Goal: Task Accomplishment & Management: Use online tool/utility

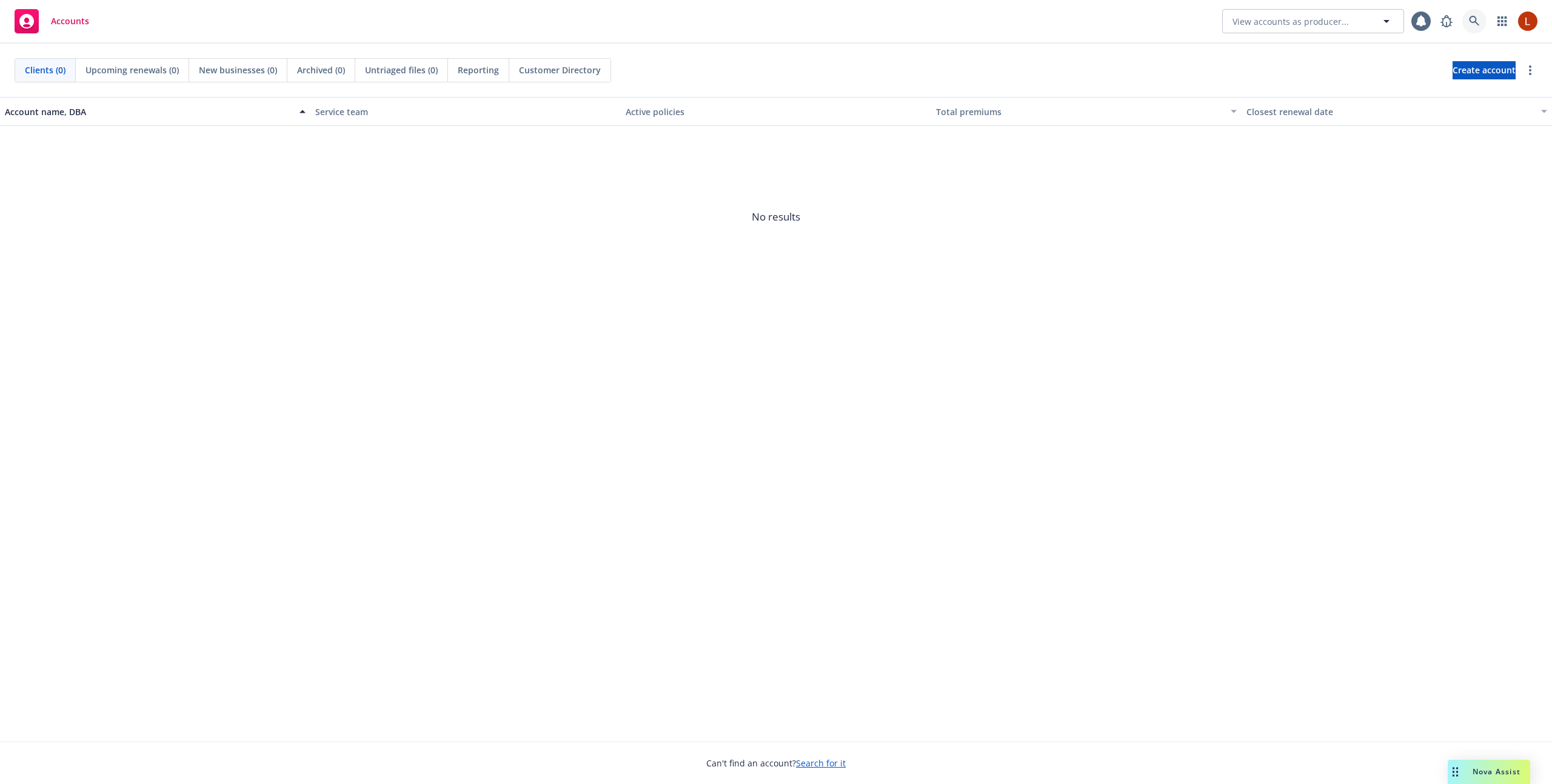
click at [1473, 28] on link at bounding box center [1474, 20] width 24 height 24
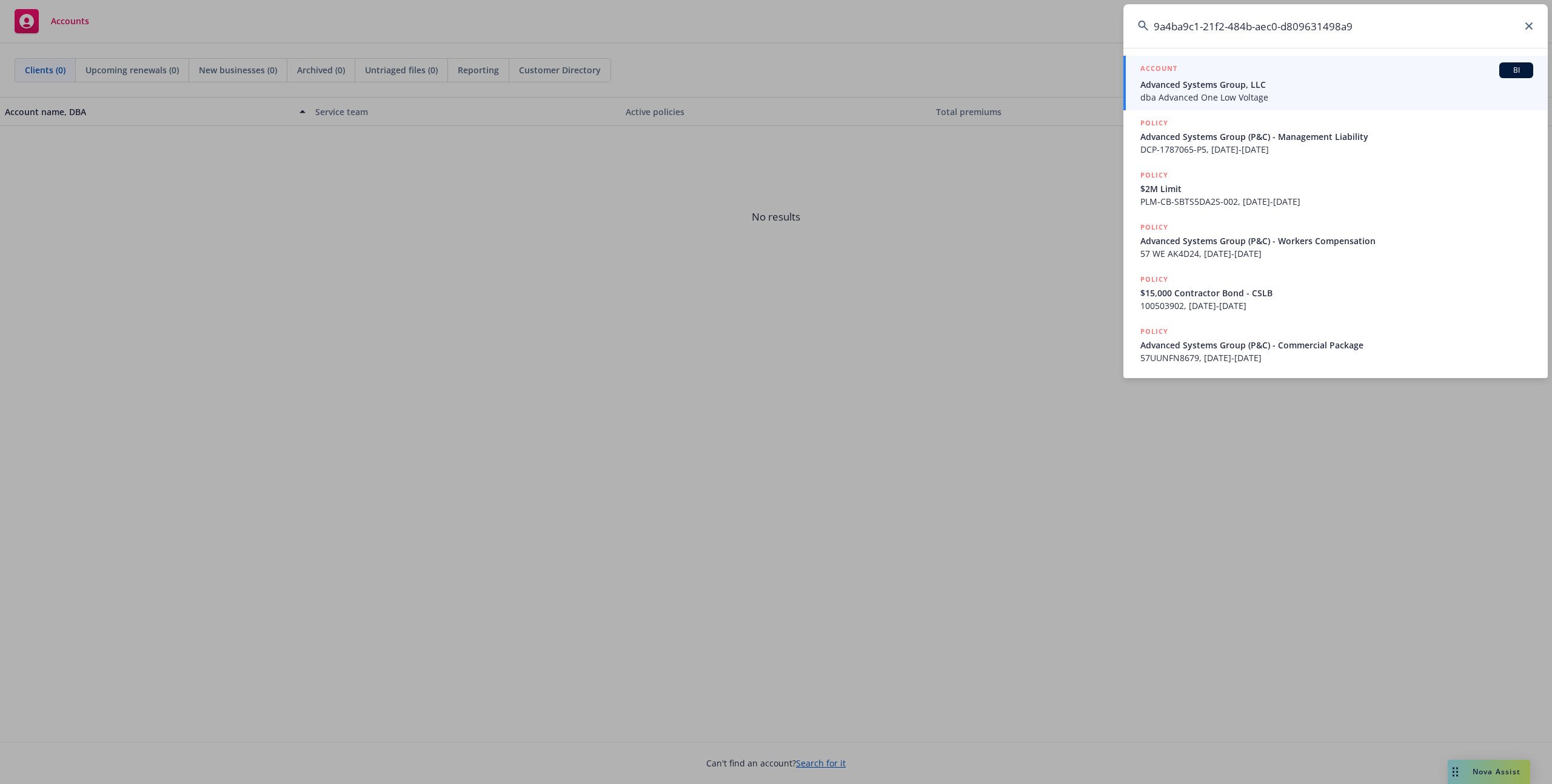
type input "9a4ba9c1-21f2-484b-aec0-d809631498a9"
click at [1243, 88] on span "Advanced Systems Group, LLC" at bounding box center [1336, 84] width 393 height 12
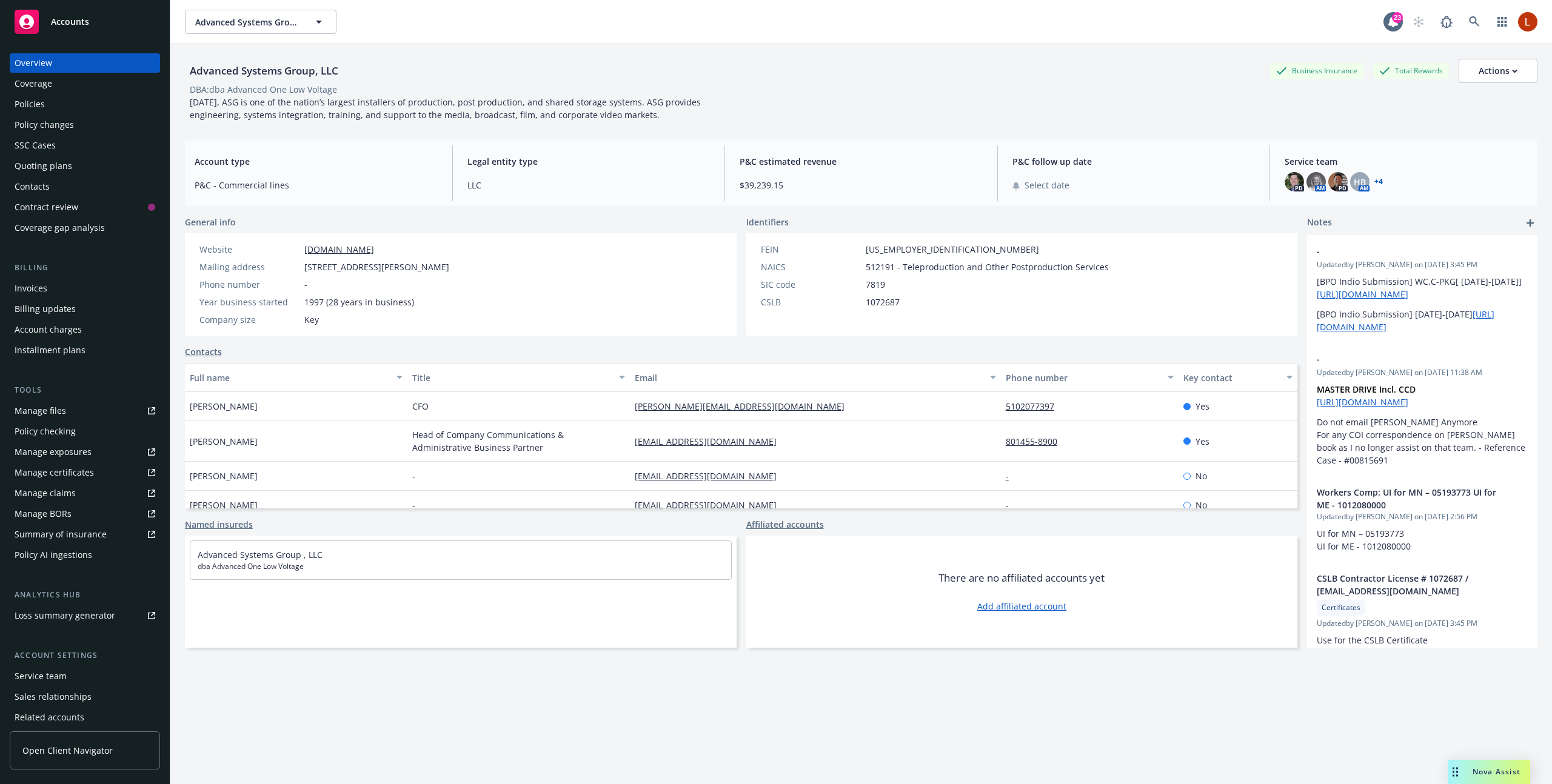
click at [97, 111] on div "Policies" at bounding box center [85, 104] width 140 height 20
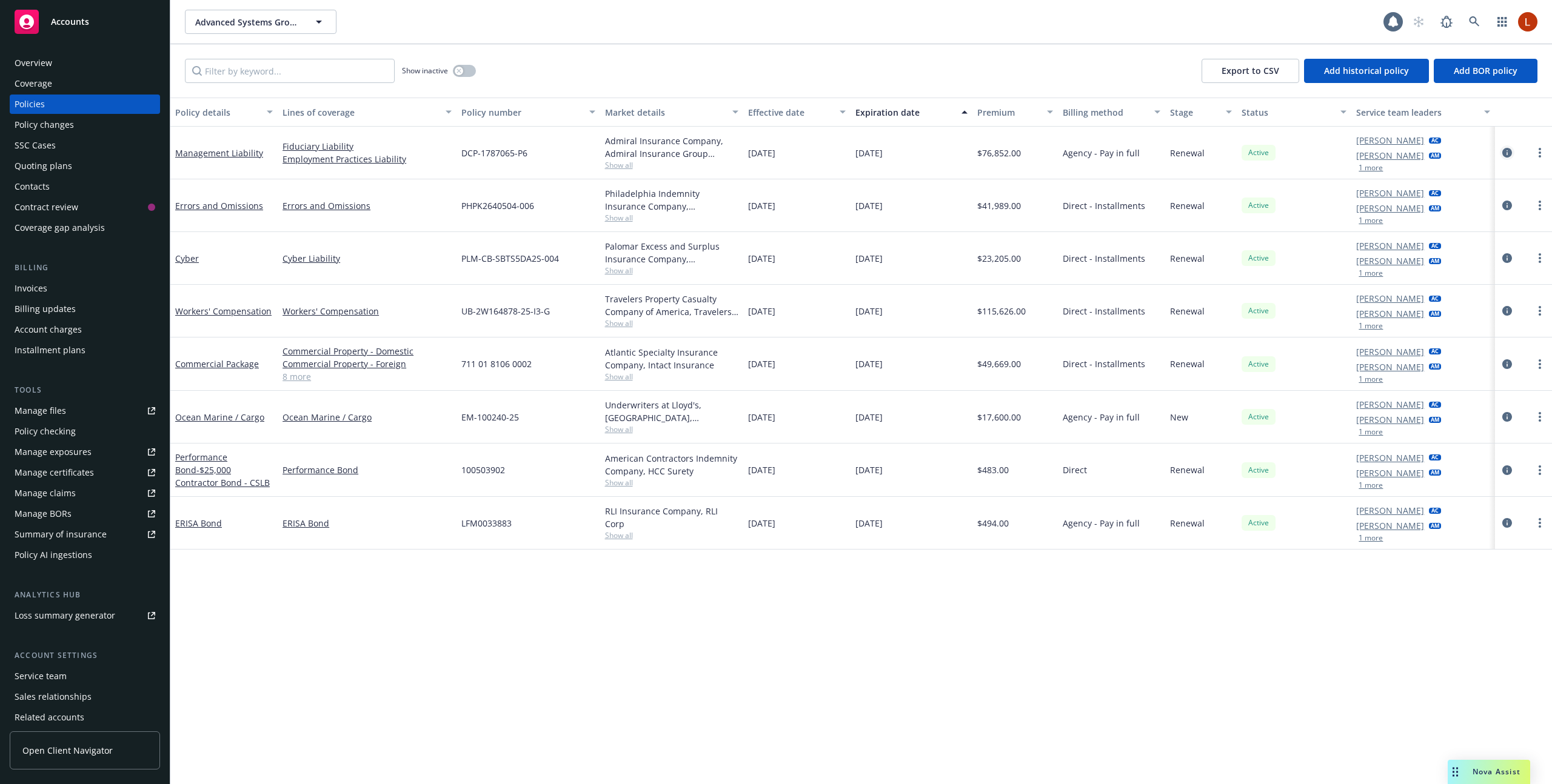
click at [1507, 153] on icon "circleInformation" at bounding box center [1507, 152] width 10 height 9
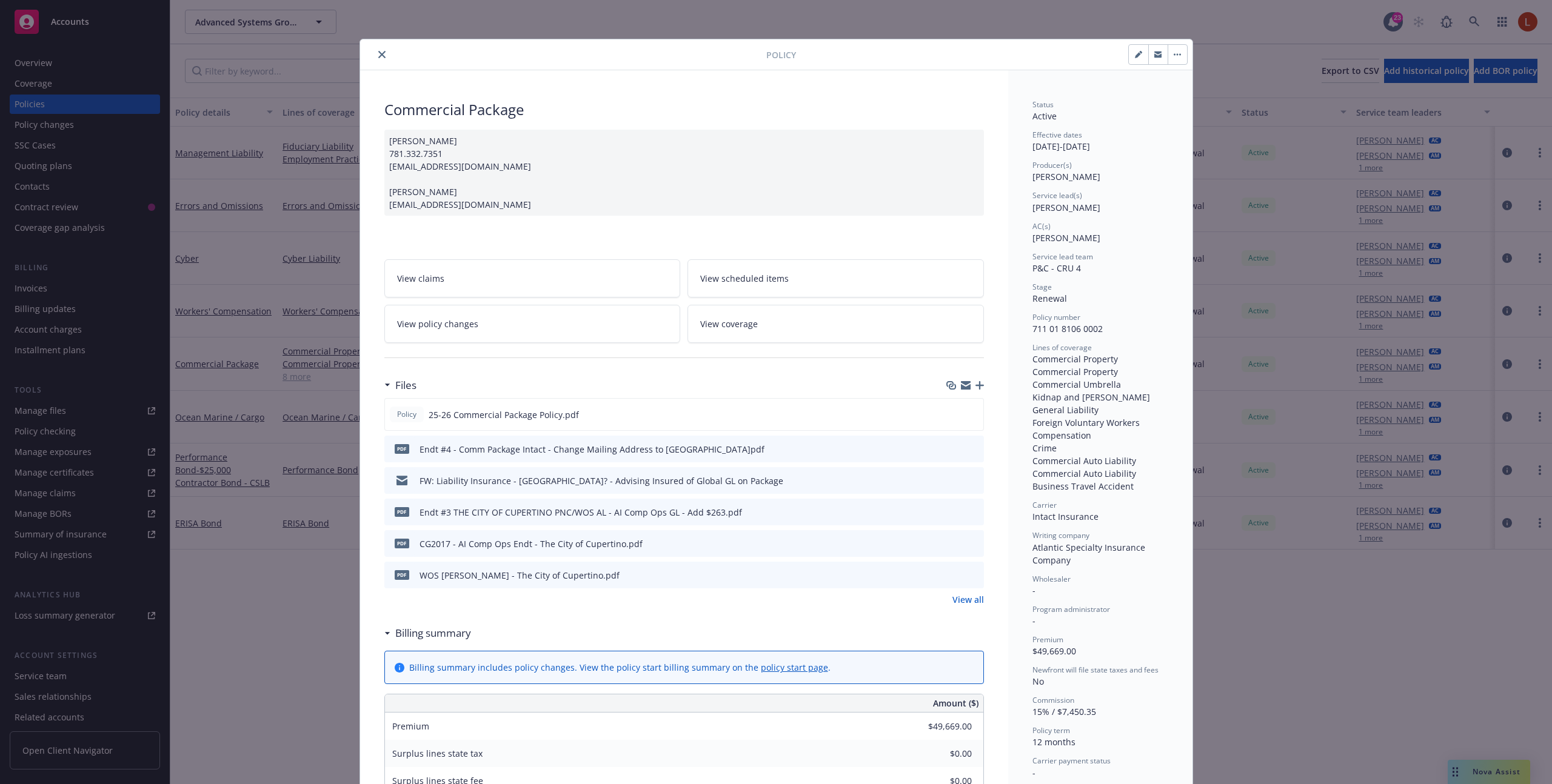
click at [817, 324] on link "View coverage" at bounding box center [835, 324] width 296 height 38
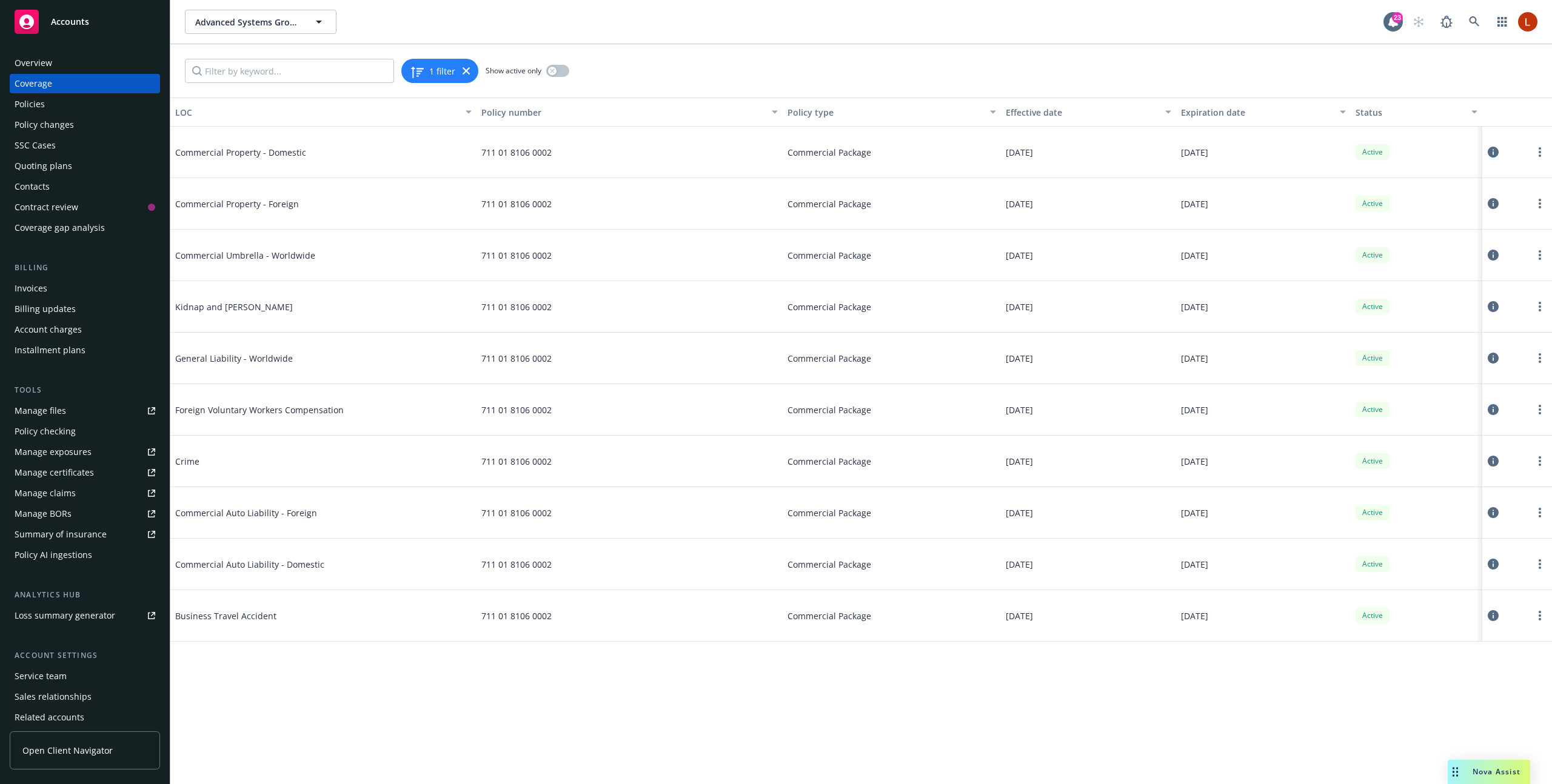
click at [1491, 357] on icon at bounding box center [1493, 358] width 11 height 11
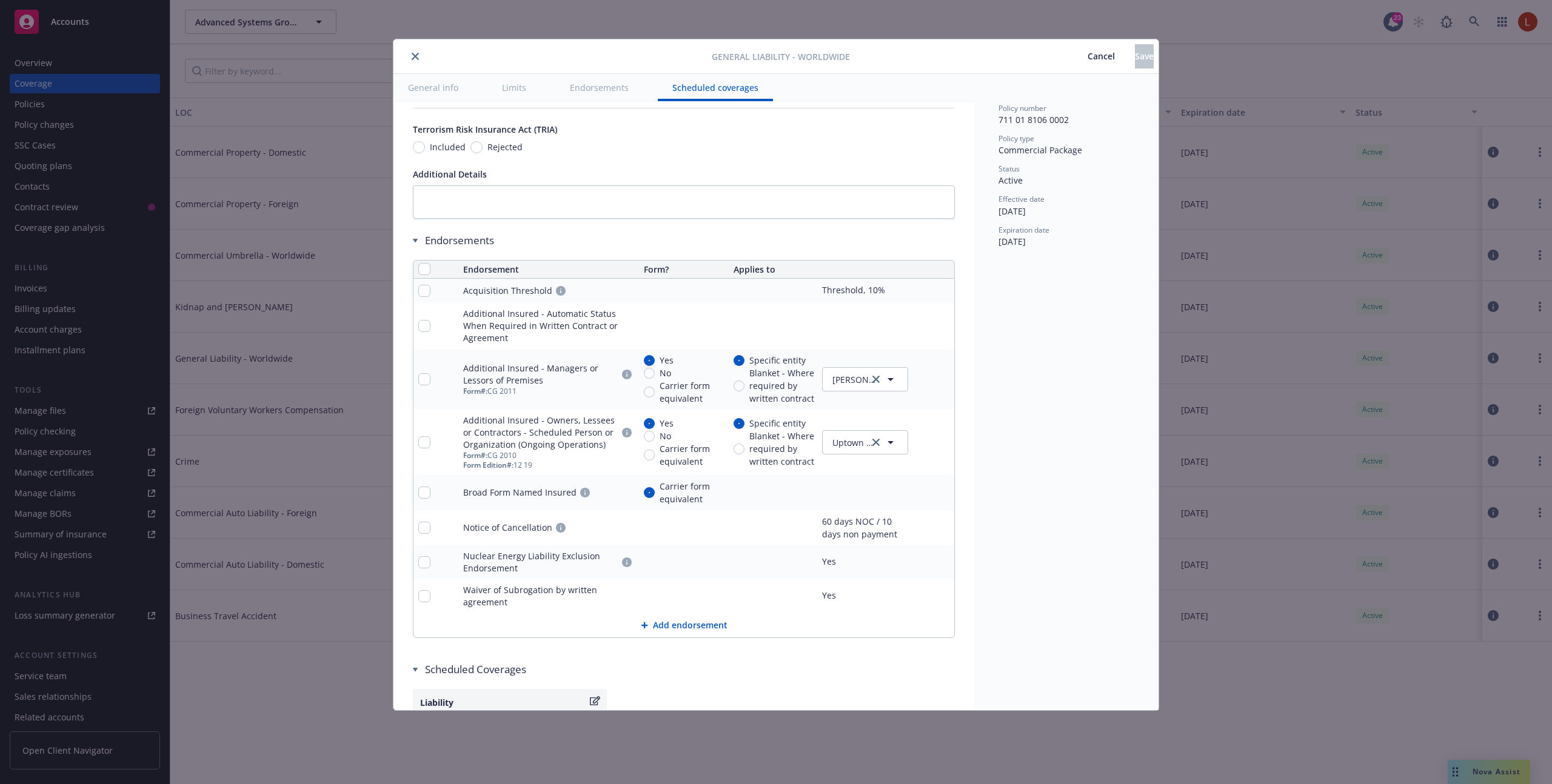
scroll to position [1459, 0]
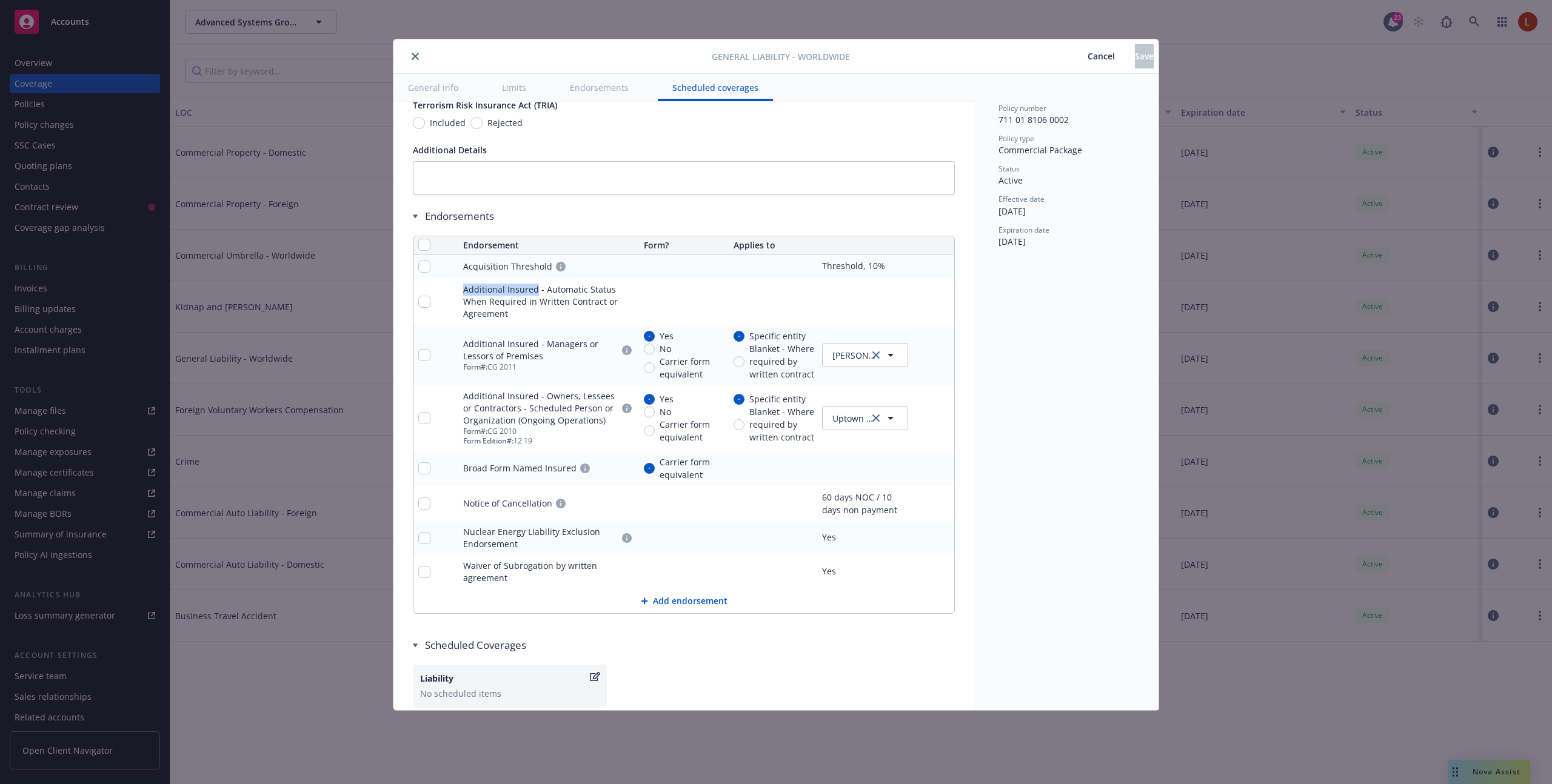
drag, startPoint x: 464, startPoint y: 289, endPoint x: 534, endPoint y: 289, distance: 70.0
click at [534, 289] on div "Additional Insured - Automatic Status When Required in Written Contract or Agre…" at bounding box center [548, 302] width 170 height 37
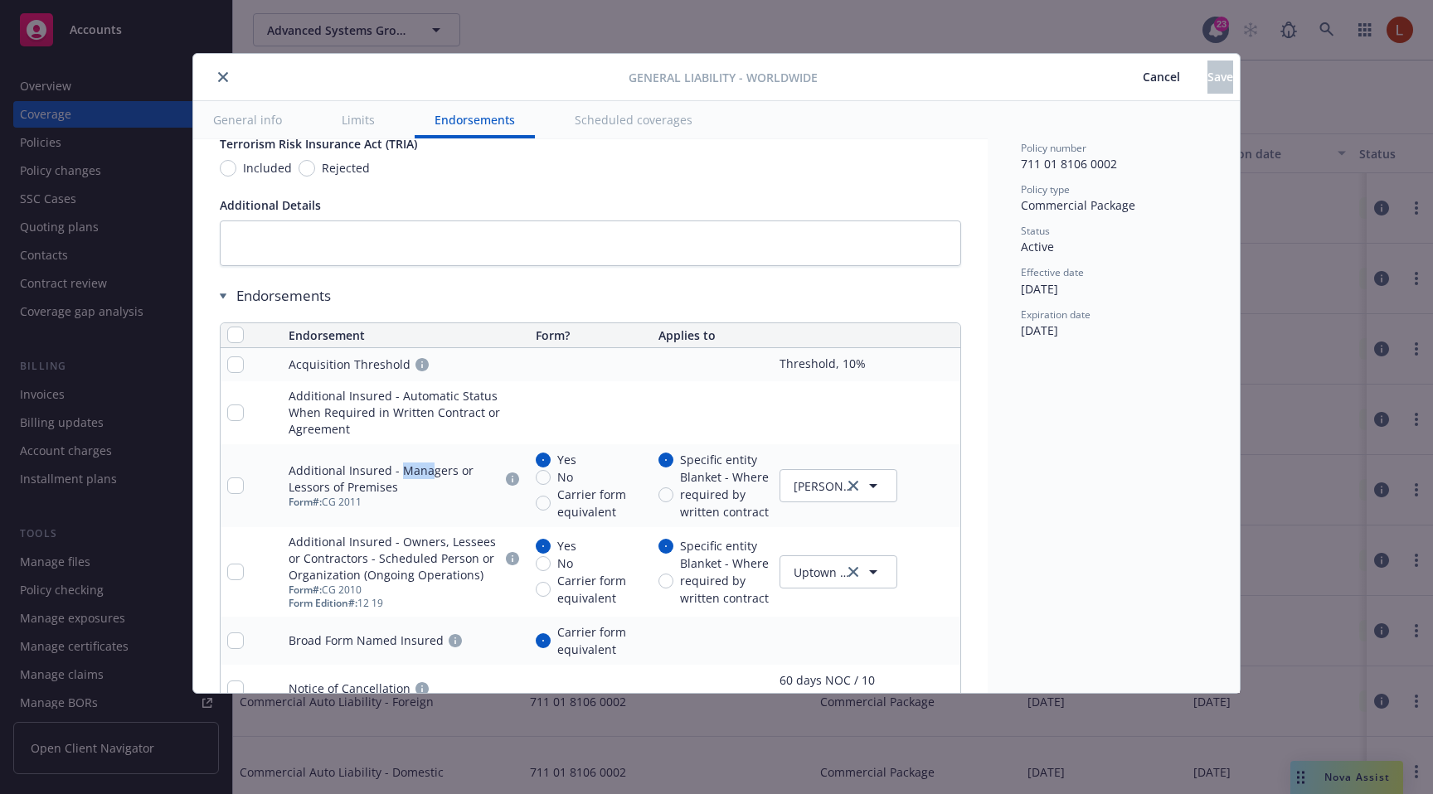
drag, startPoint x: 400, startPoint y: 473, endPoint x: 429, endPoint y: 473, distance: 29.0
click at [429, 473] on div "Additional Insured - Managers or Lessors of Premises" at bounding box center [394, 479] width 211 height 33
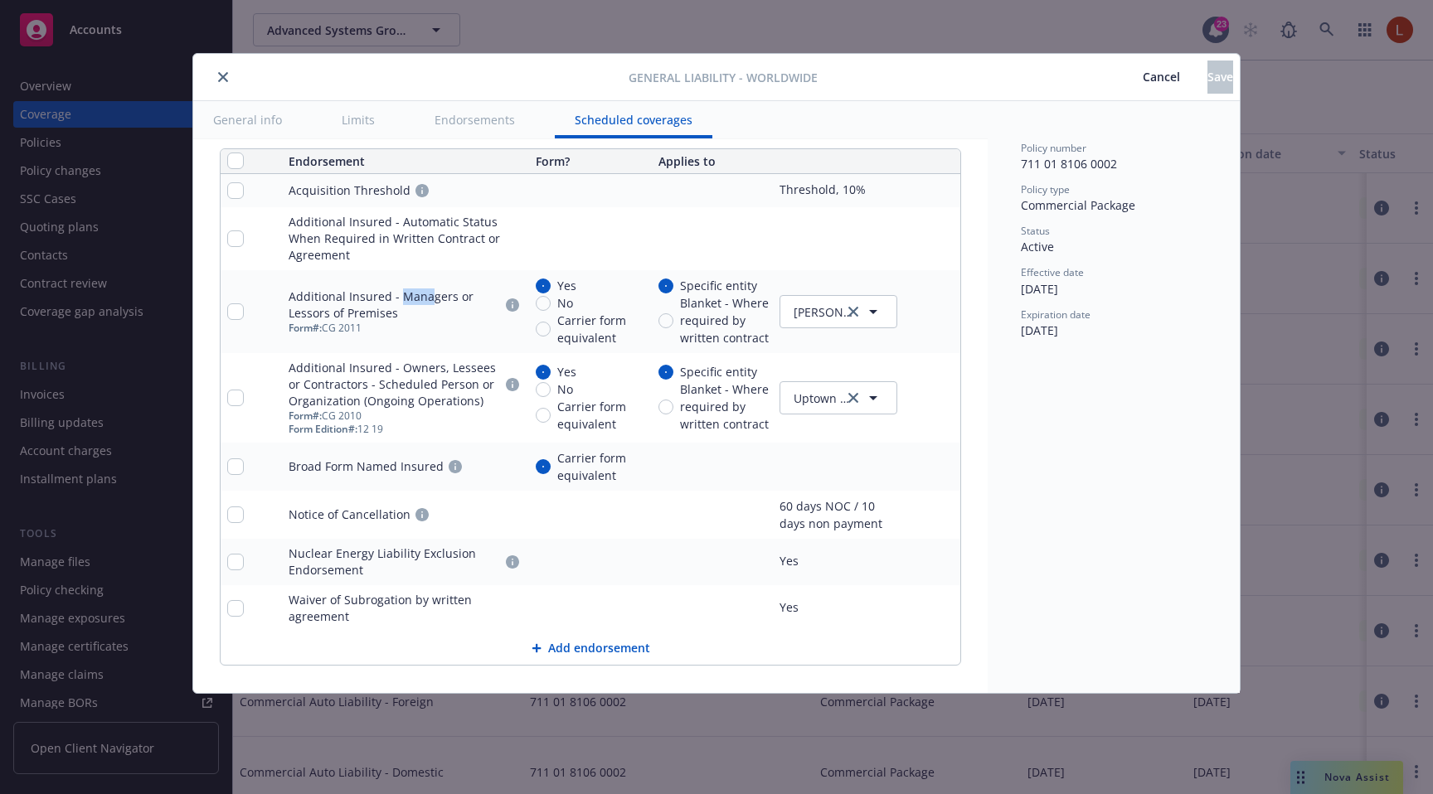
scroll to position [2121, 0]
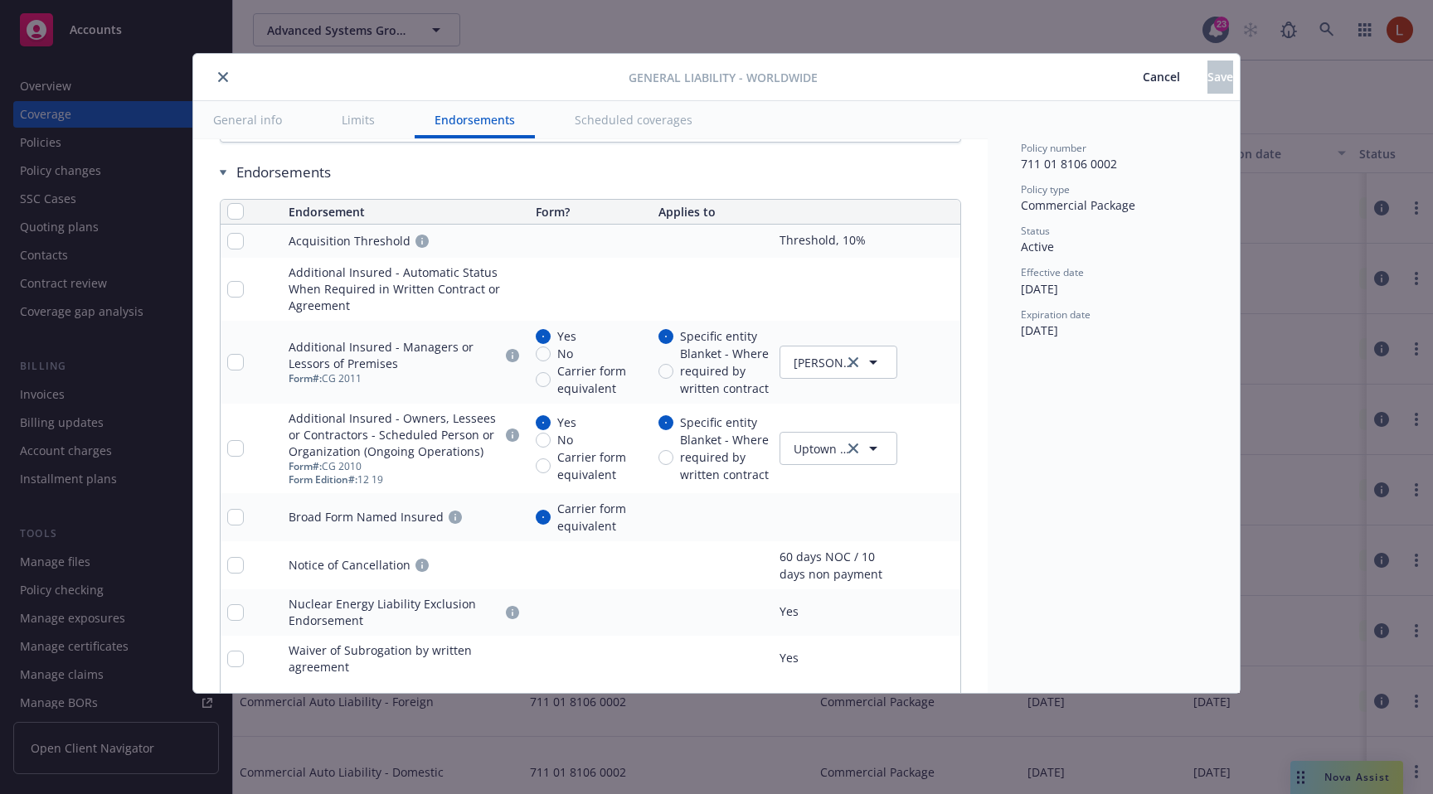
click at [707, 186] on div "Endorsements Endorsement Form? Applies to Acquisition Threshold Threshold, 10% …" at bounding box center [590, 440] width 741 height 554
click at [905, 292] on link "pencil" at bounding box center [914, 289] width 20 height 20
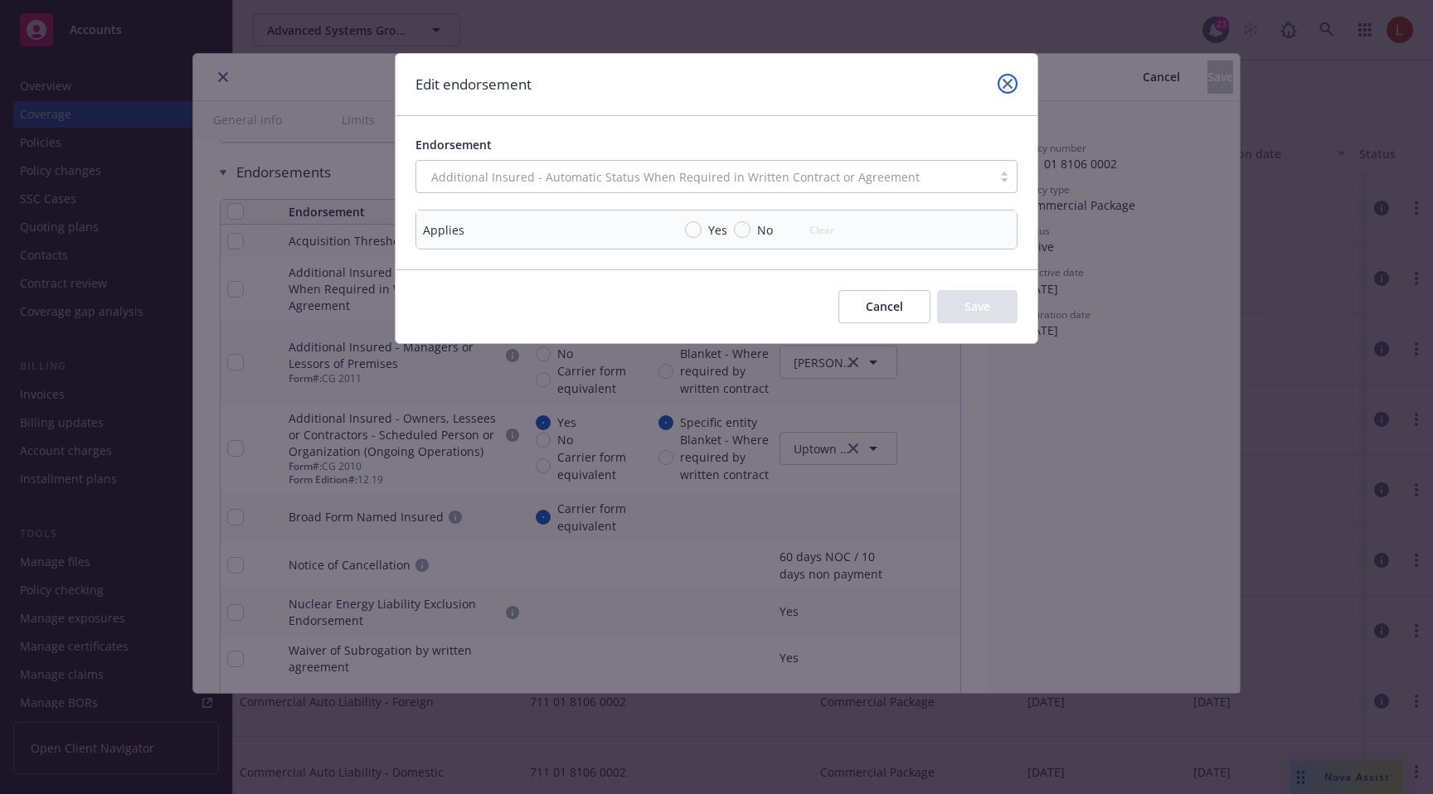
click at [1012, 90] on link "close" at bounding box center [1007, 84] width 20 height 20
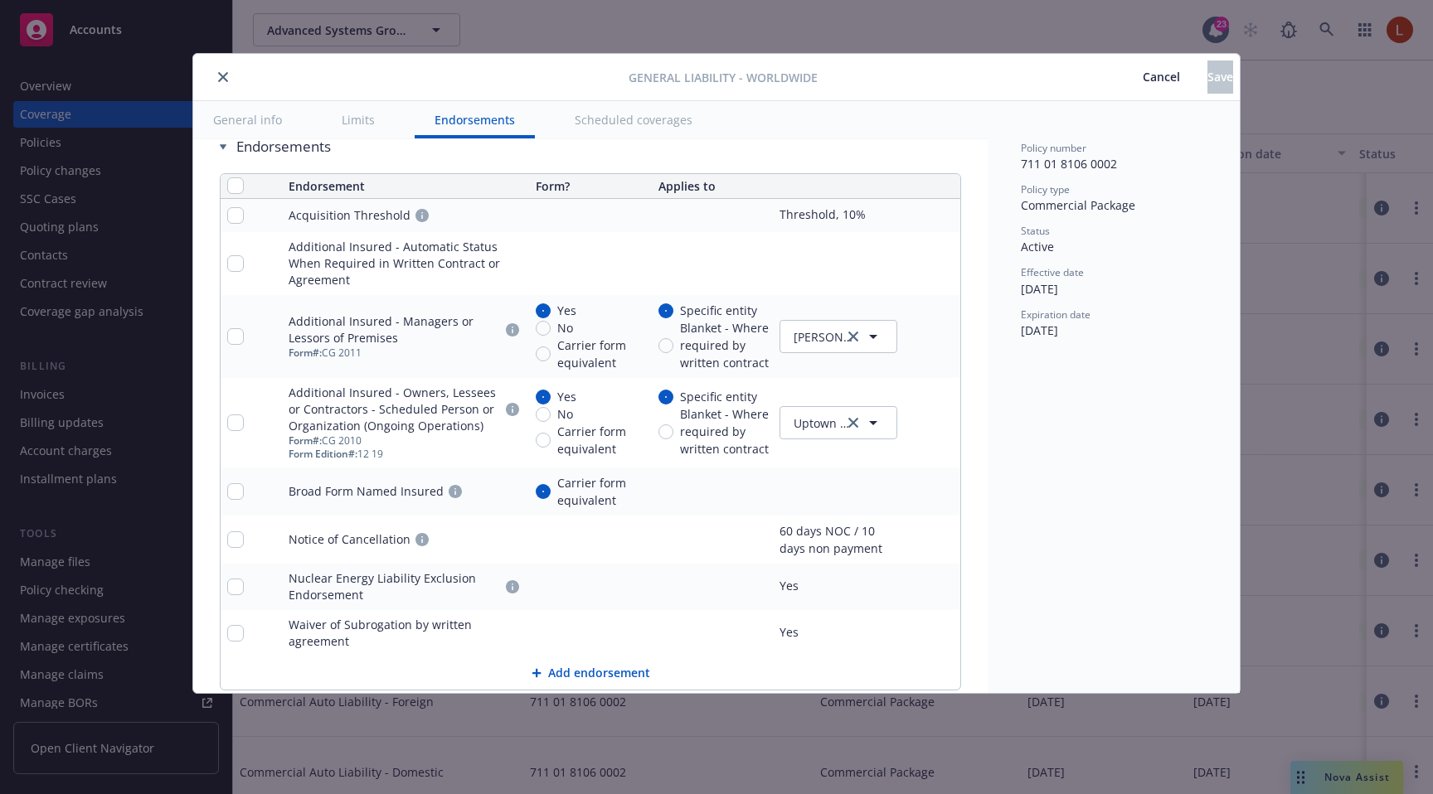
scroll to position [2138, 0]
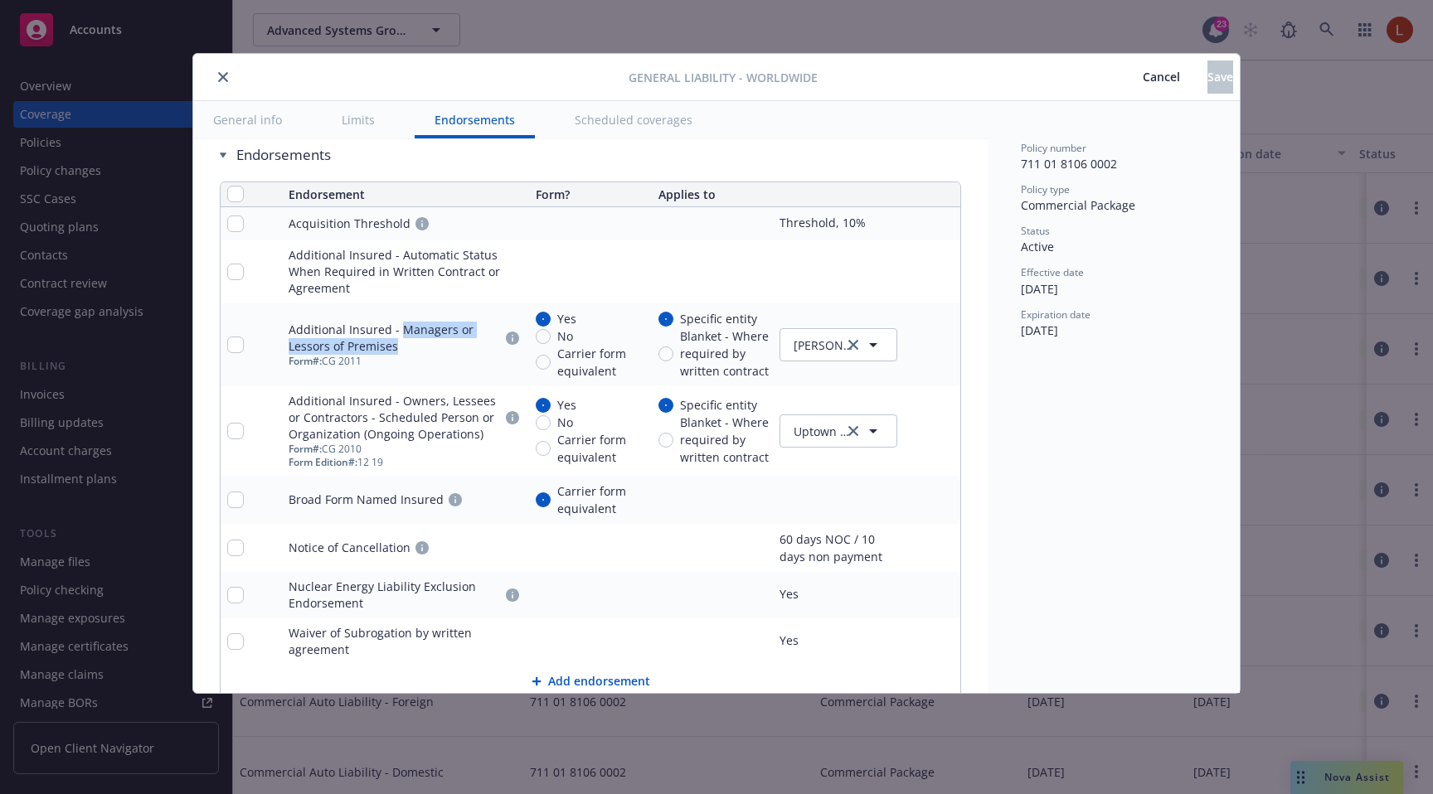
drag, startPoint x: 400, startPoint y: 328, endPoint x: 400, endPoint y: 345, distance: 17.4
click at [400, 345] on div "Additional Insured - Managers or Lessors of Premises" at bounding box center [394, 338] width 211 height 33
click at [384, 360] on div "Form #: CG 2011" at bounding box center [405, 361] width 233 height 13
drag, startPoint x: 408, startPoint y: 345, endPoint x: 278, endPoint y: 337, distance: 130.4
click at [278, 337] on tr "Additional Insured - Managers or Lessors of Premises Form #: CG 2011 Yes No Car…" at bounding box center [591, 344] width 740 height 83
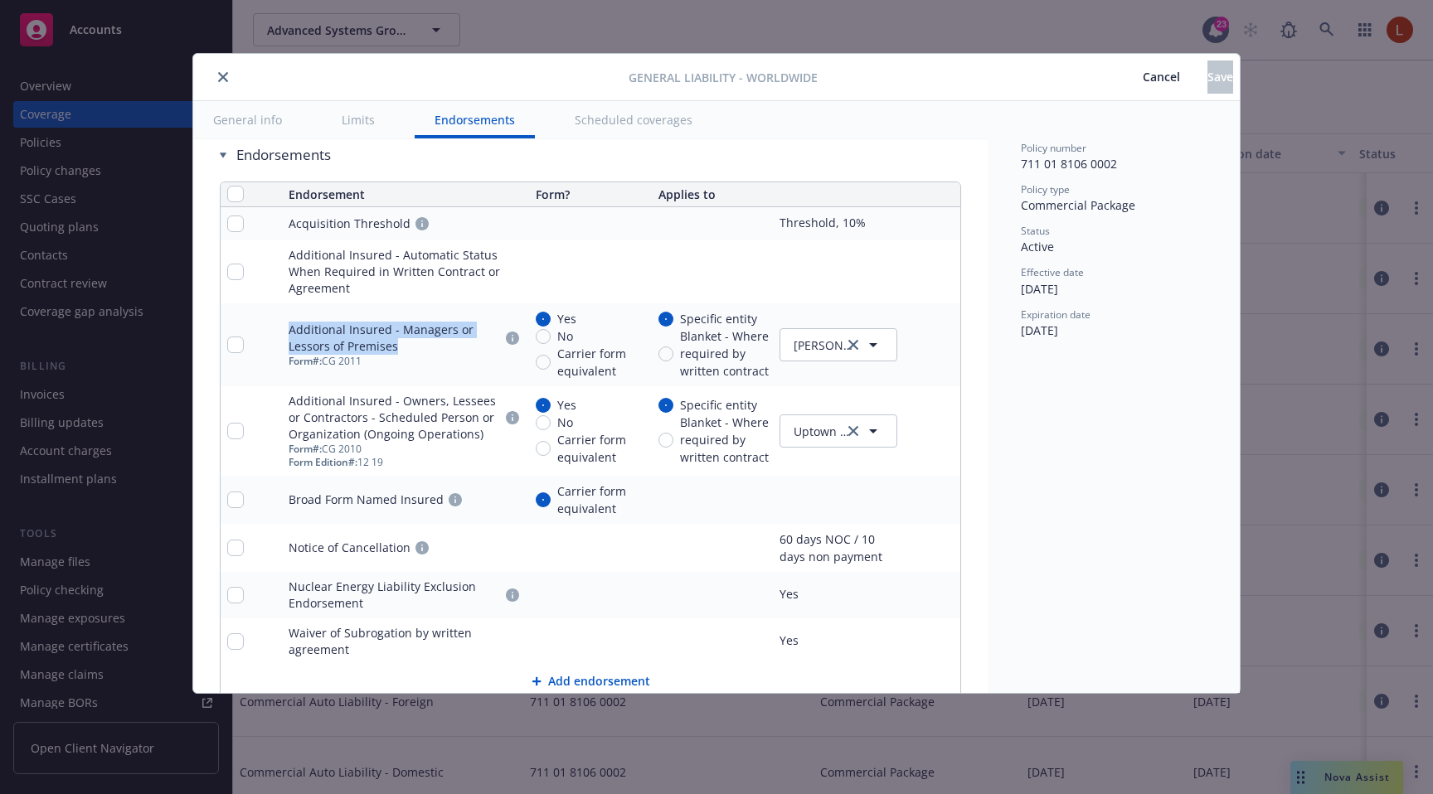
copy tr "Additional Insured - Managers or Lessors of Premises"
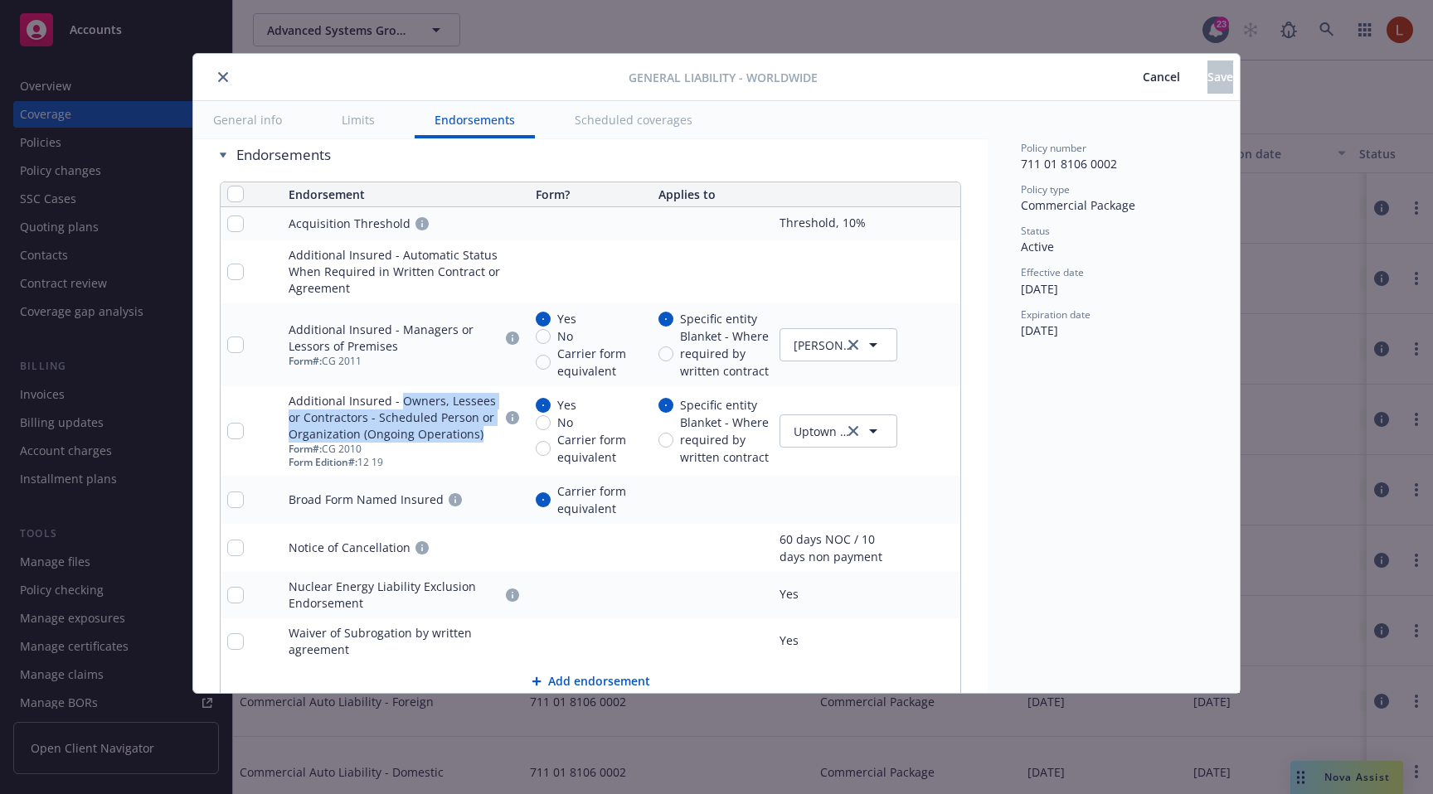
drag, startPoint x: 483, startPoint y: 433, endPoint x: 400, endPoint y: 410, distance: 85.3
click at [400, 410] on div "Additional Insured - Owners, Lessees or Contractors - Scheduled Person or Organ…" at bounding box center [394, 418] width 211 height 50
copy div "Owners, Lessees or Contractors - Scheduled Person or Organization (Ongoing Oper…"
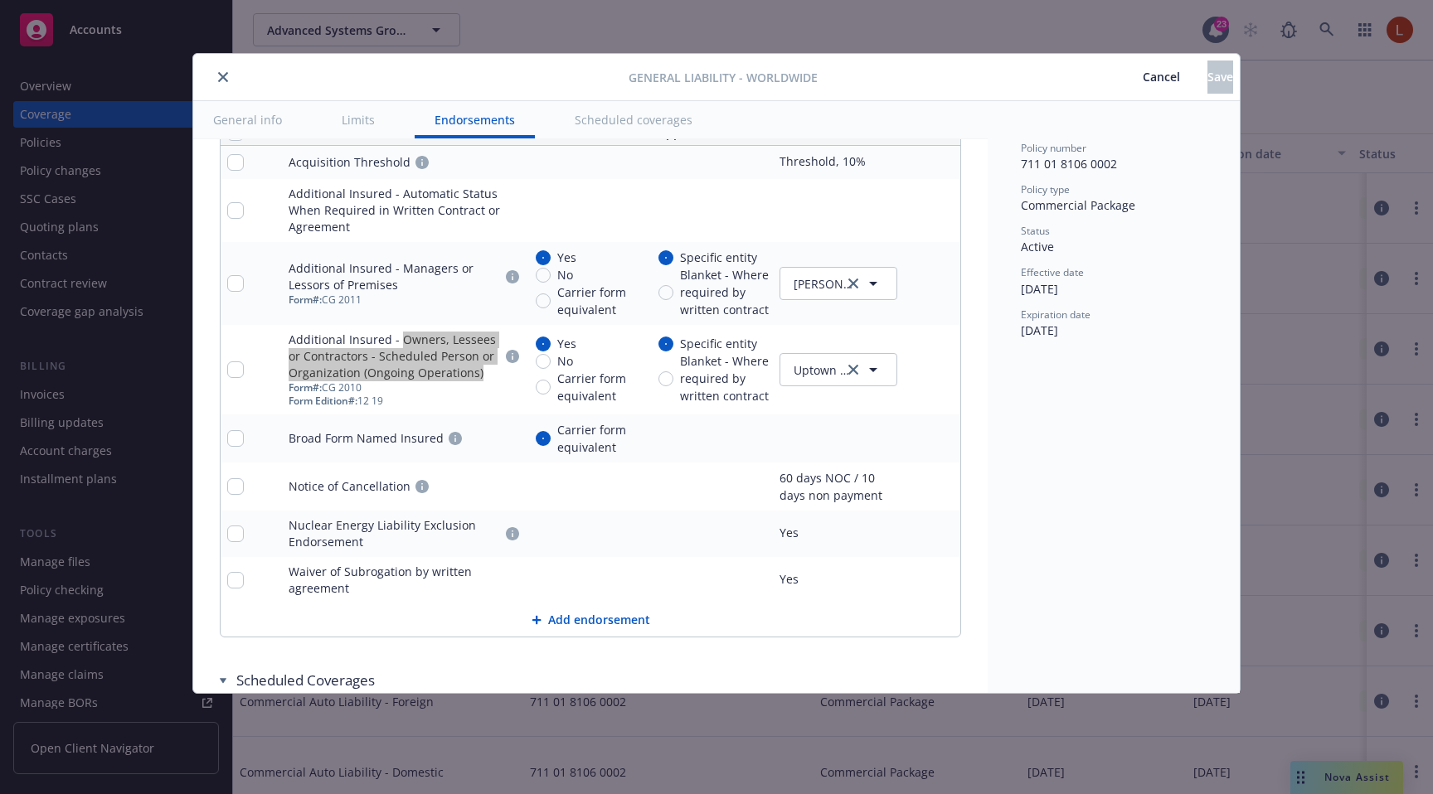
scroll to position [2207, 0]
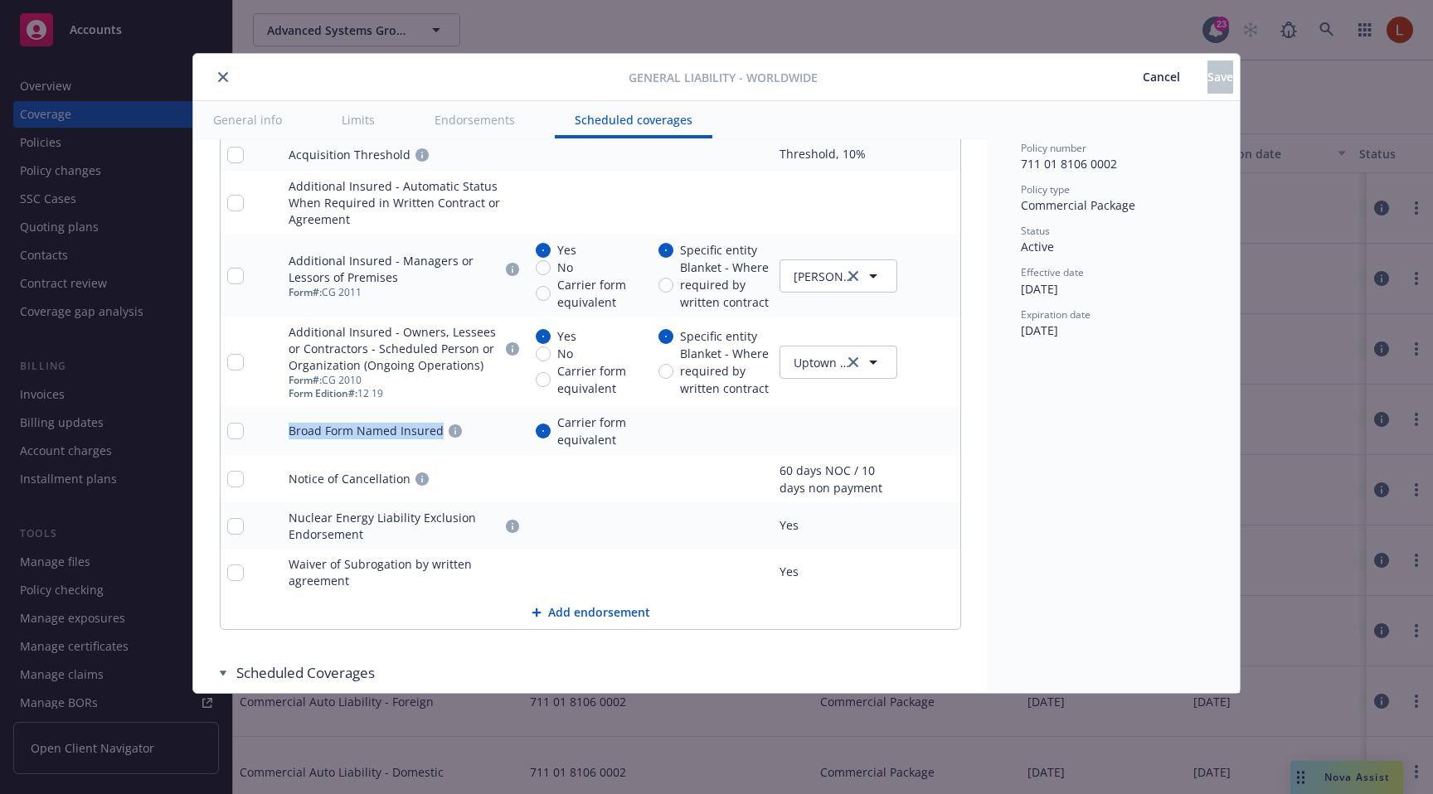
drag, startPoint x: 439, startPoint y: 435, endPoint x: 288, endPoint y: 439, distance: 151.0
click at [288, 439] on td "Broad Form Named Insured" at bounding box center [405, 431] width 246 height 48
copy div "Broad Form Named Insured"
click at [439, 435] on div "Broad Form Named Insured" at bounding box center [366, 431] width 155 height 17
drag, startPoint x: 439, startPoint y: 434, endPoint x: 289, endPoint y: 435, distance: 150.1
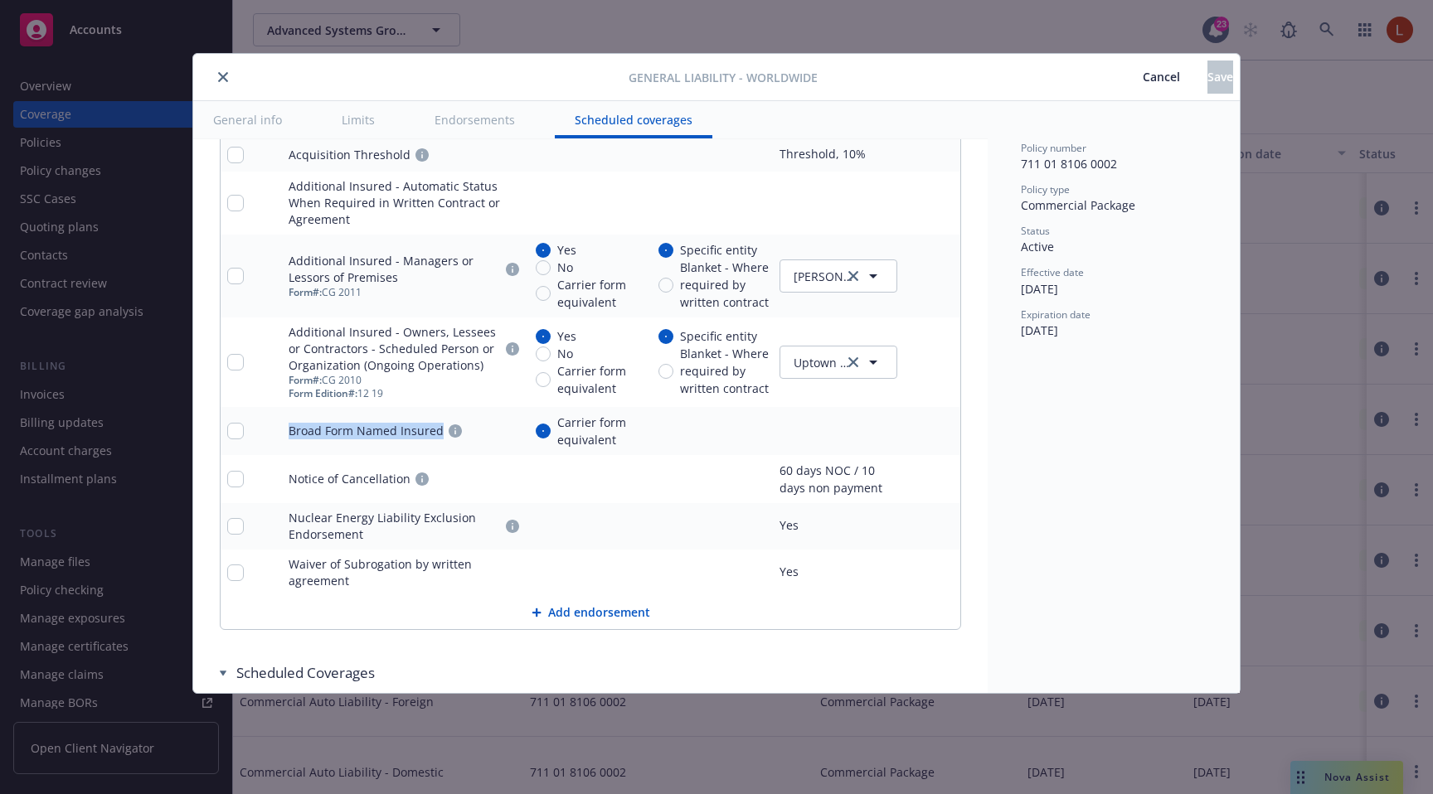
click at [289, 435] on div "Broad Form Named Insured" at bounding box center [366, 431] width 155 height 17
copy div "Broad Form Named Insured"
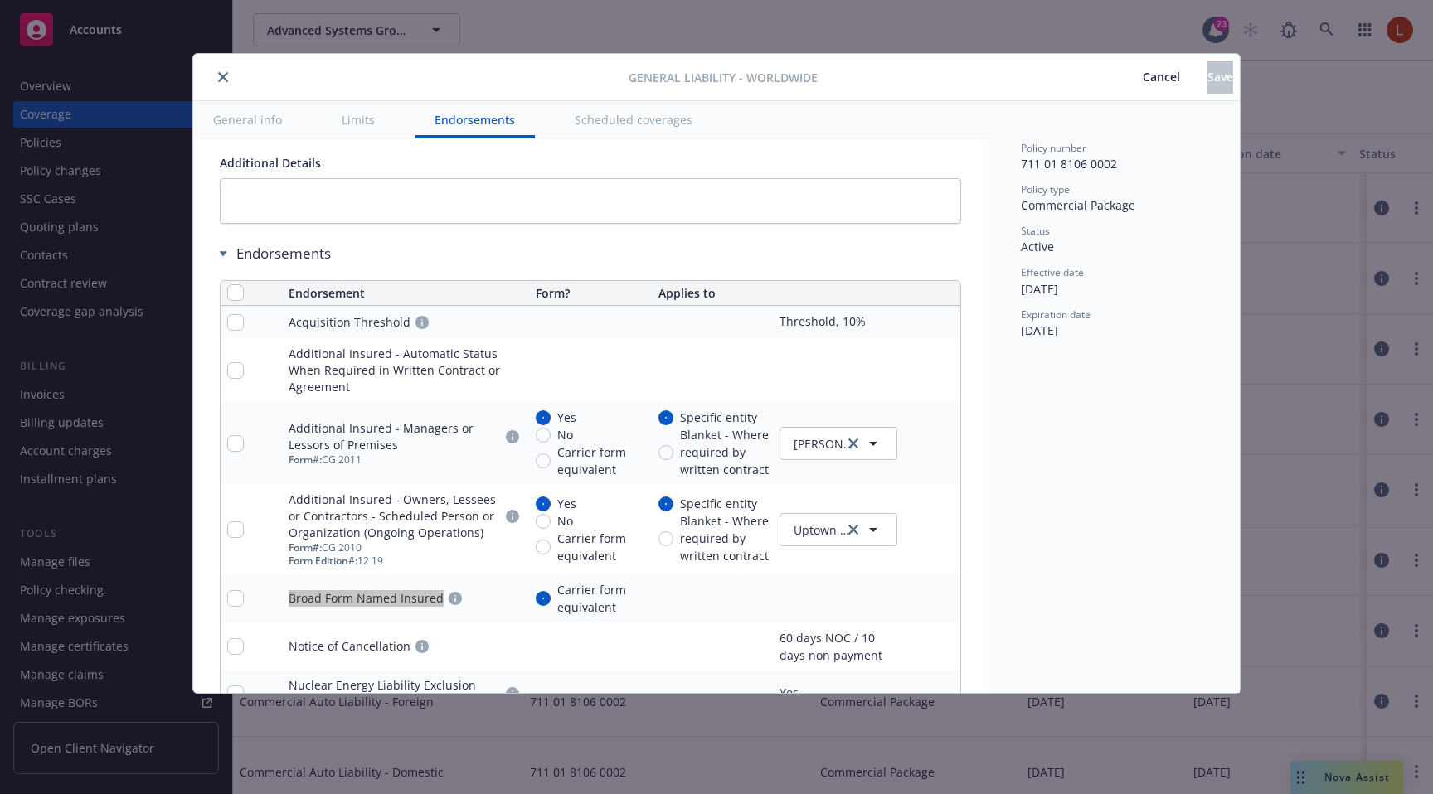
scroll to position [2042, 0]
click at [913, 361] on link "pencil" at bounding box center [914, 368] width 20 height 20
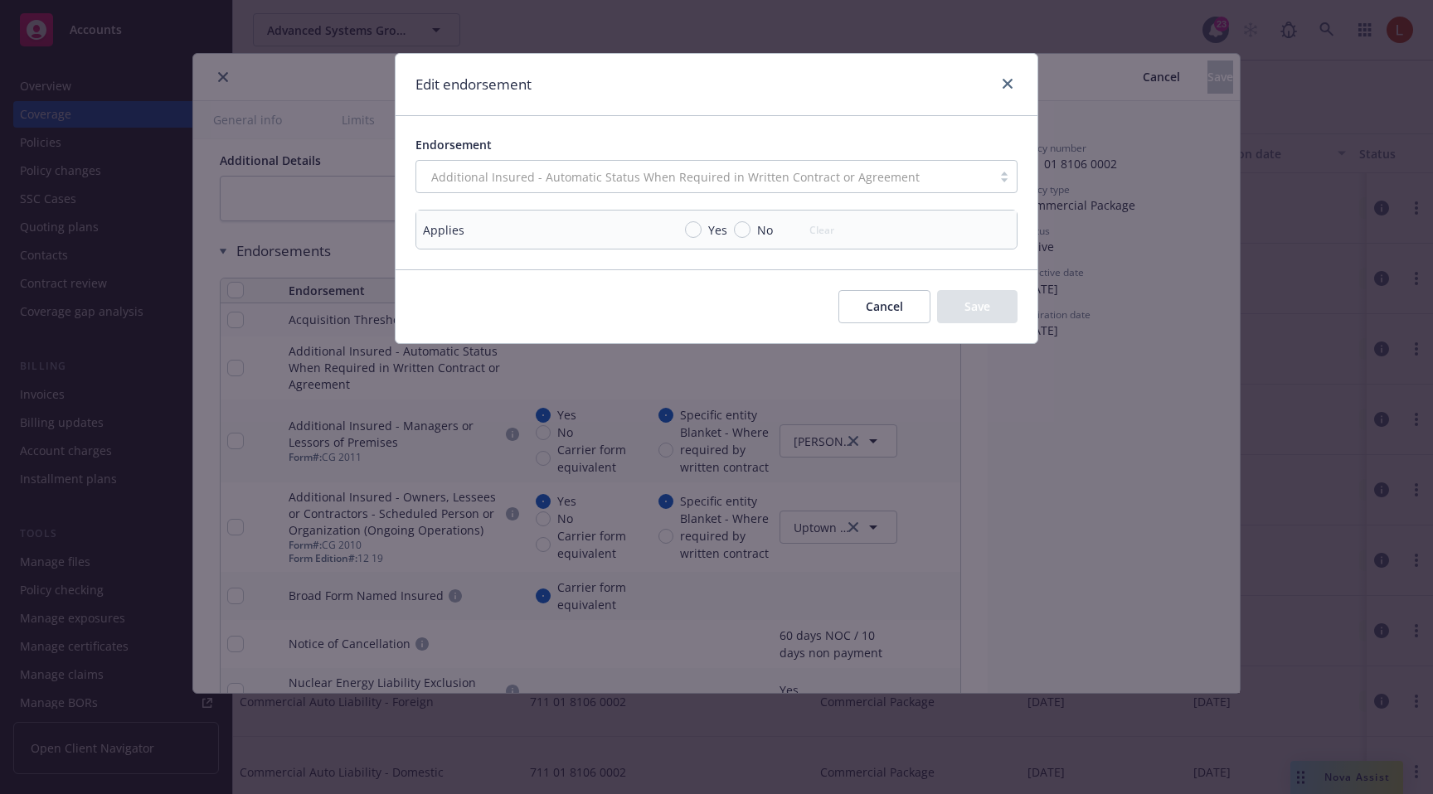
click at [909, 177] on div "Additional Insured - Automatic Status When Required in Written Contract or Agre…" at bounding box center [716, 176] width 602 height 33
click at [900, 308] on button "Cancel" at bounding box center [884, 306] width 92 height 33
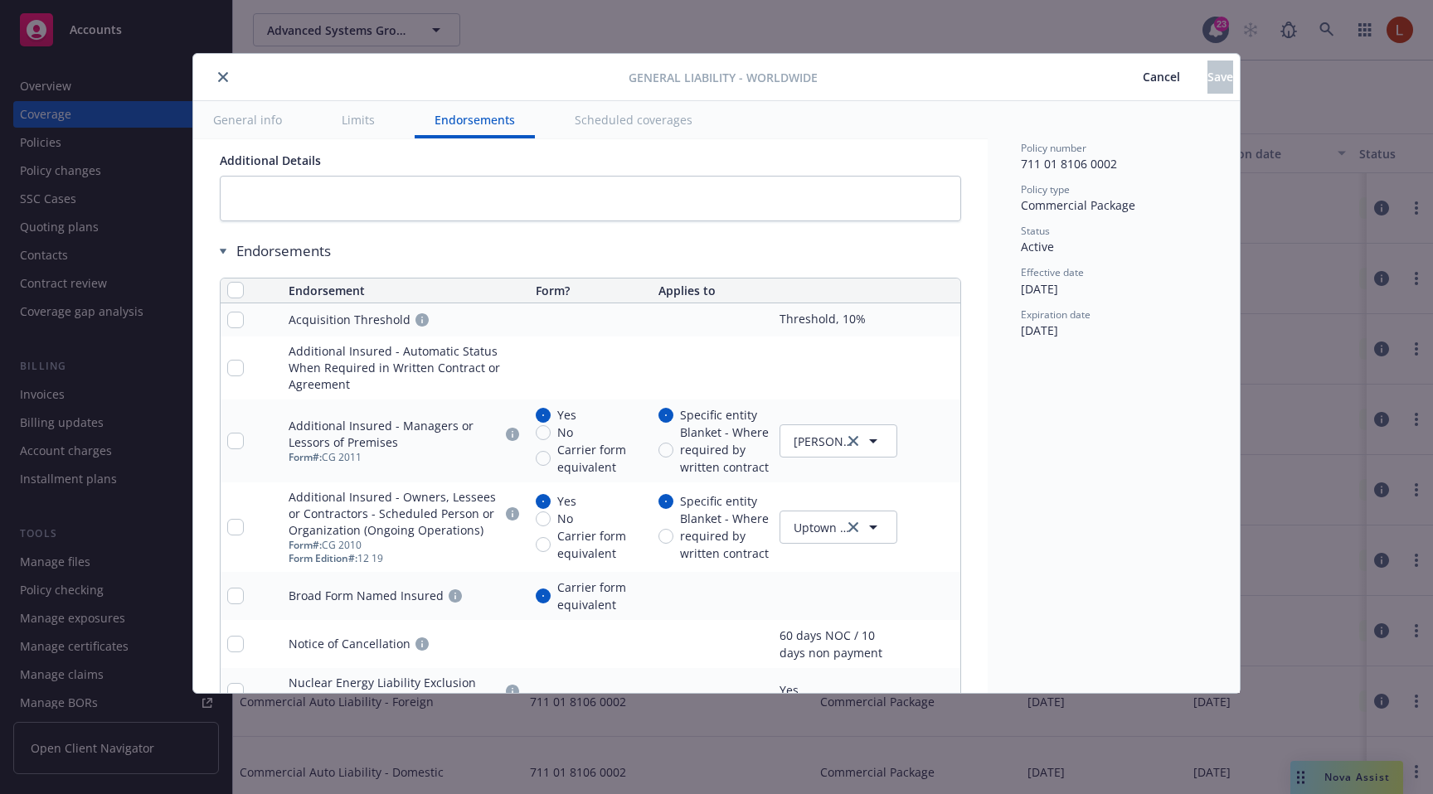
click at [909, 378] on td at bounding box center [806, 368] width 308 height 63
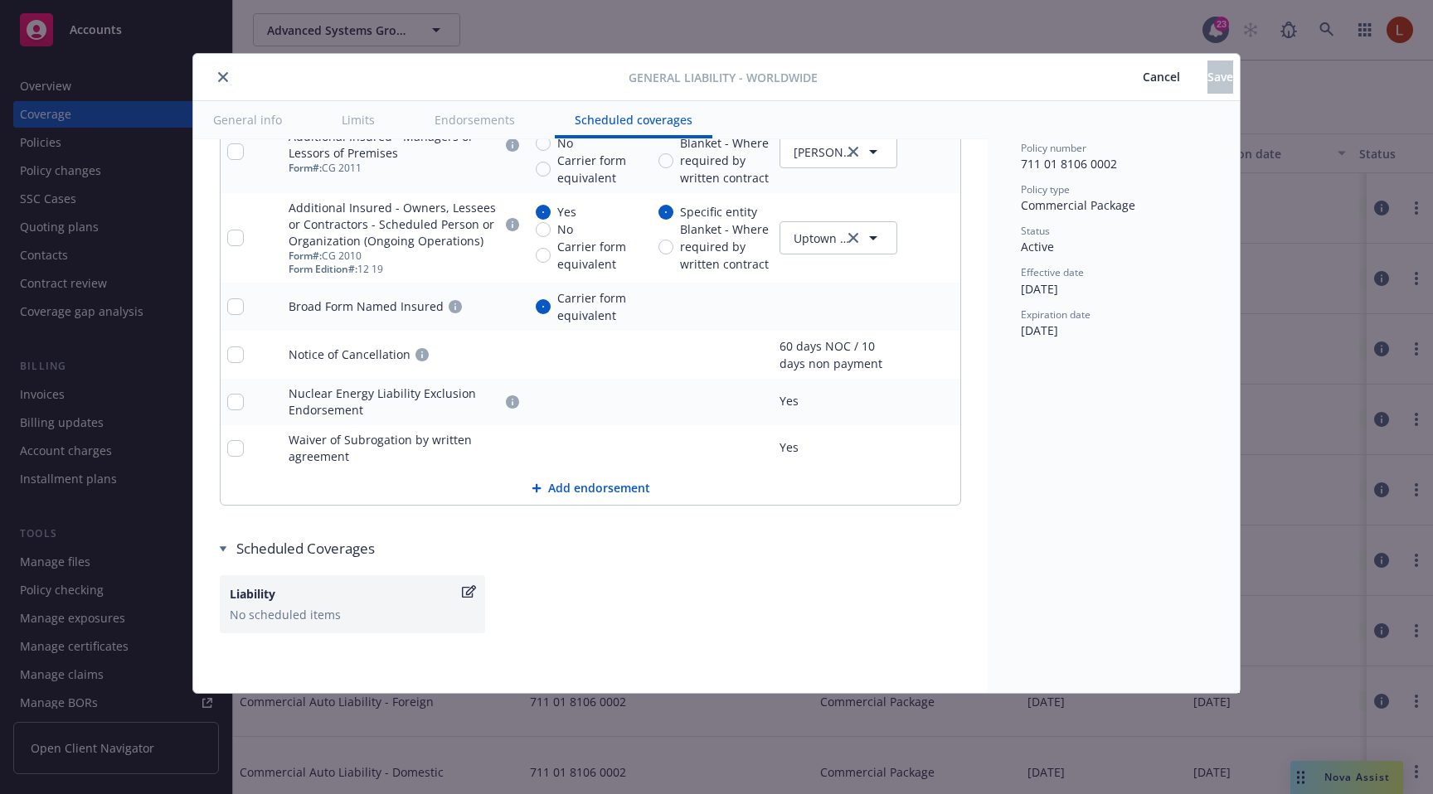
click at [587, 496] on button "Add endorsement" at bounding box center [591, 488] width 740 height 33
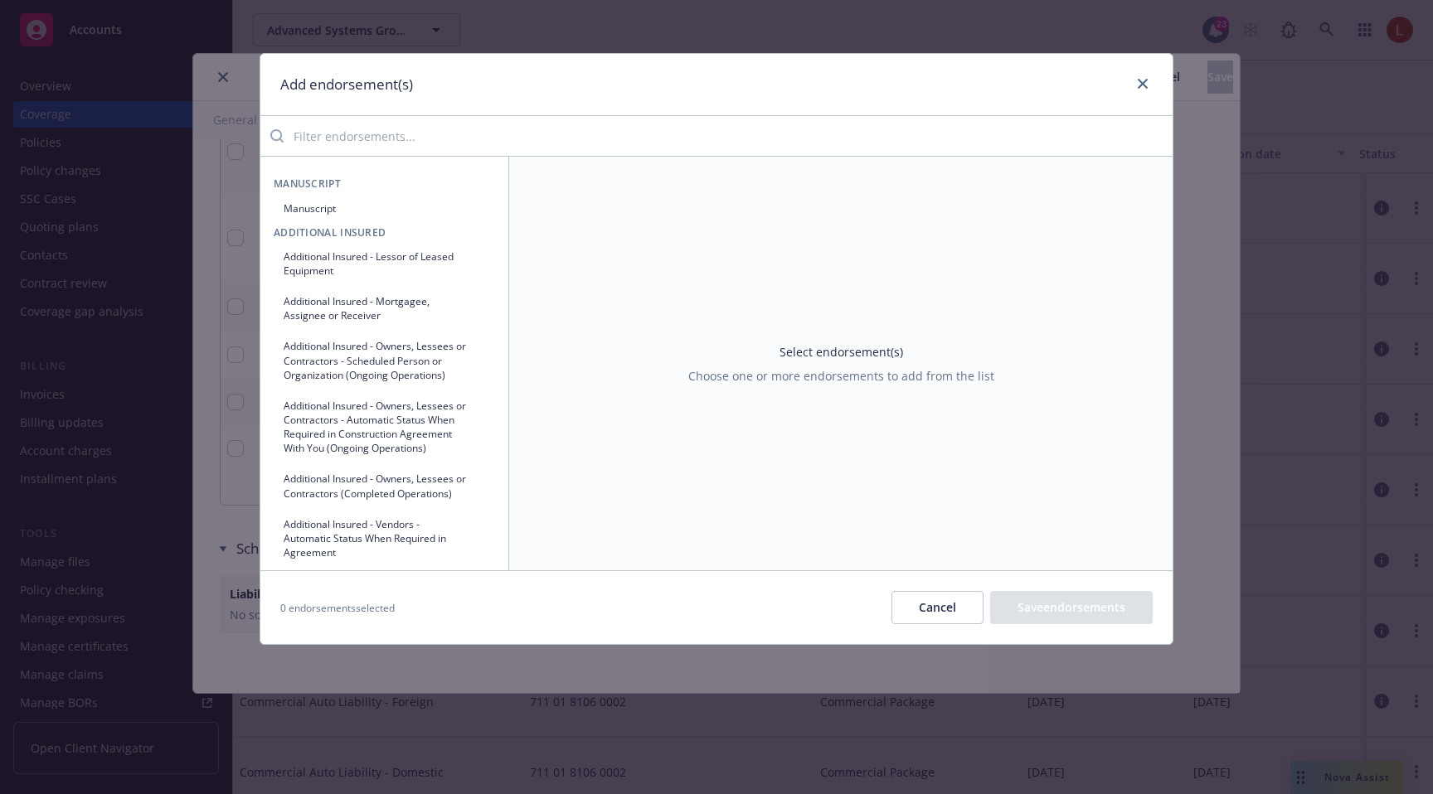
click at [439, 130] on input "search" at bounding box center [728, 135] width 889 height 33
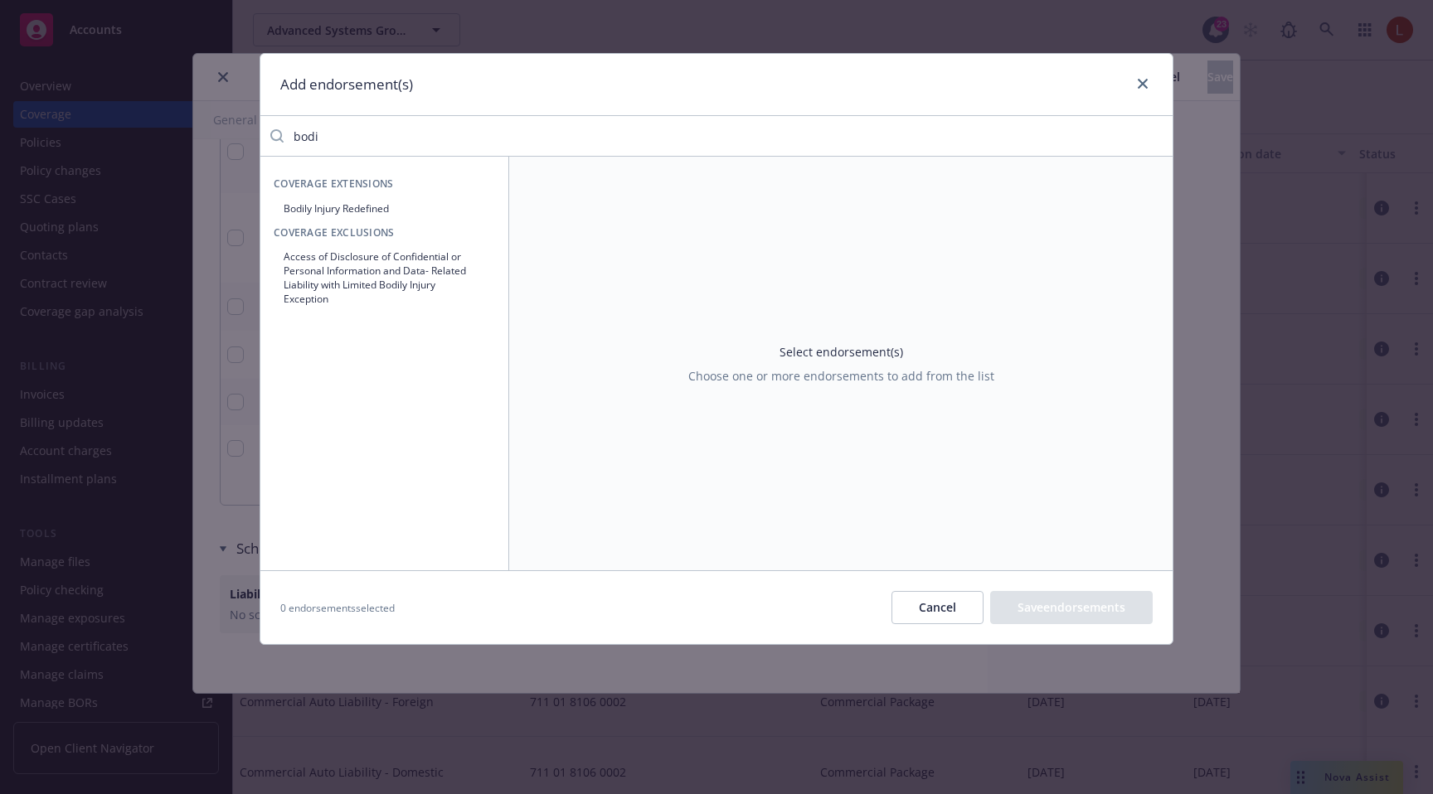
type input "bodi"
click at [355, 201] on button "Bodily Injury Redefined" at bounding box center [384, 208] width 221 height 27
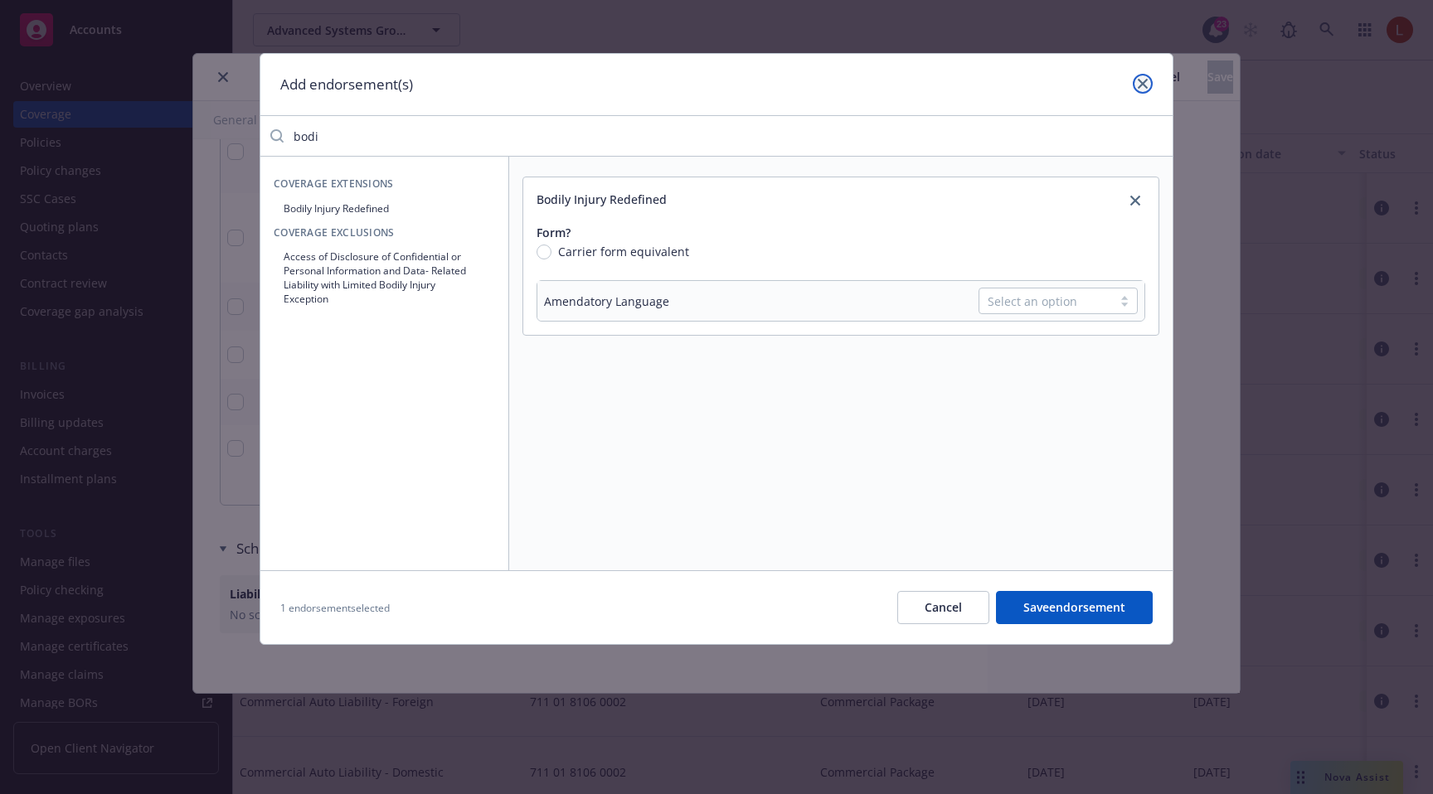
click at [1145, 88] on icon "close" at bounding box center [1143, 84] width 10 height 10
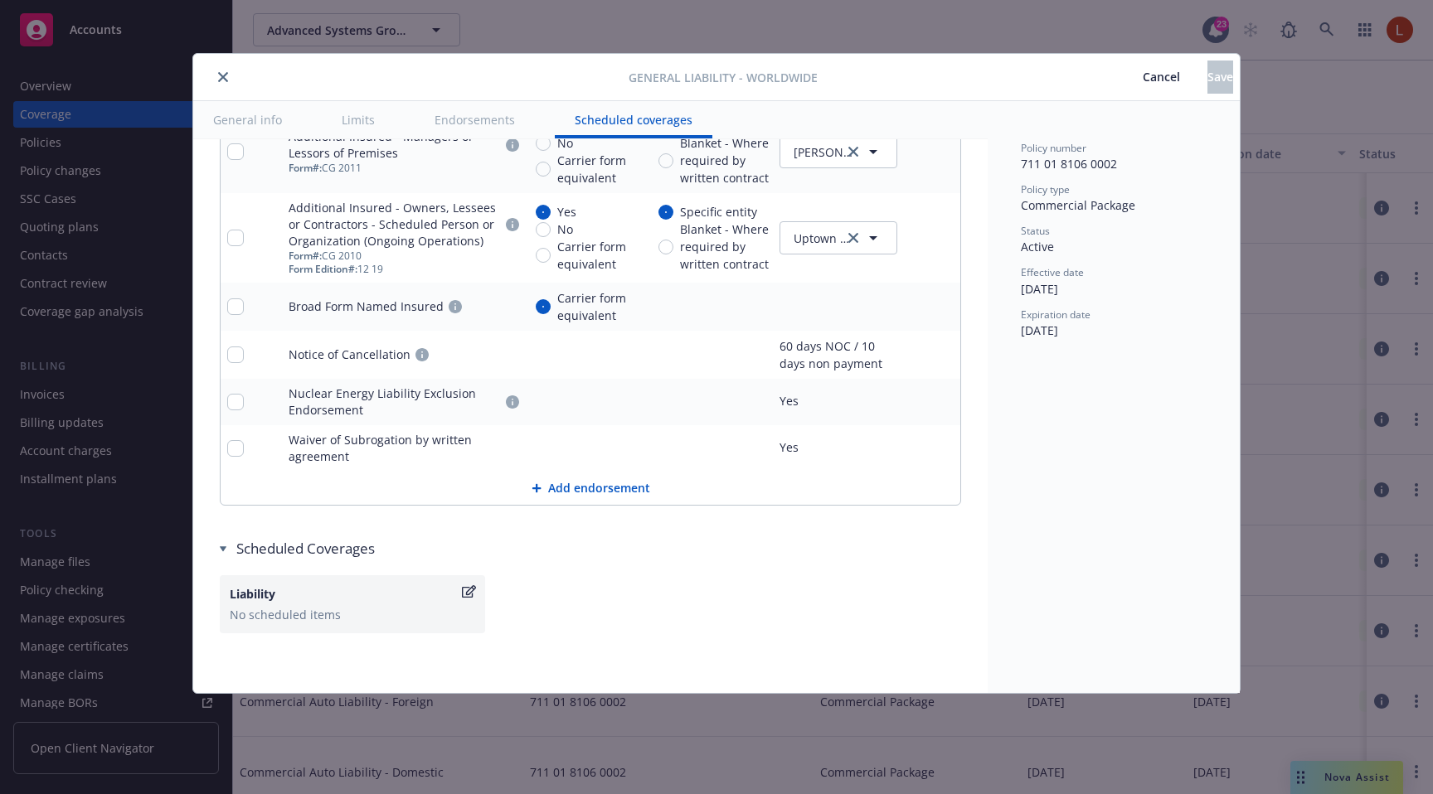
click at [223, 80] on icon "close" at bounding box center [223, 77] width 10 height 10
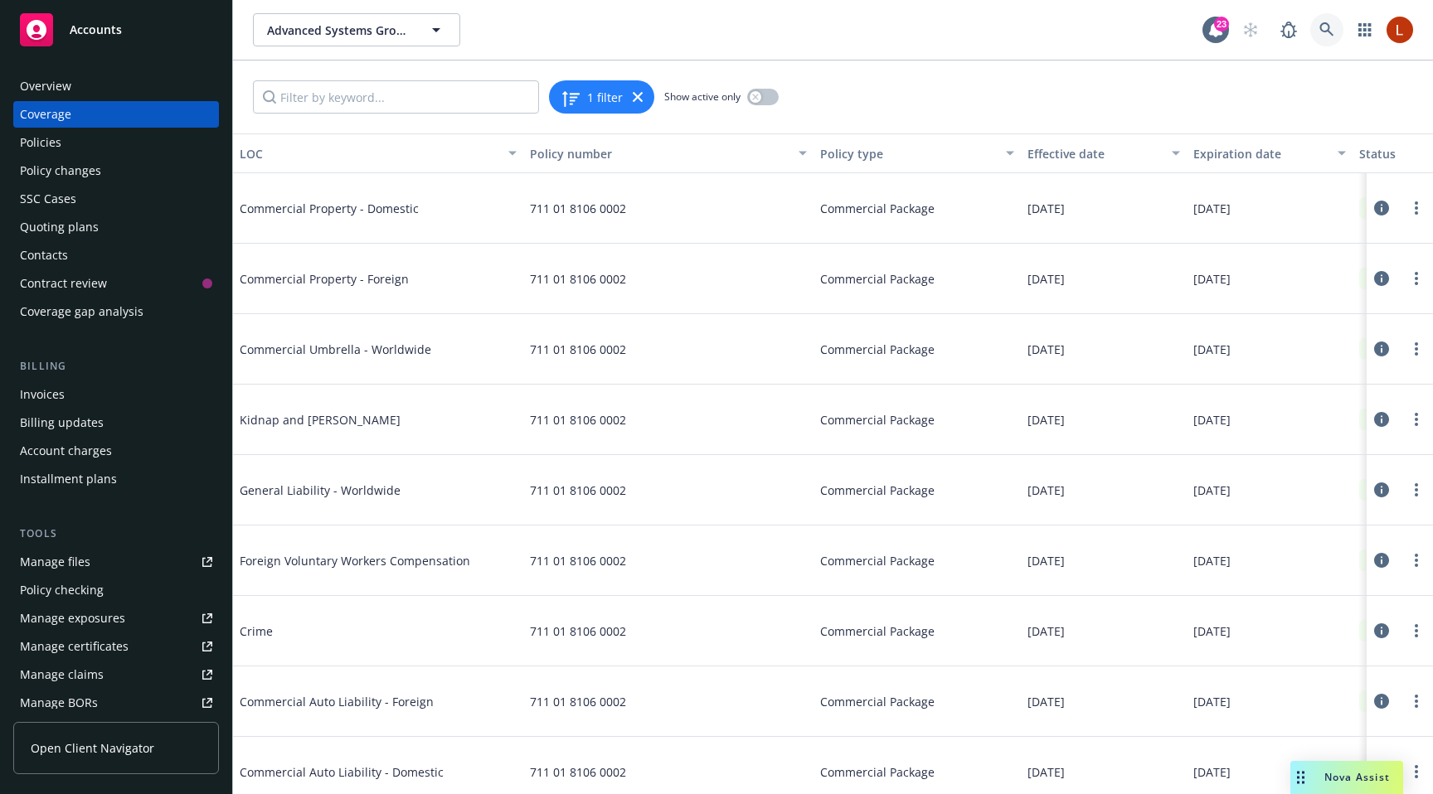
click at [1330, 27] on icon at bounding box center [1326, 29] width 15 height 15
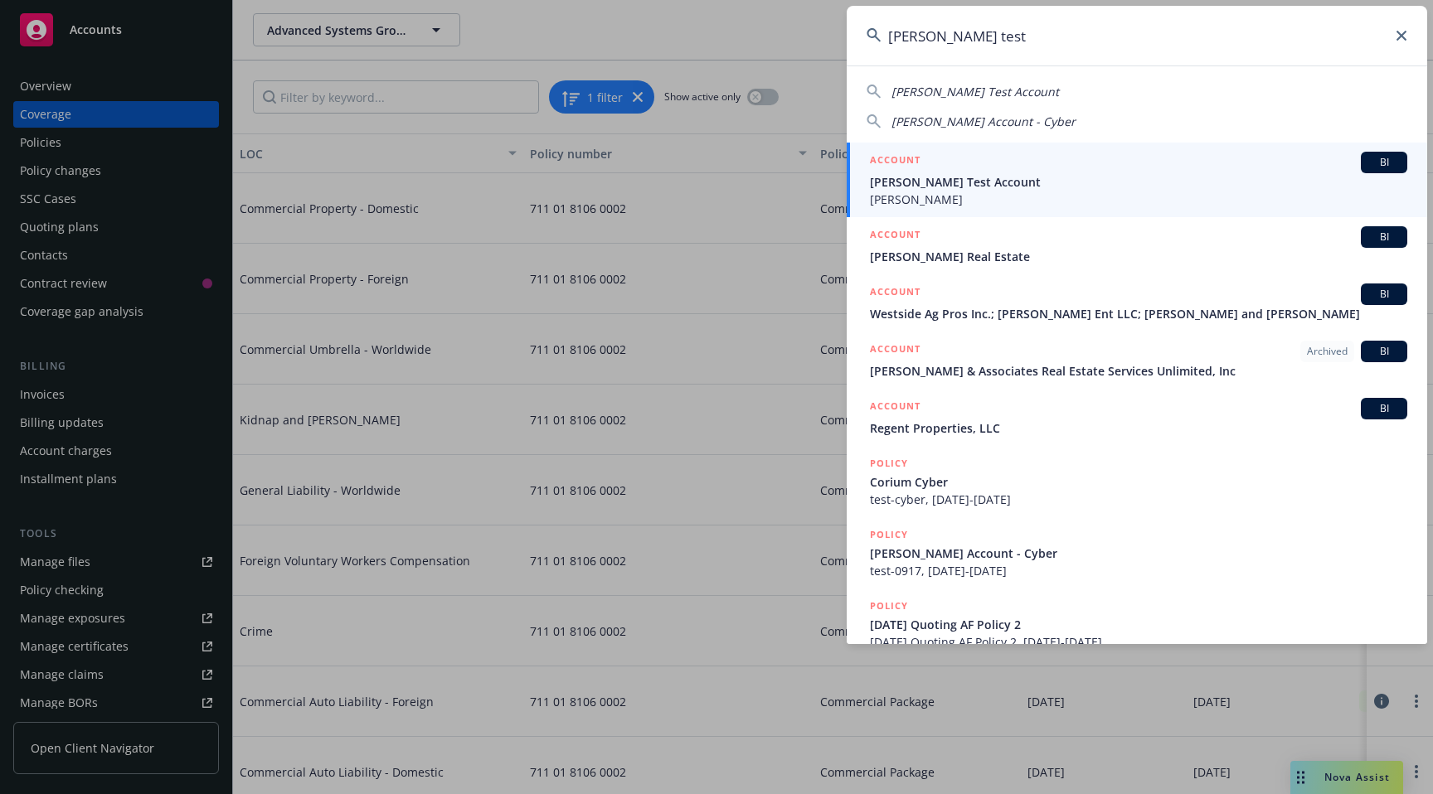
type input "linda test"
click at [988, 177] on span "Linda Test Account" at bounding box center [1138, 181] width 537 height 17
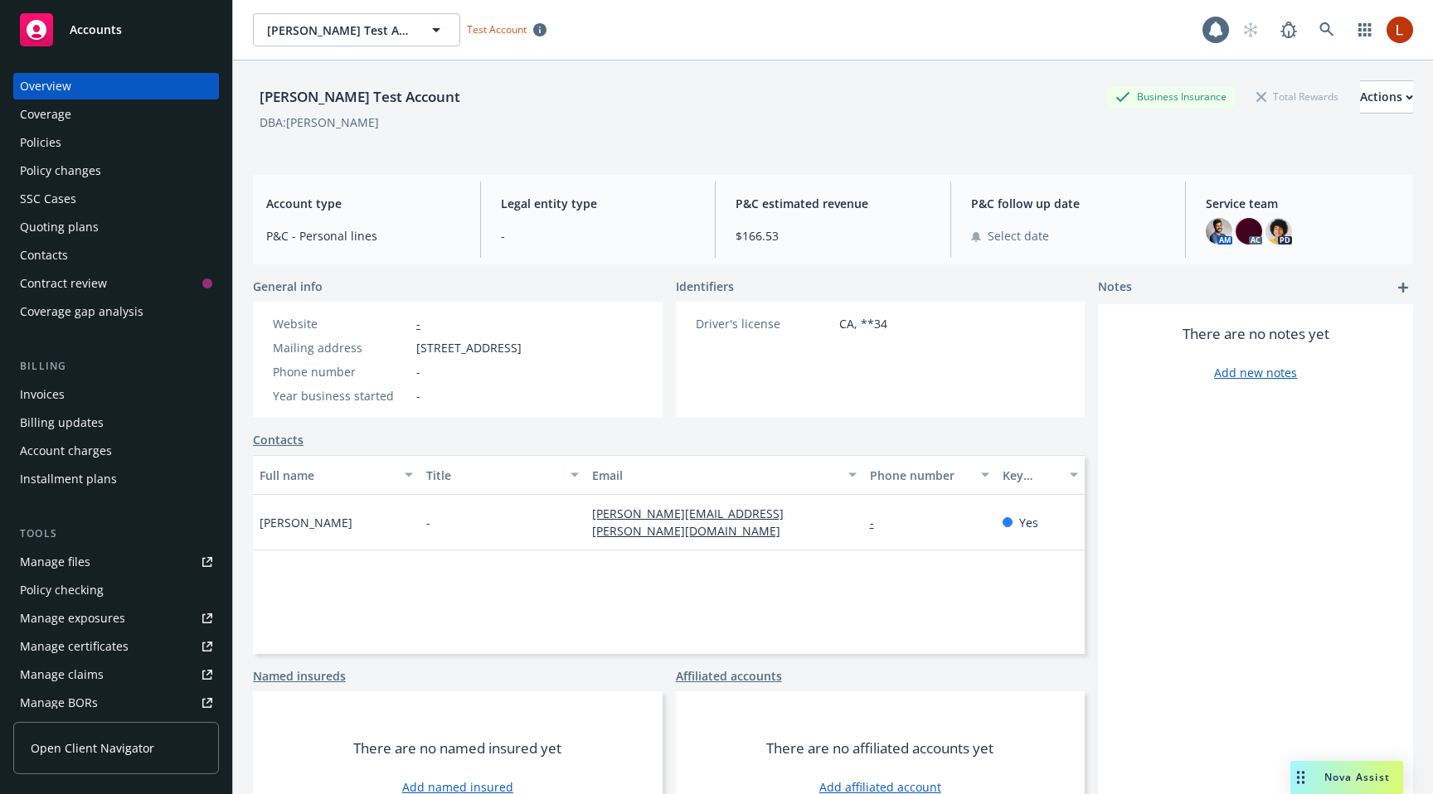
click at [68, 154] on div "Policies" at bounding box center [116, 142] width 192 height 27
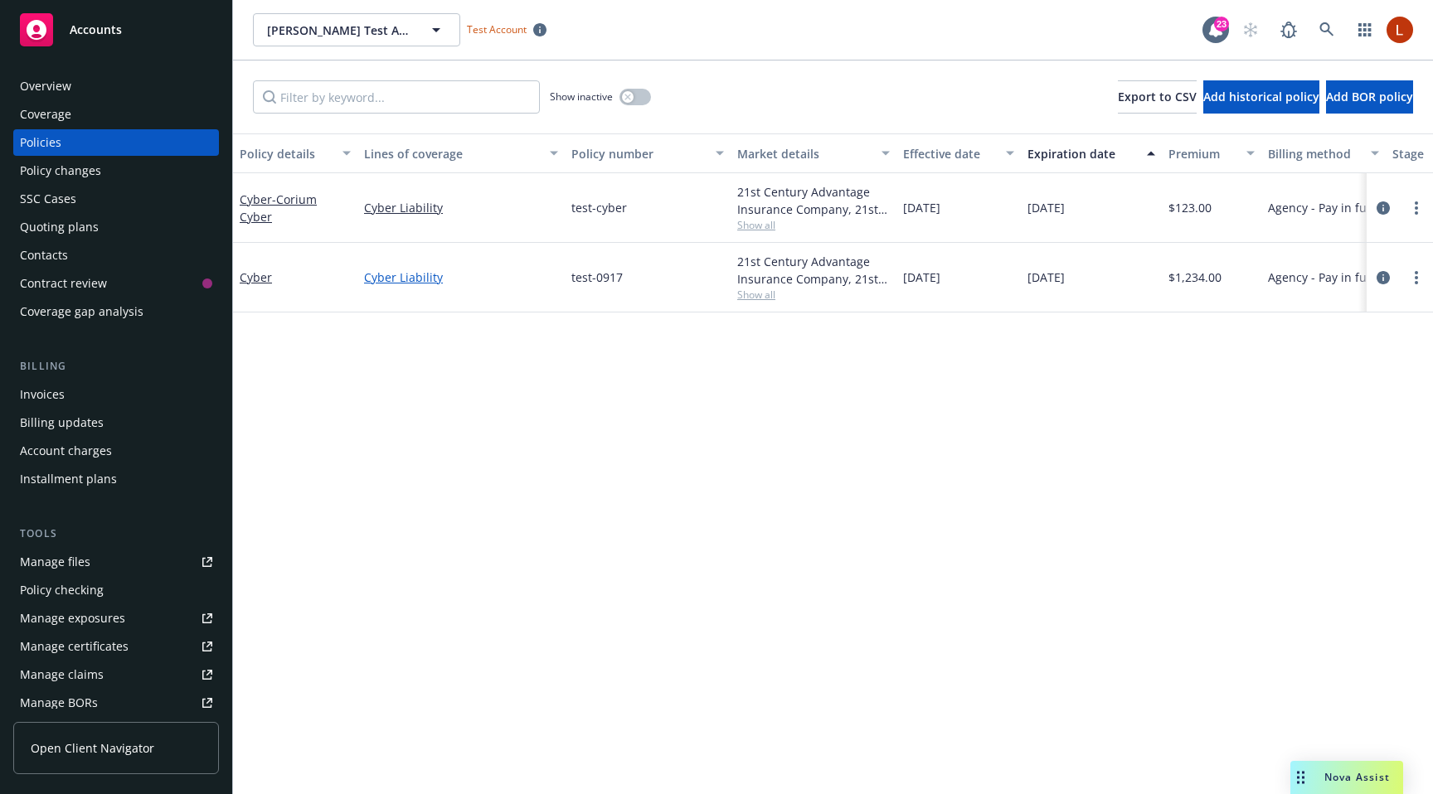
click at [439, 278] on link "Cyber Liability" at bounding box center [461, 277] width 194 height 17
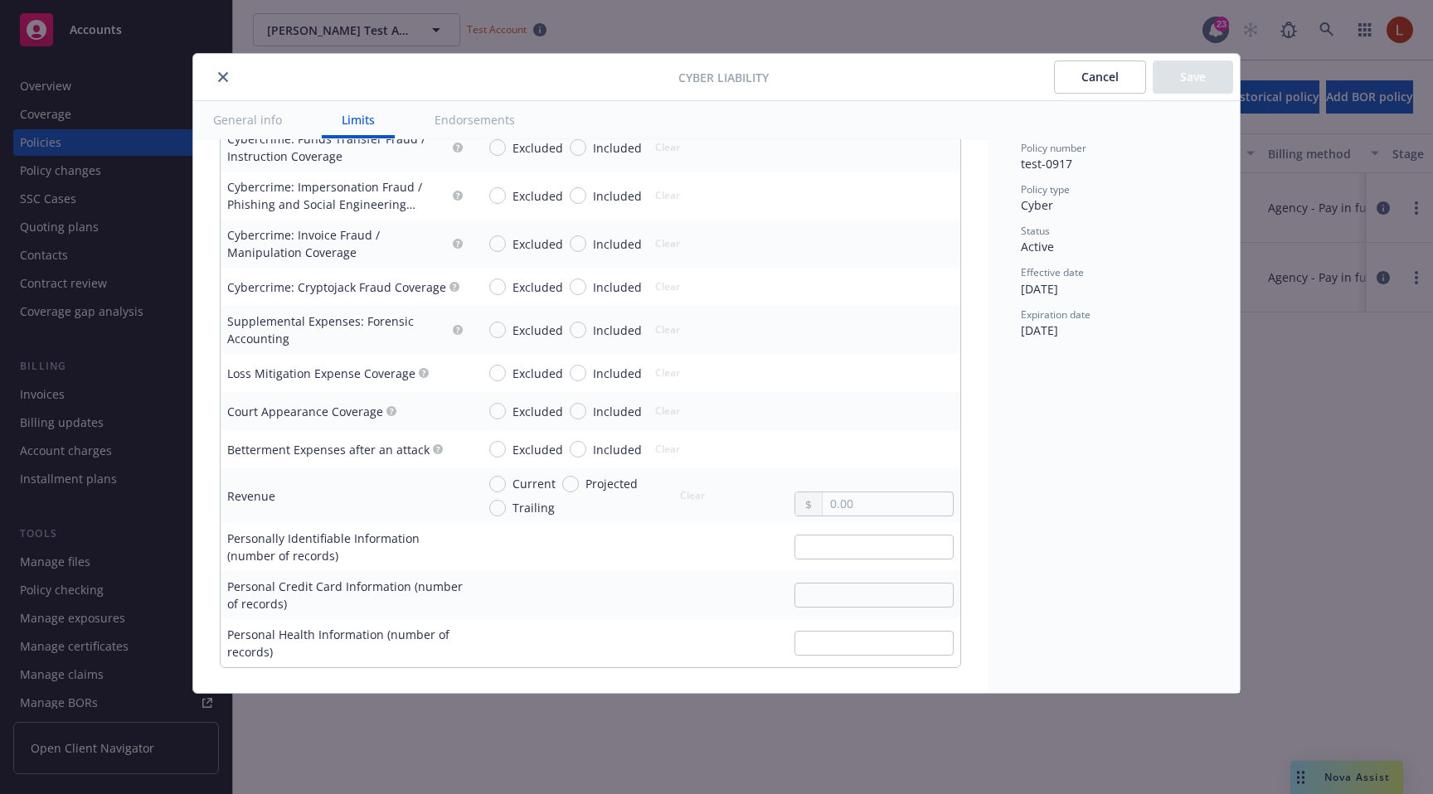
scroll to position [3008, 0]
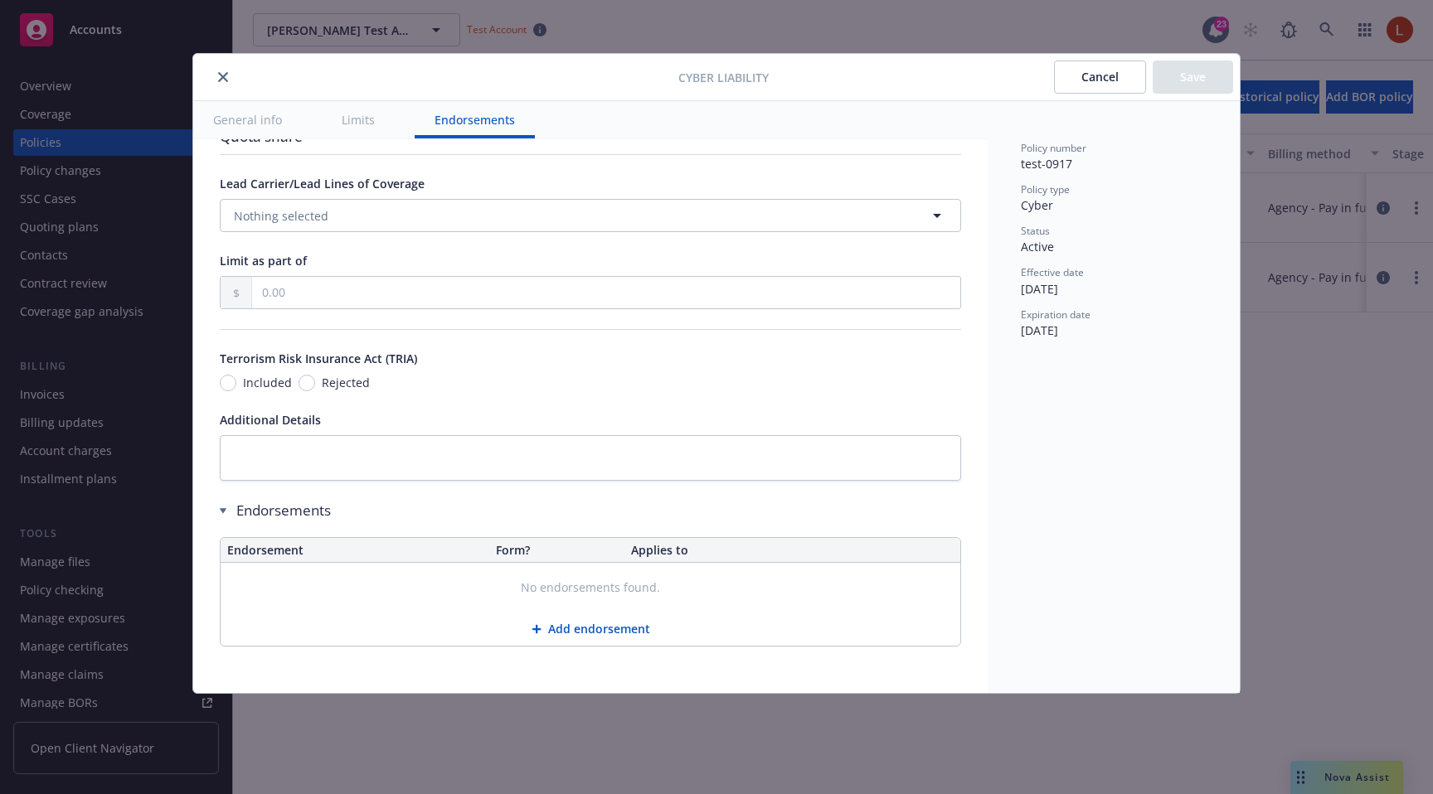
click at [579, 631] on button "Add endorsement" at bounding box center [591, 629] width 740 height 33
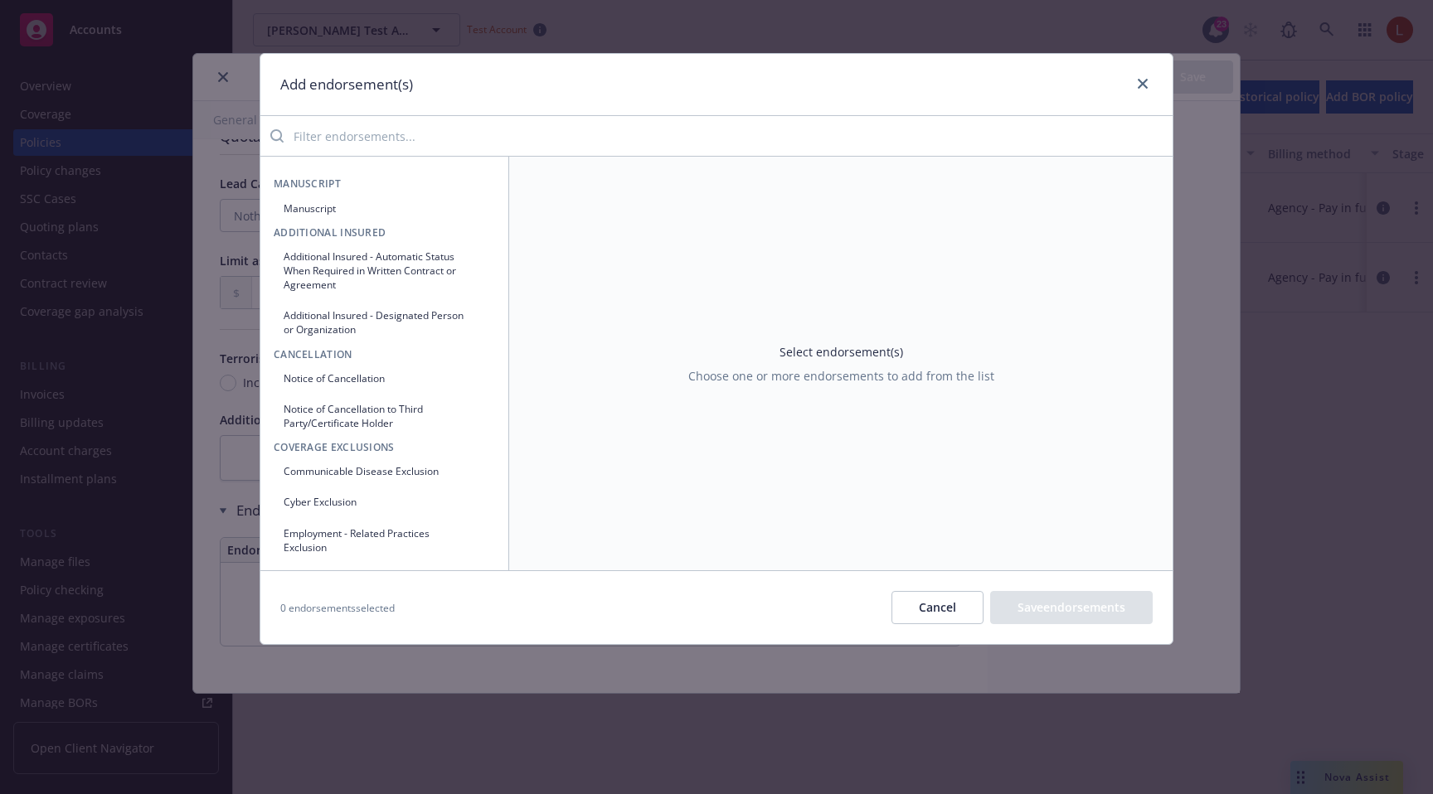
click at [526, 136] on input "search" at bounding box center [728, 135] width 889 height 33
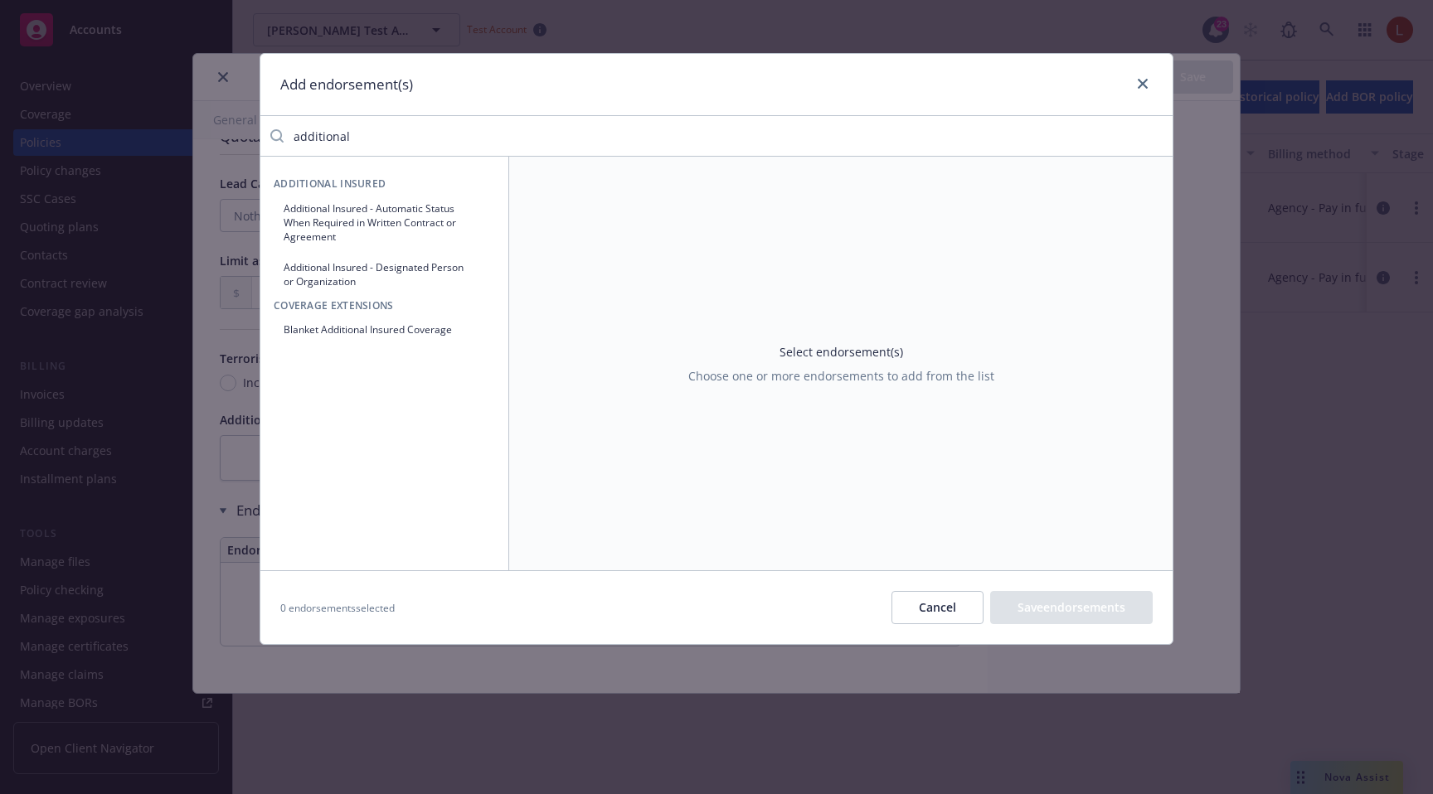
type input "additional"
click at [438, 224] on button "Additional Insured - Automatic Status When Required in Written Contract or Agre…" at bounding box center [384, 223] width 221 height 56
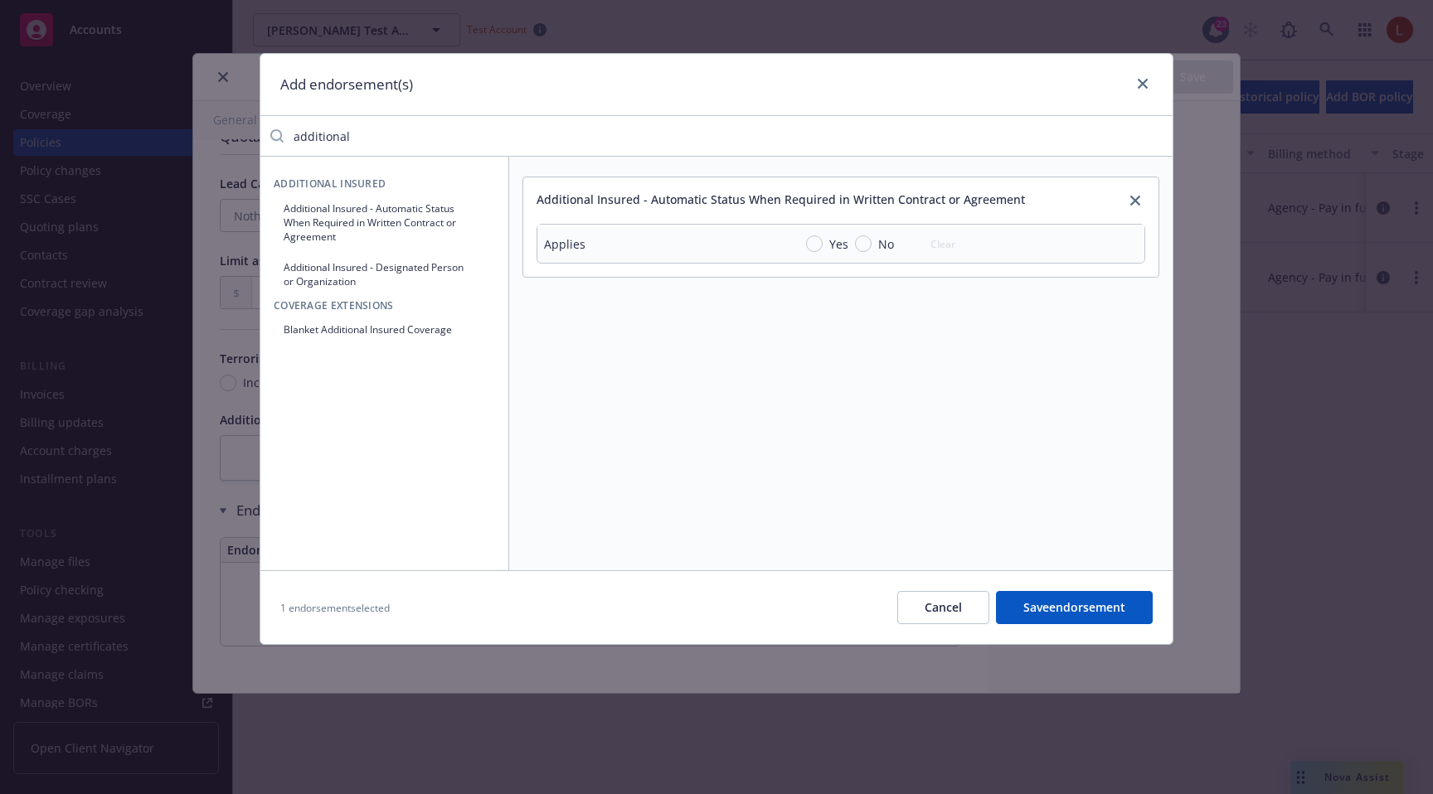
click at [823, 250] on span "Yes" at bounding box center [835, 243] width 26 height 17
click at [822, 250] on input "Yes" at bounding box center [814, 243] width 17 height 17
radio input "true"
click at [869, 250] on div "No" at bounding box center [874, 243] width 39 height 17
click at [869, 250] on input "No" at bounding box center [863, 243] width 17 height 17
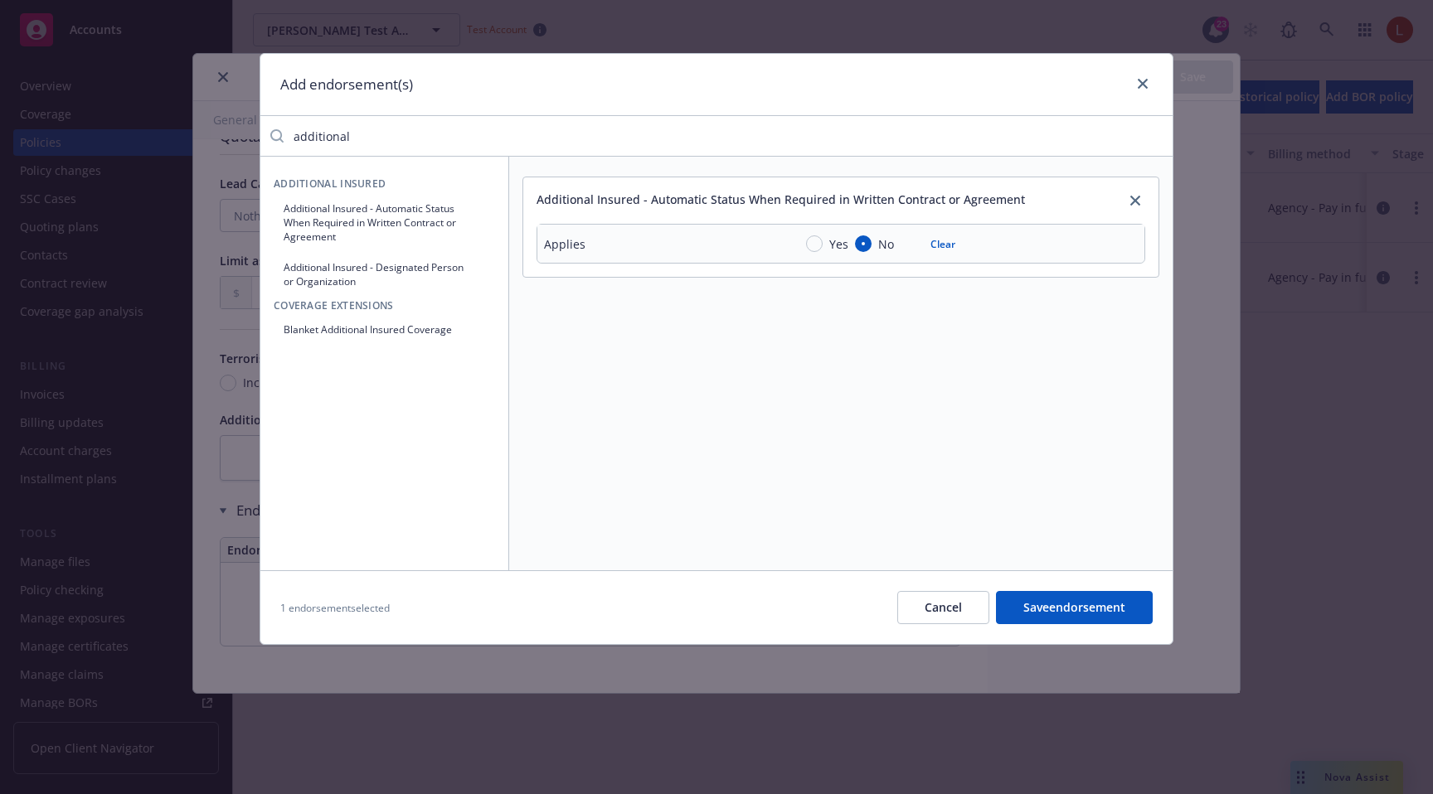
click at [909, 246] on div "Yes No Clear" at bounding box center [885, 243] width 159 height 23
click at [942, 246] on button "Clear" at bounding box center [942, 243] width 45 height 23
radio input "false"
click at [1135, 209] on link "close" at bounding box center [1135, 201] width 20 height 20
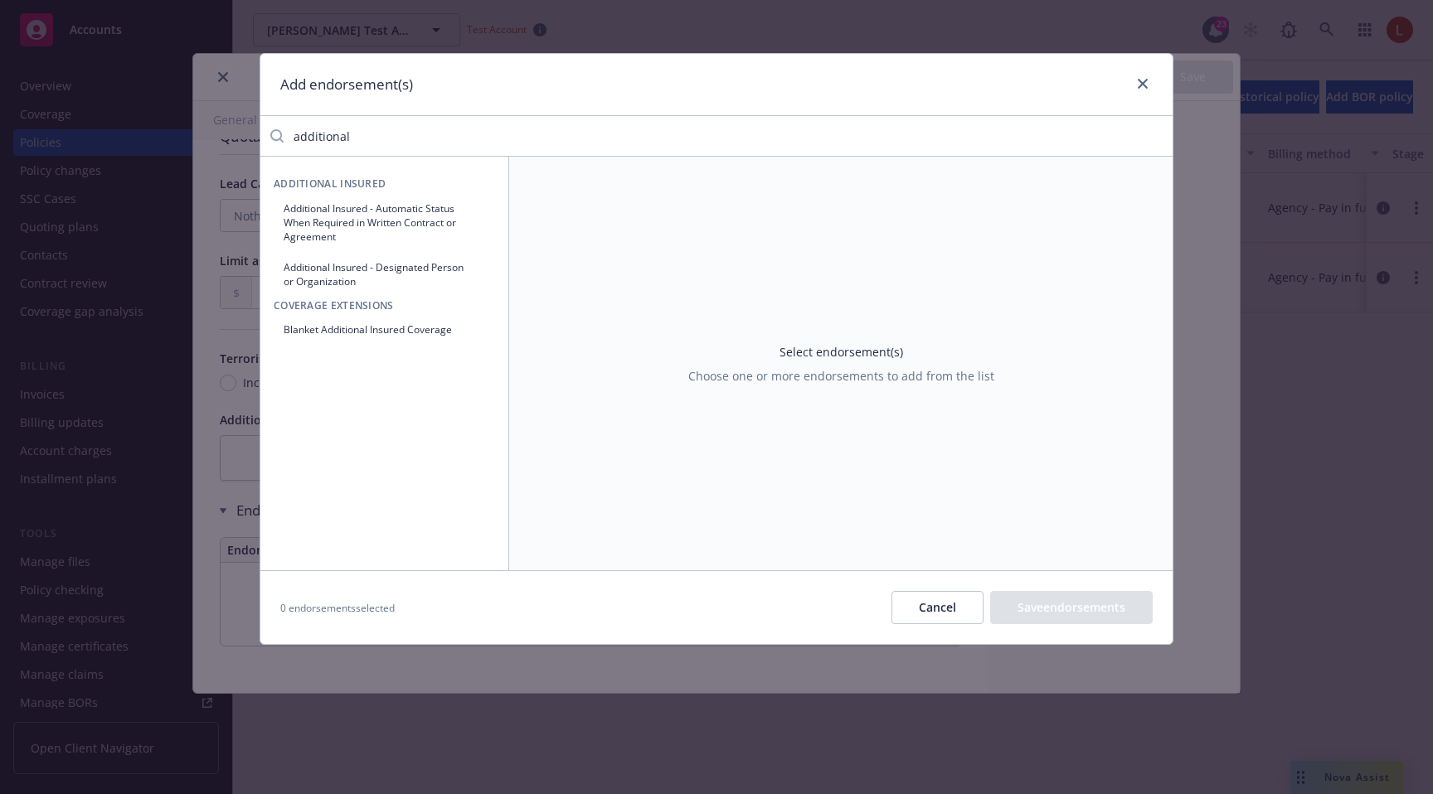
click at [526, 125] on input "additional" at bounding box center [728, 135] width 889 height 33
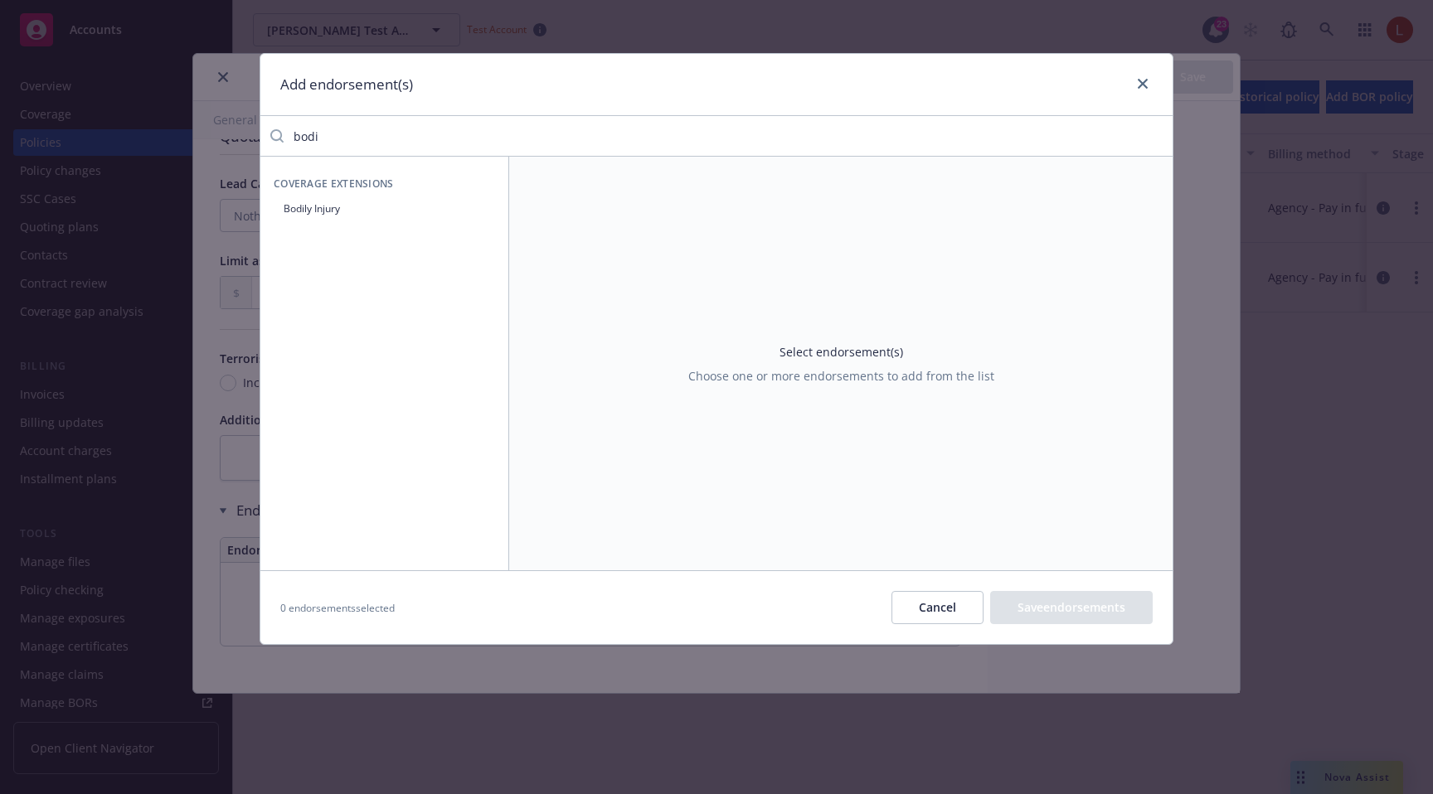
click at [354, 197] on button "Bodily Injury" at bounding box center [384, 208] width 221 height 27
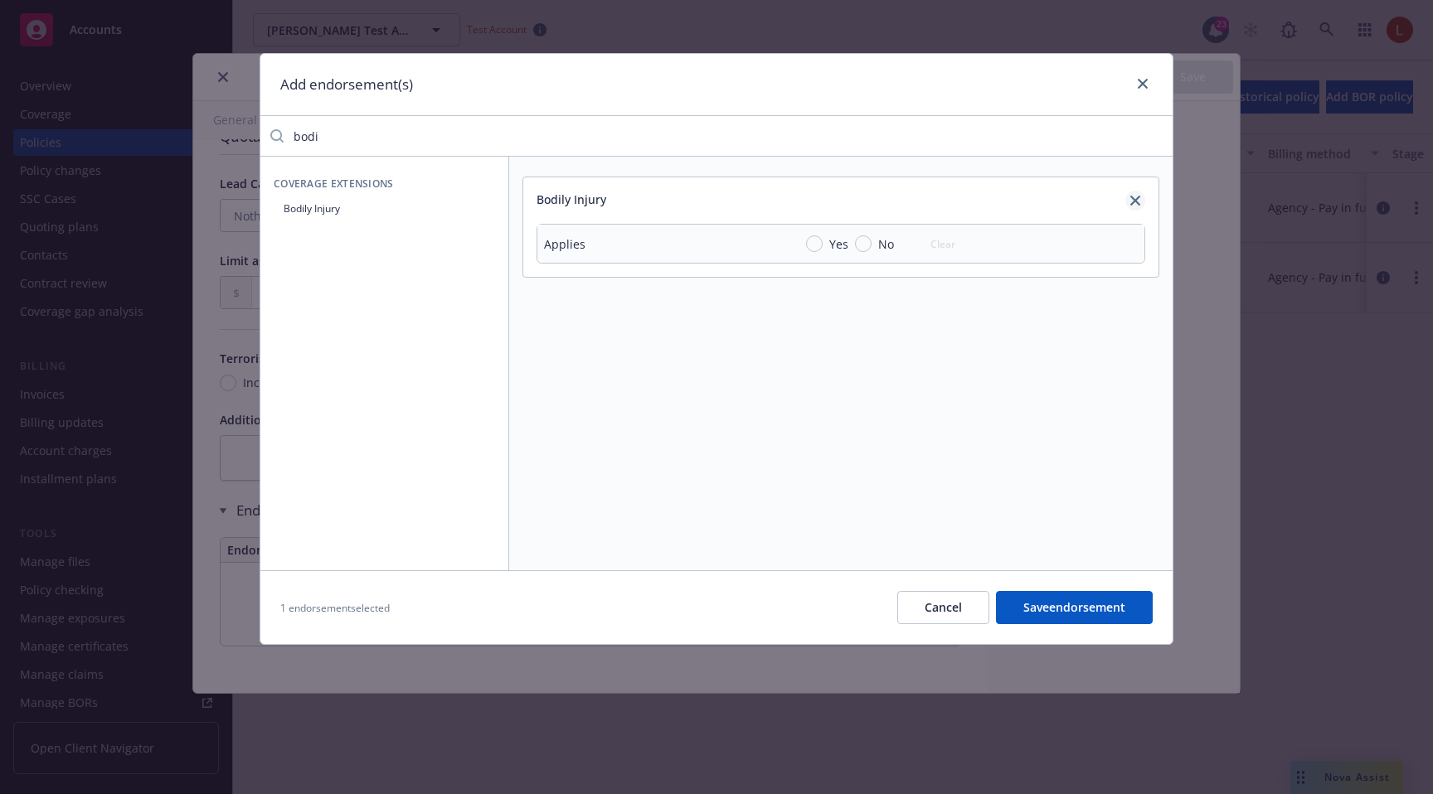
click at [1132, 200] on icon "close" at bounding box center [1135, 201] width 10 height 10
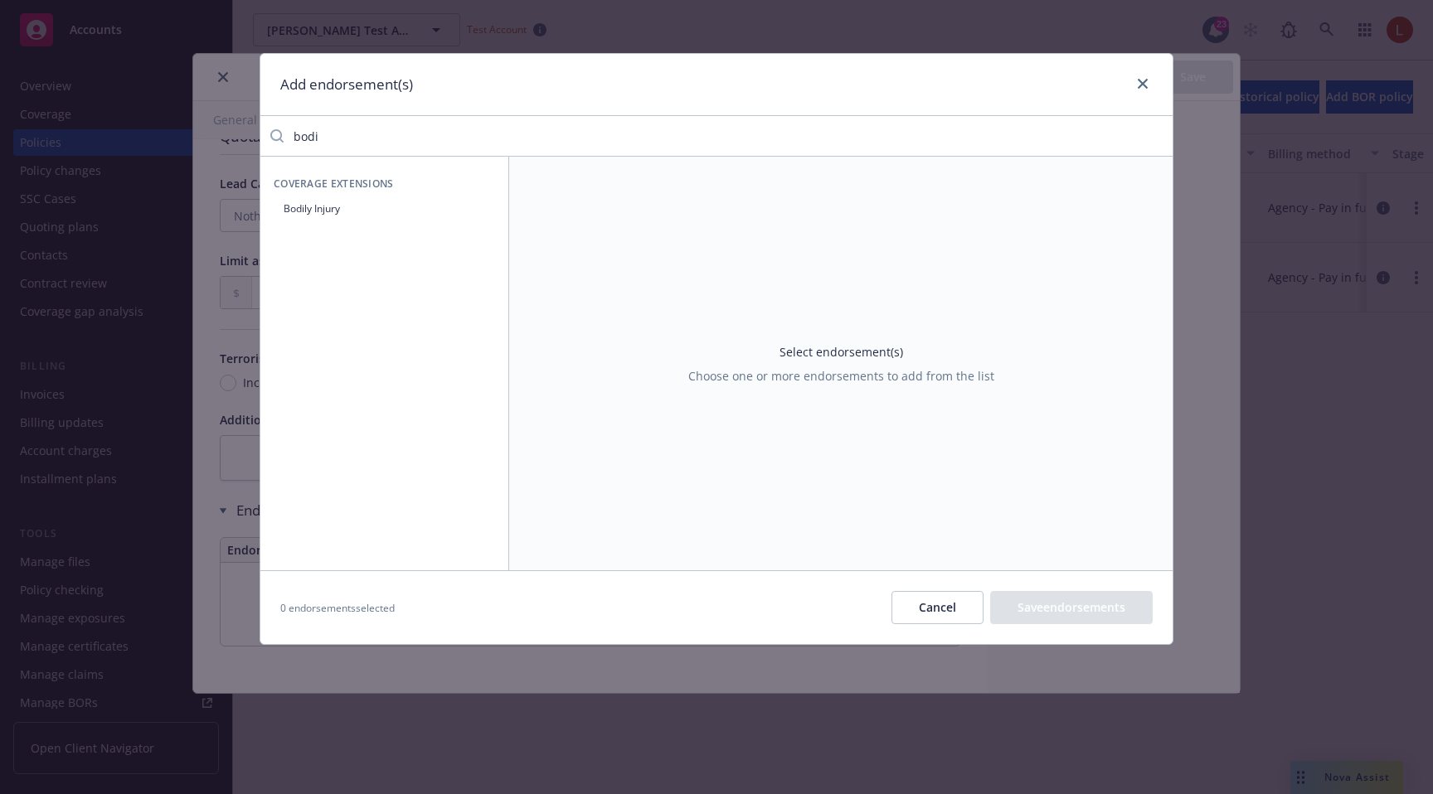
drag, startPoint x: 555, startPoint y: 136, endPoint x: 189, endPoint y: 77, distance: 370.4
click at [189, 78] on div "Add endorsement(s) bodi Coverage Extensions Bodily Injury Select endorsement(s)…" at bounding box center [716, 397] width 1433 height 794
type input "choice"
click at [323, 207] on button "Choice of counsel" at bounding box center [384, 208] width 221 height 27
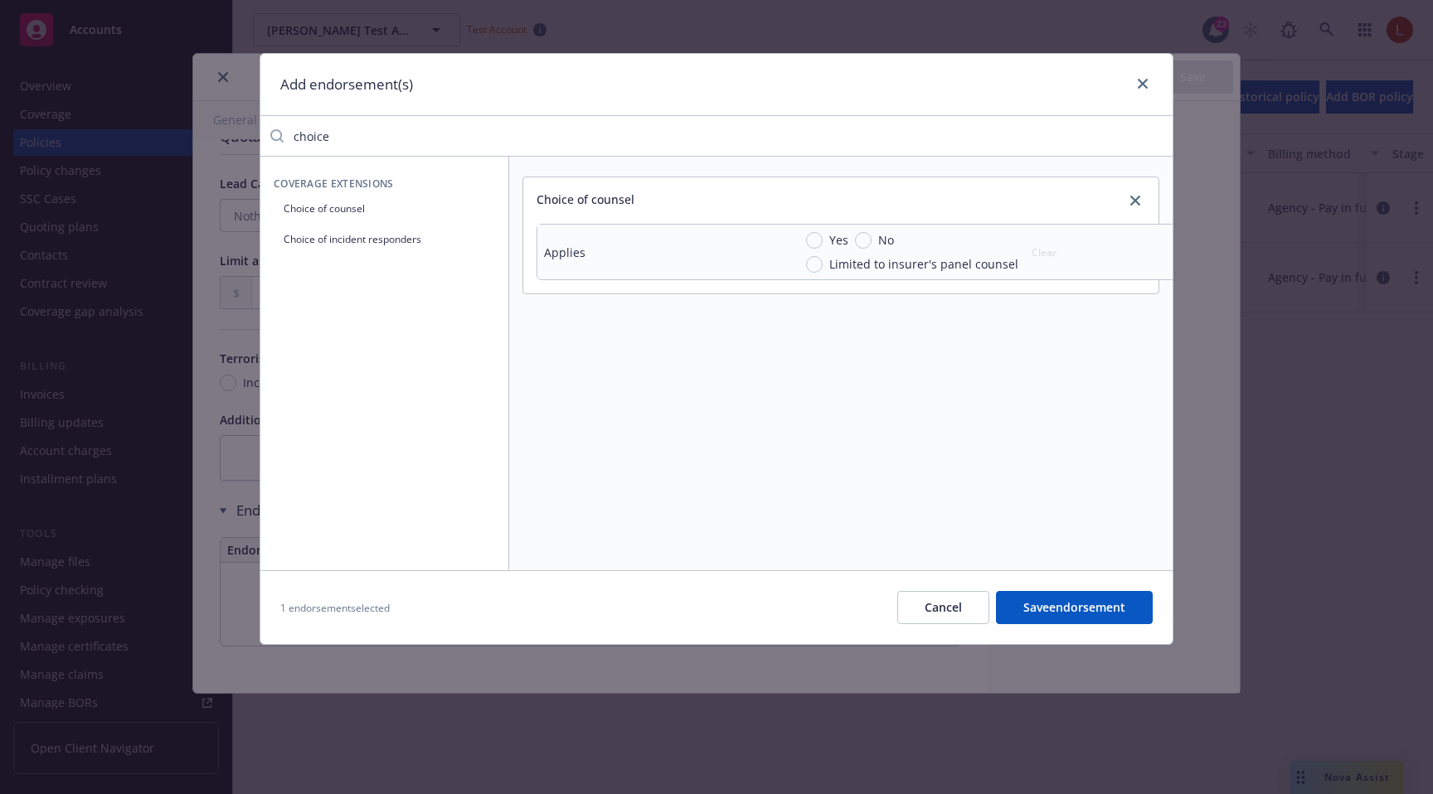
drag, startPoint x: 348, startPoint y: 144, endPoint x: 283, endPoint y: 133, distance: 66.5
click at [284, 132] on input "choice" at bounding box center [728, 135] width 889 height 33
click at [376, 258] on button "Cost of corrections - Media Coverage" at bounding box center [384, 256] width 221 height 27
click at [1131, 203] on icon "close" at bounding box center [1135, 201] width 10 height 10
click at [1132, 200] on icon "close" at bounding box center [1135, 201] width 10 height 10
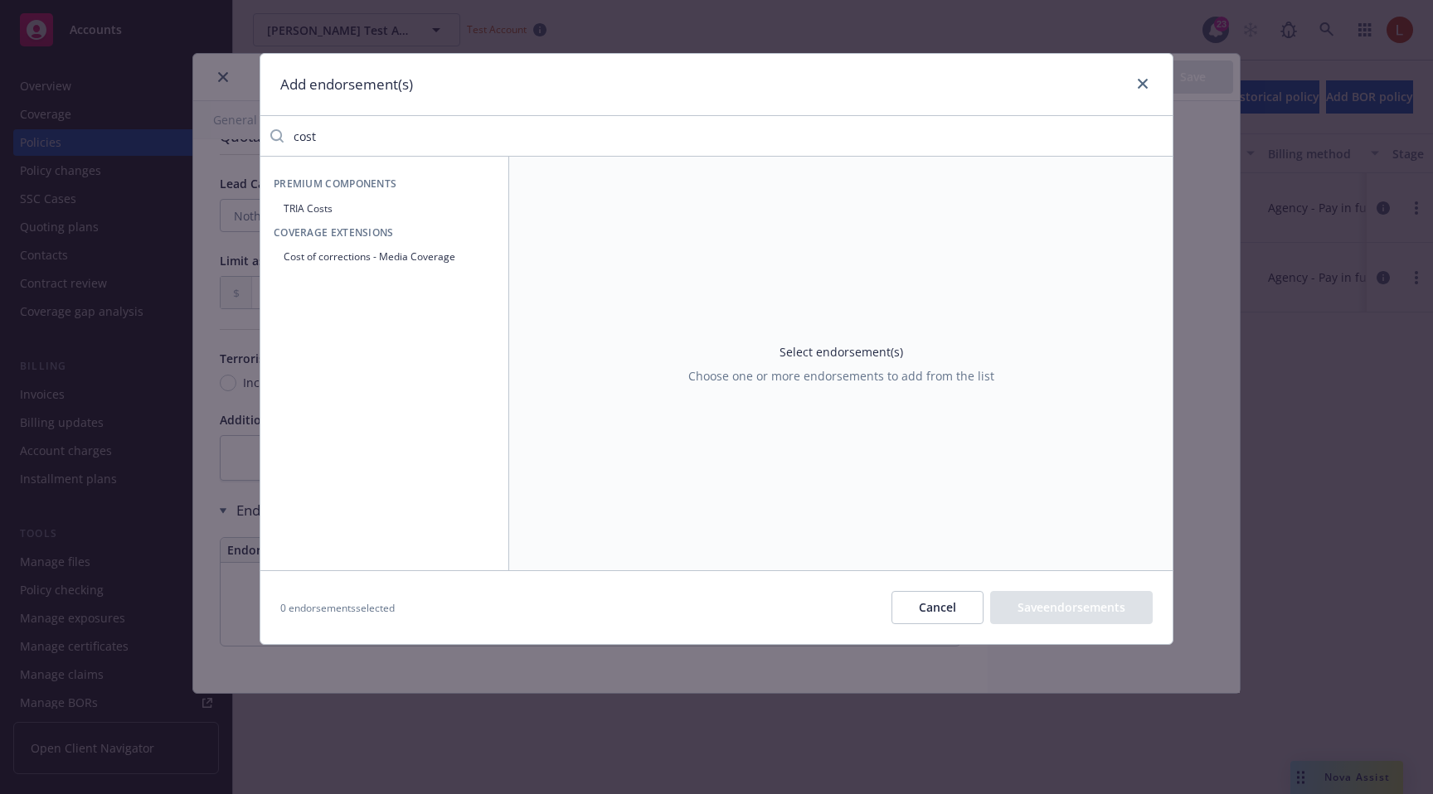
click at [442, 138] on input "cost" at bounding box center [728, 135] width 889 height 33
type input "c"
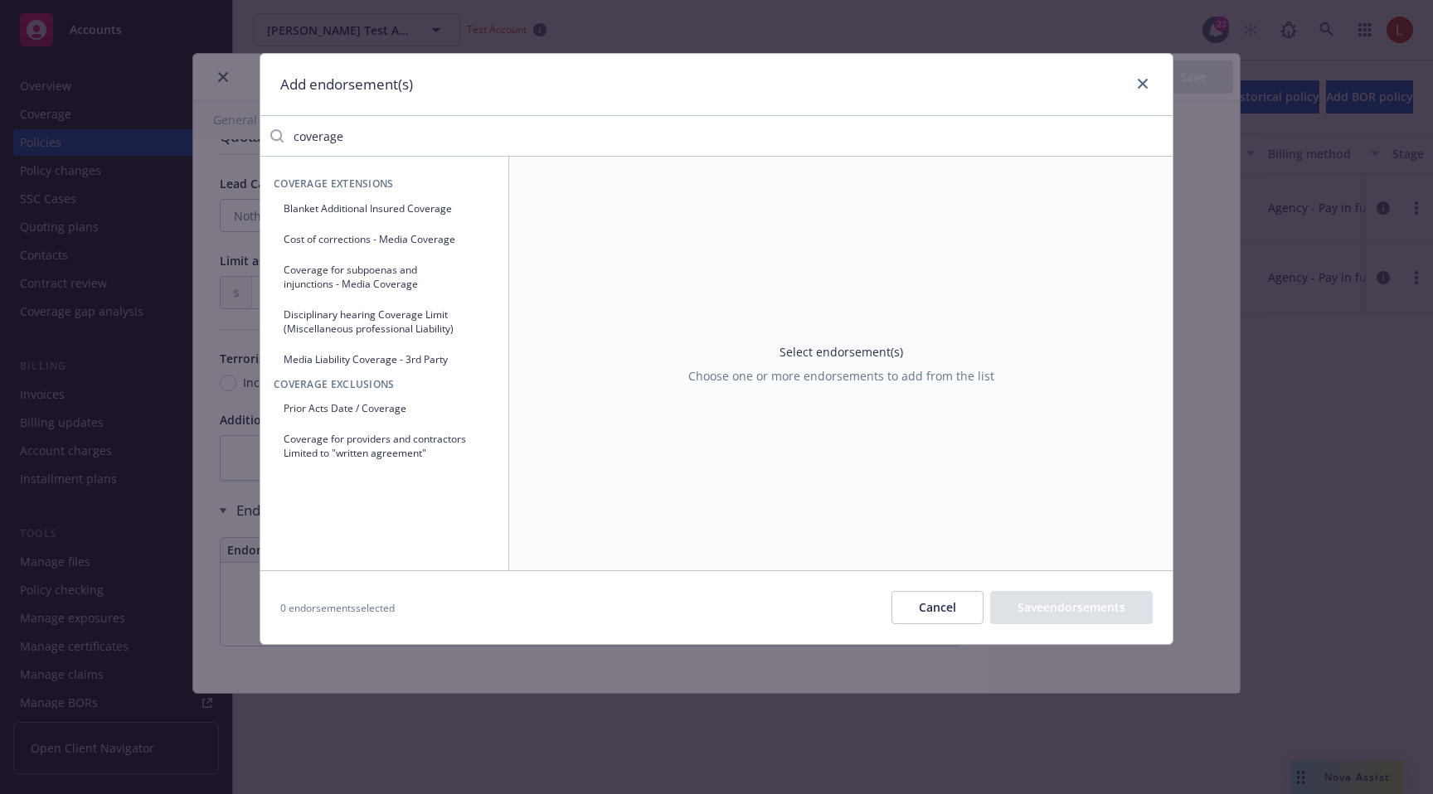
click at [381, 284] on button "Coverage for subpoenas and injunctions - Media Coverage" at bounding box center [384, 276] width 221 height 41
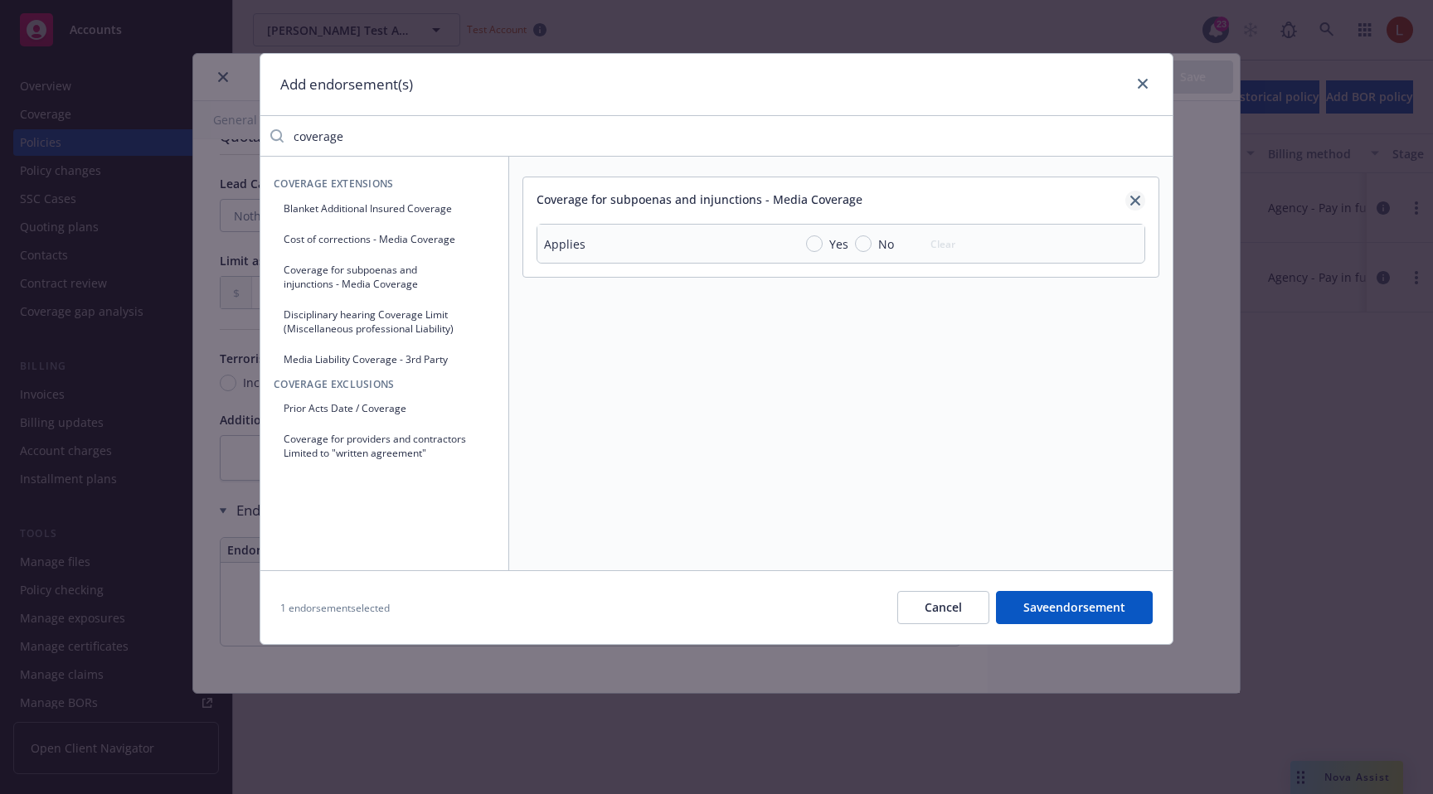
click at [1128, 200] on link "close" at bounding box center [1135, 201] width 20 height 20
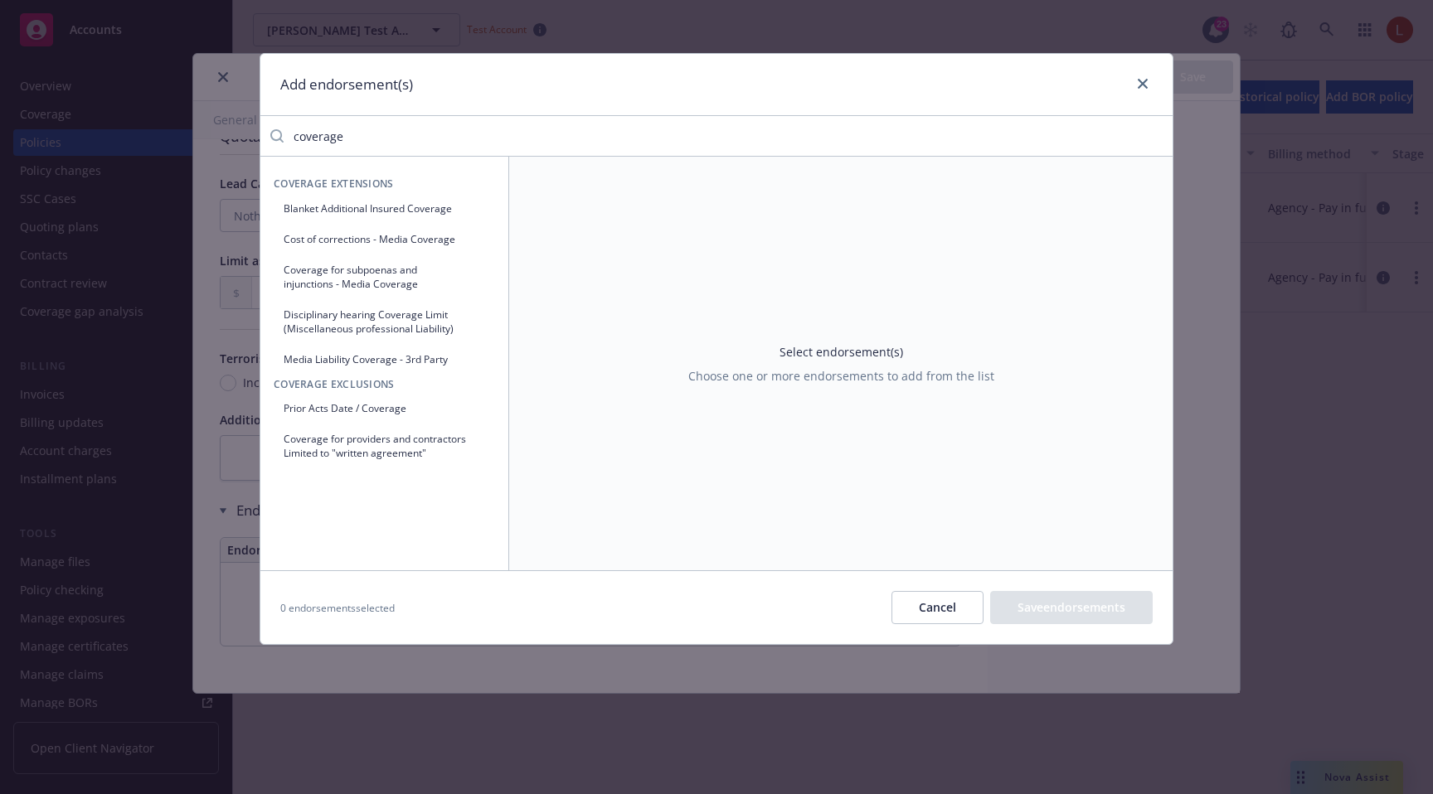
drag, startPoint x: 352, startPoint y: 129, endPoint x: 279, endPoint y: 142, distance: 74.2
click at [279, 142] on div "coverage" at bounding box center [716, 135] width 912 height 33
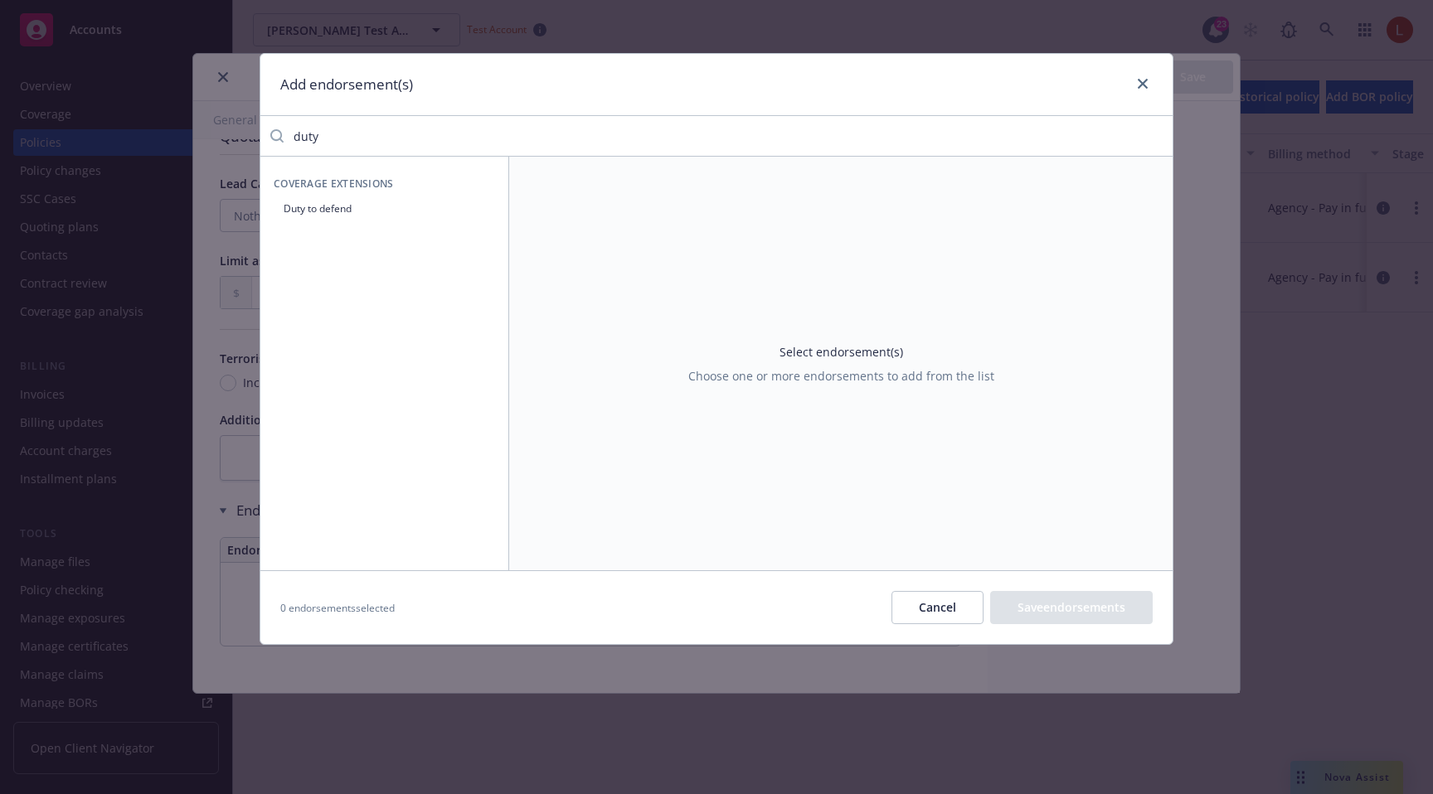
click at [337, 202] on button "Duty to defend" at bounding box center [384, 208] width 221 height 27
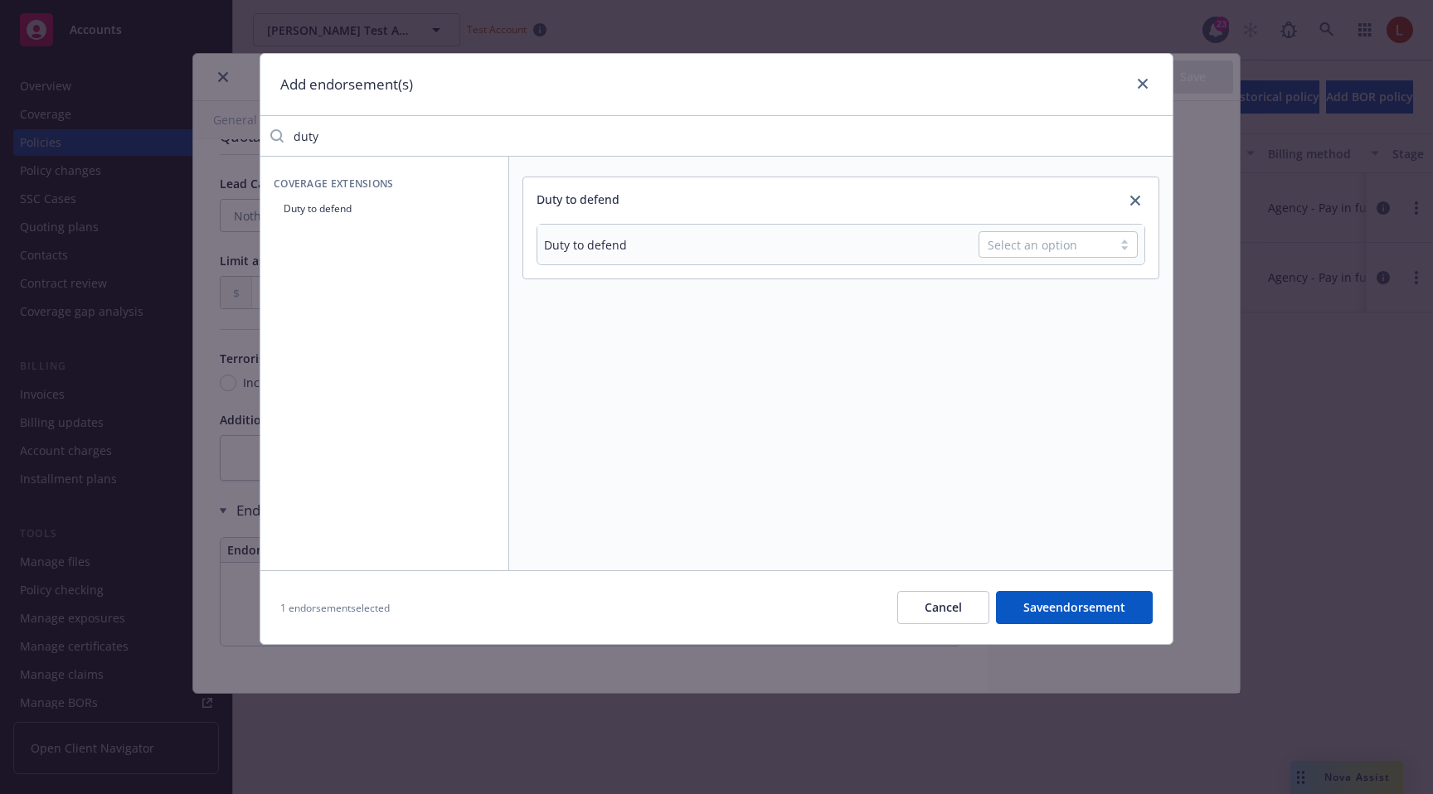
click at [1062, 233] on div "Select an option" at bounding box center [1045, 244] width 133 height 25
click at [1138, 206] on link "close" at bounding box center [1135, 201] width 20 height 20
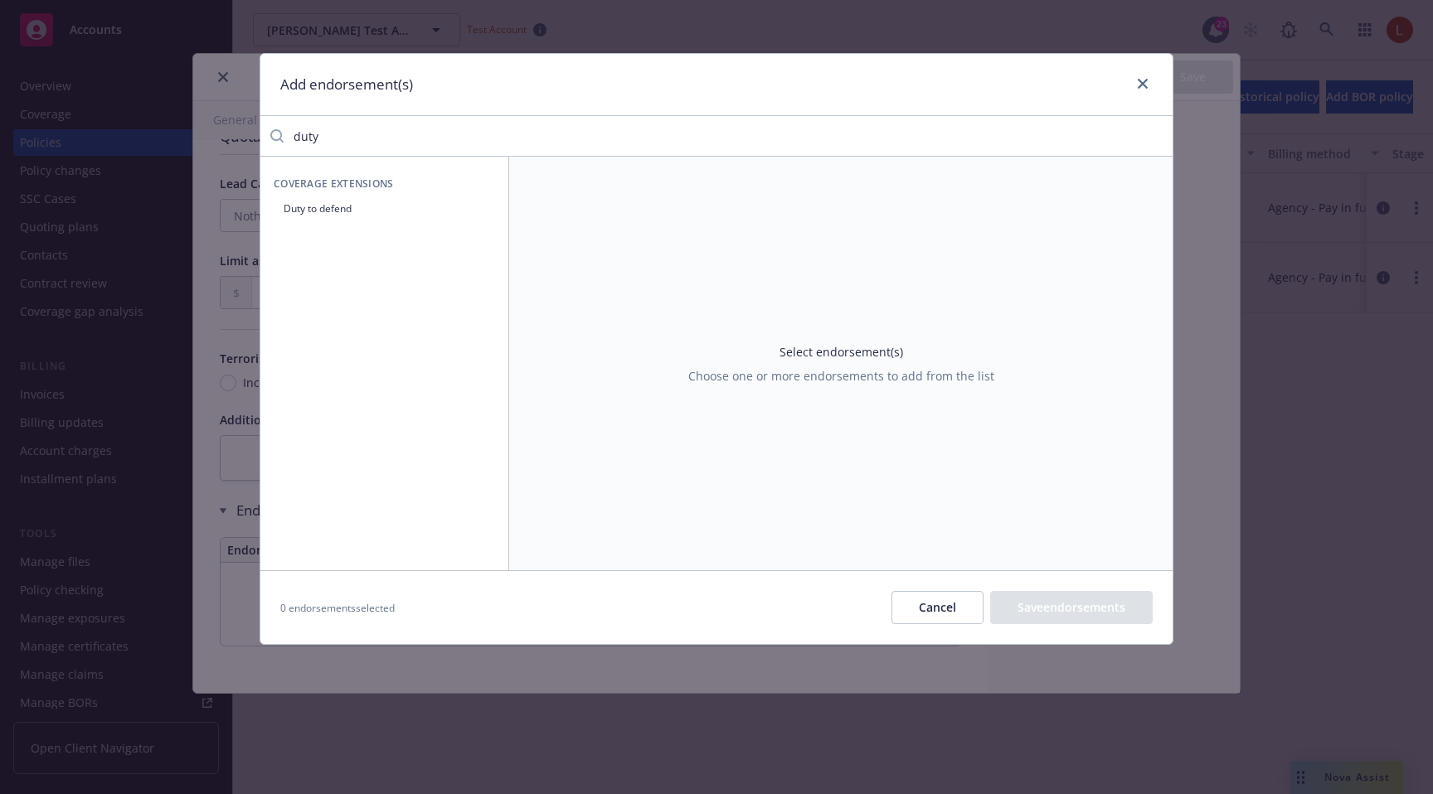
drag, startPoint x: 418, startPoint y: 135, endPoint x: 244, endPoint y: 118, distance: 175.0
click at [244, 118] on div "Add endorsement(s) duty Coverage Extensions Duty to defend Select endorsement(s…" at bounding box center [716, 397] width 1433 height 794
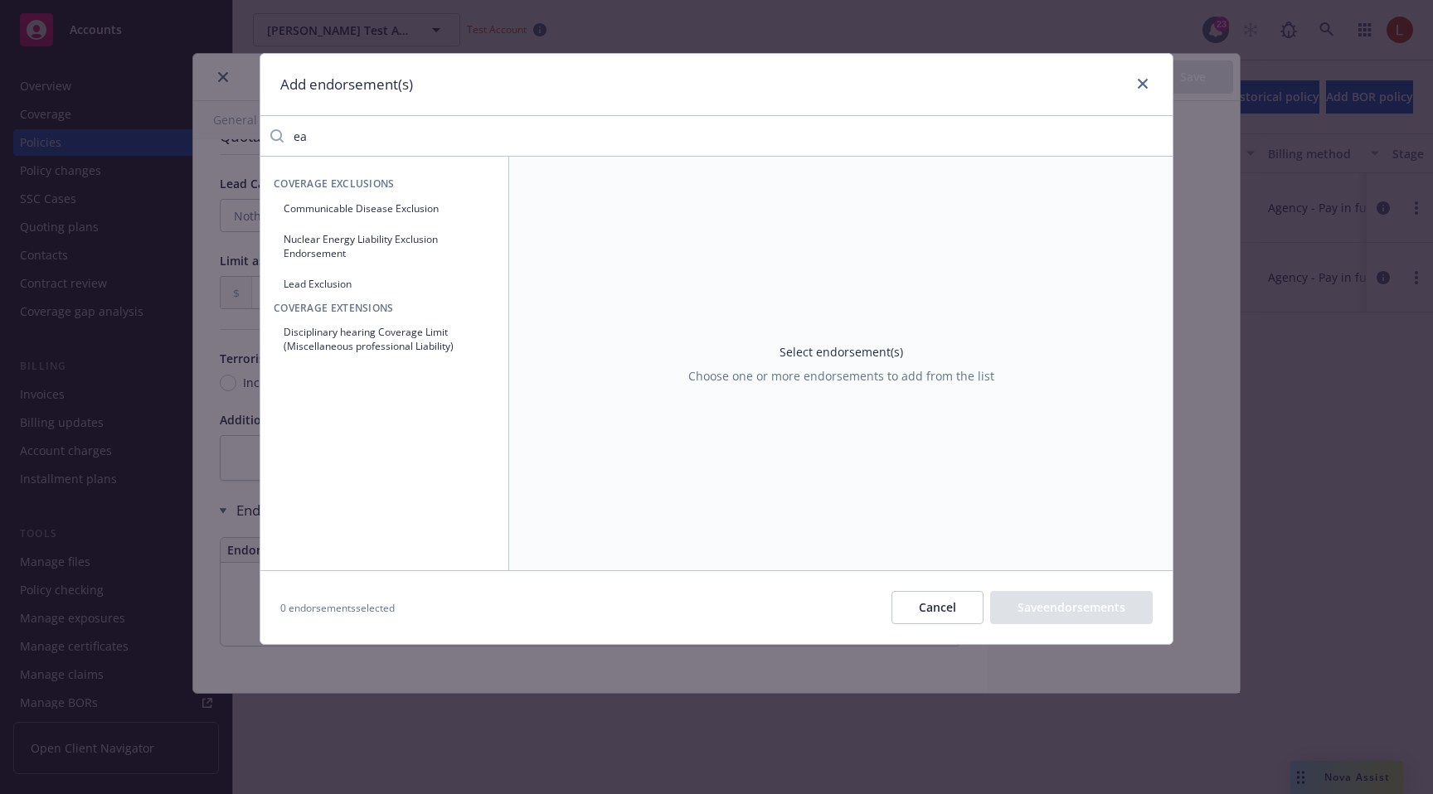
type input "e"
type input "noti"
click at [322, 205] on button "Notice of Cancellation" at bounding box center [384, 208] width 221 height 27
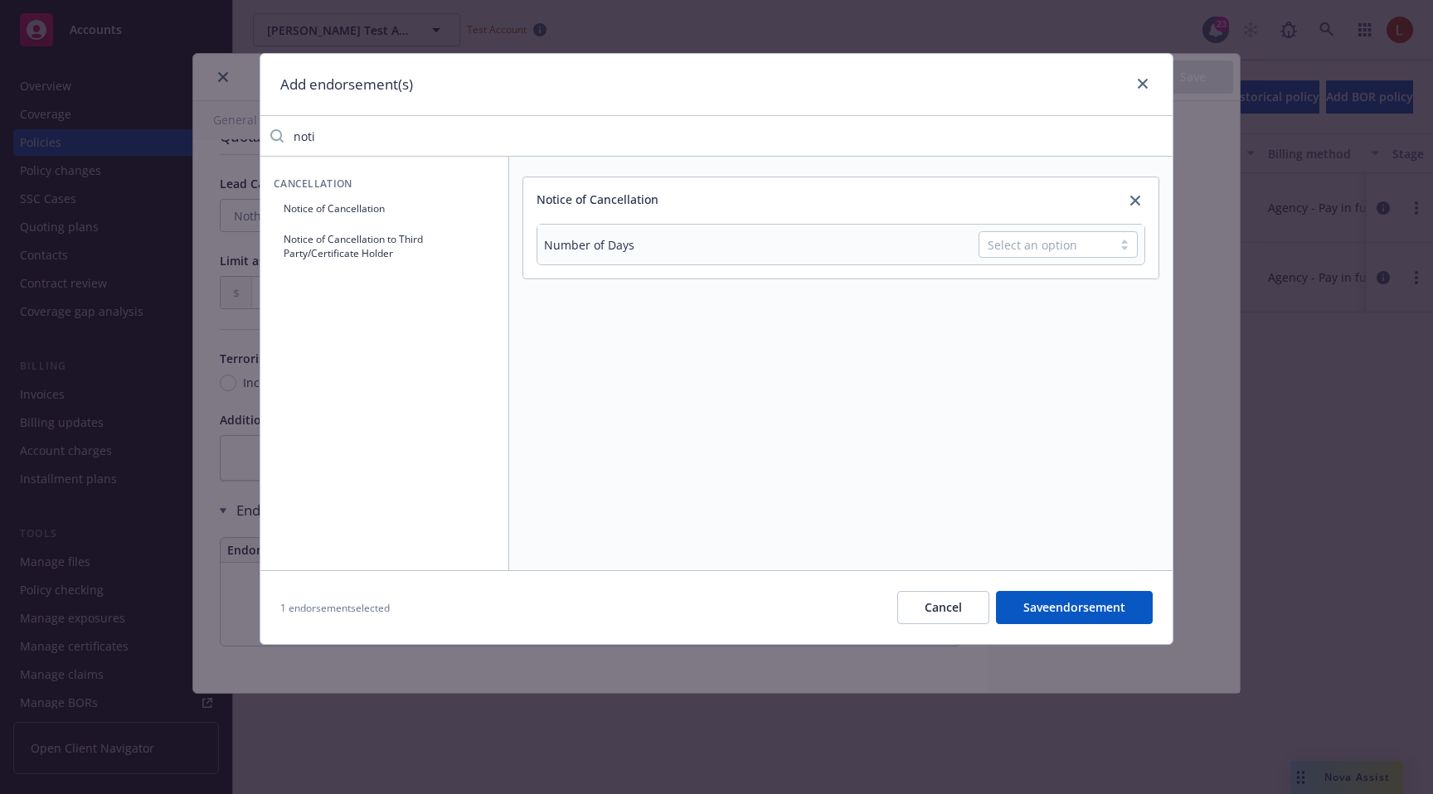
click at [1094, 238] on div "Select an option" at bounding box center [1045, 244] width 116 height 17
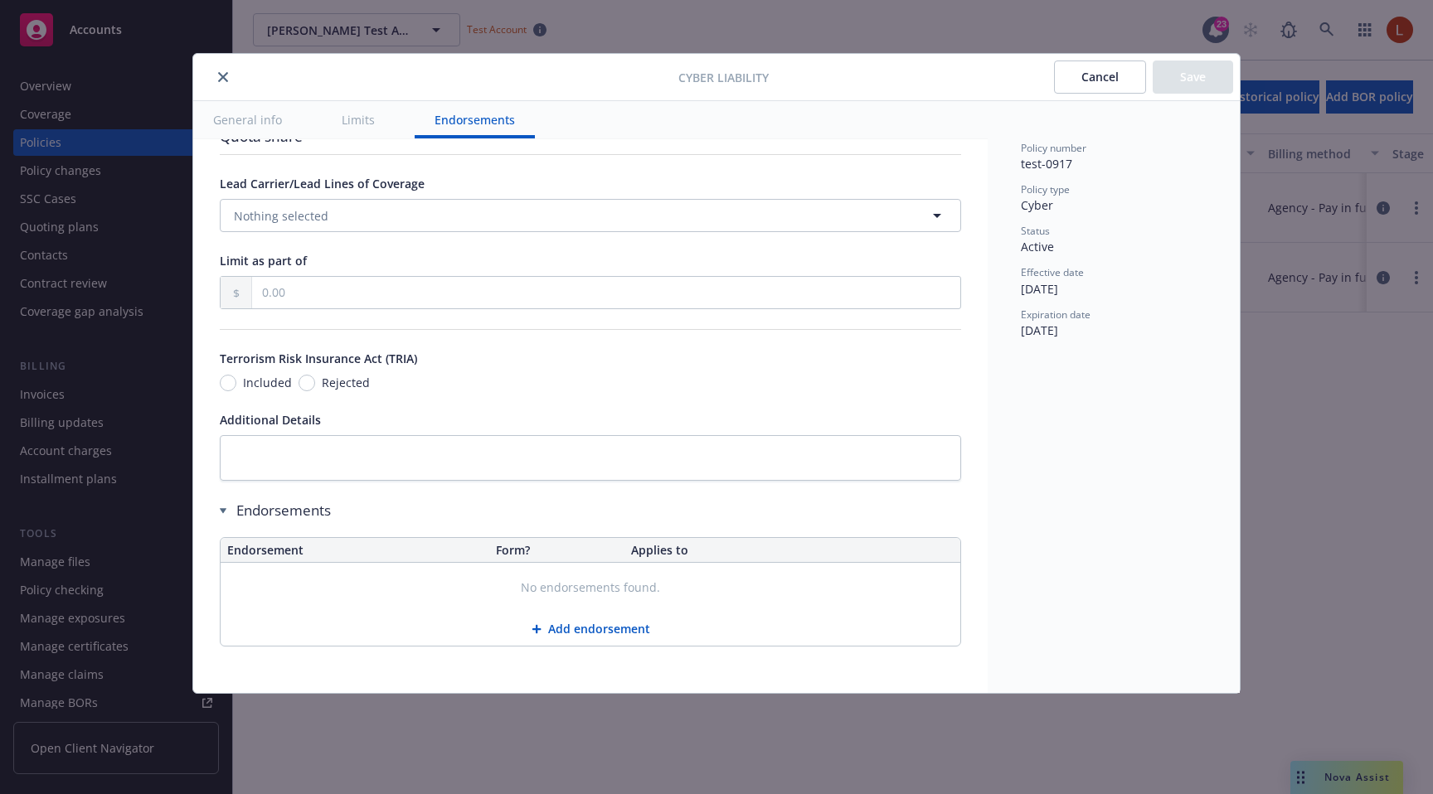
click at [226, 61] on div "Cyber Liability Cancel Save" at bounding box center [716, 77] width 1046 height 47
click at [225, 86] on button "close" at bounding box center [223, 77] width 20 height 20
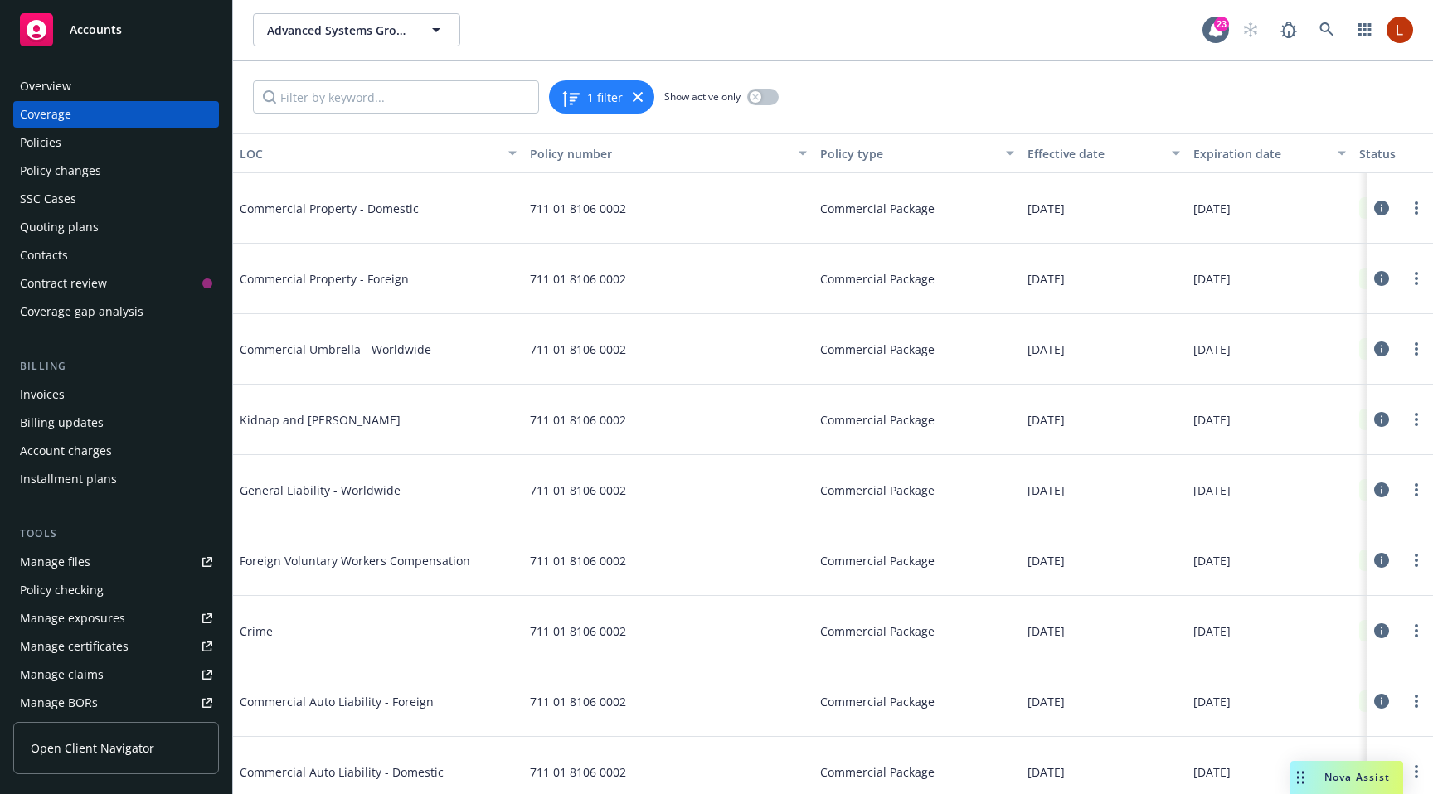
click at [1384, 488] on icon at bounding box center [1381, 490] width 15 height 15
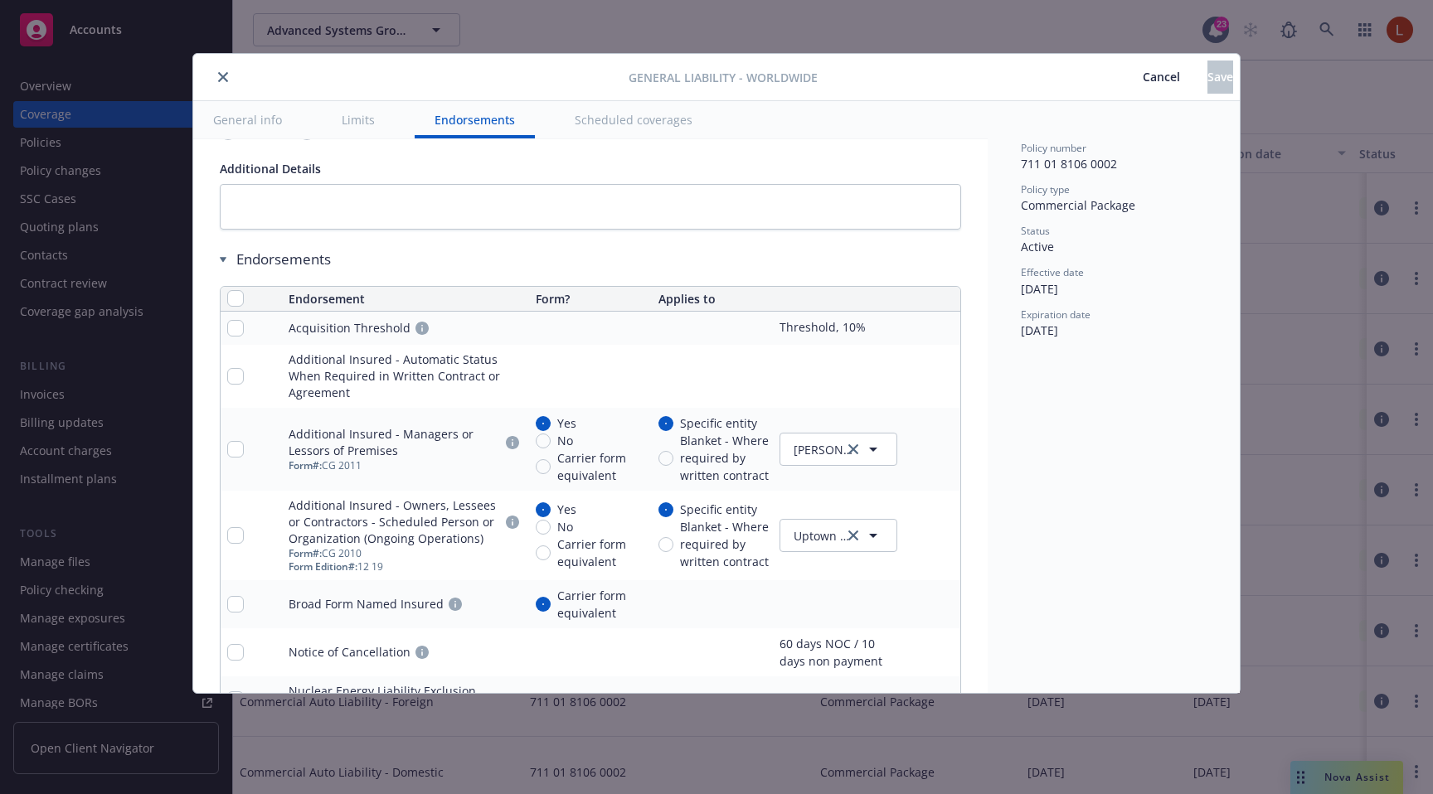
scroll to position [2039, 0]
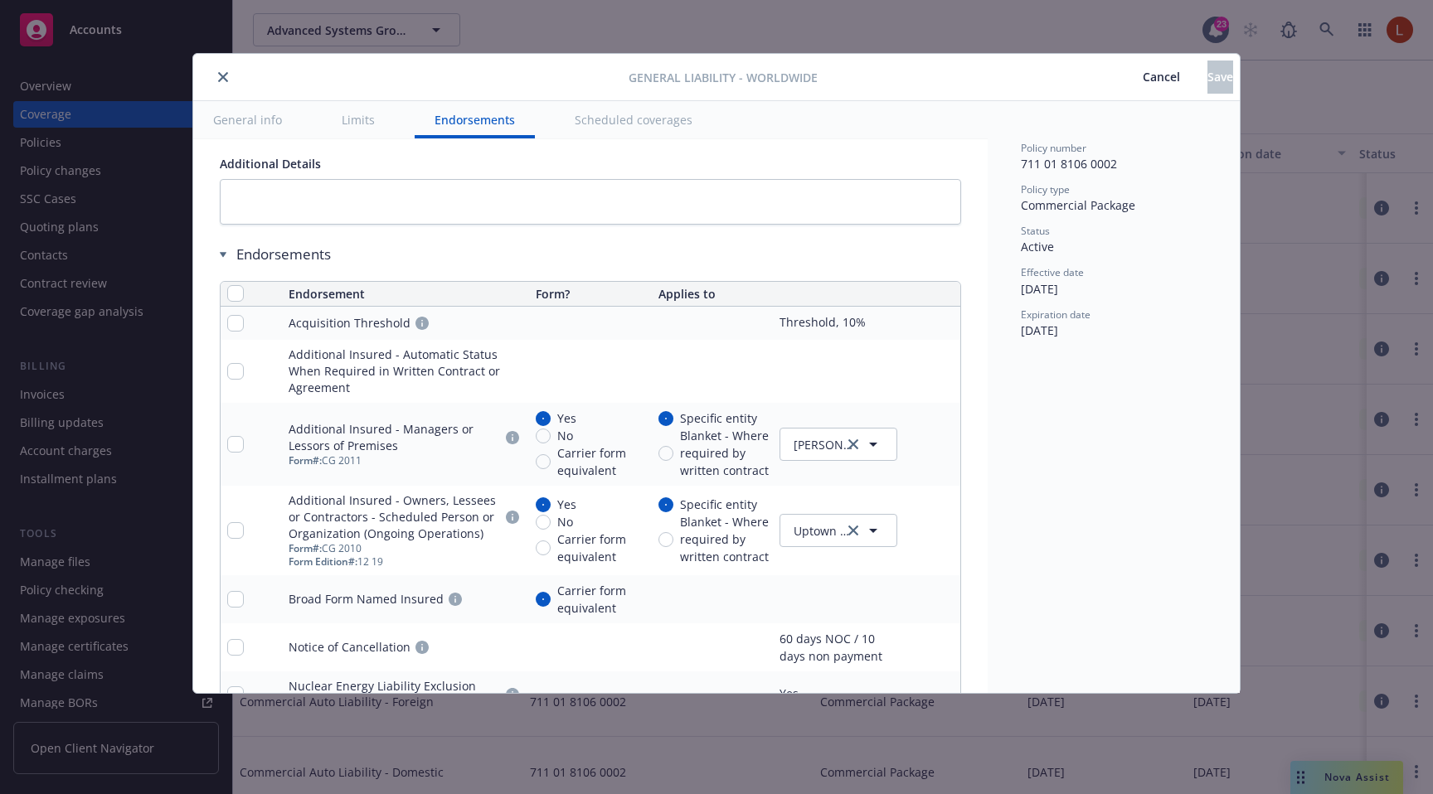
click at [911, 444] on icon "pencil" at bounding box center [913, 446] width 8 height 8
click at [900, 327] on div "Threshold, 10%" at bounding box center [805, 323] width 295 height 20
click at [910, 325] on icon "pencil" at bounding box center [913, 325] width 8 height 8
type textarea "x"
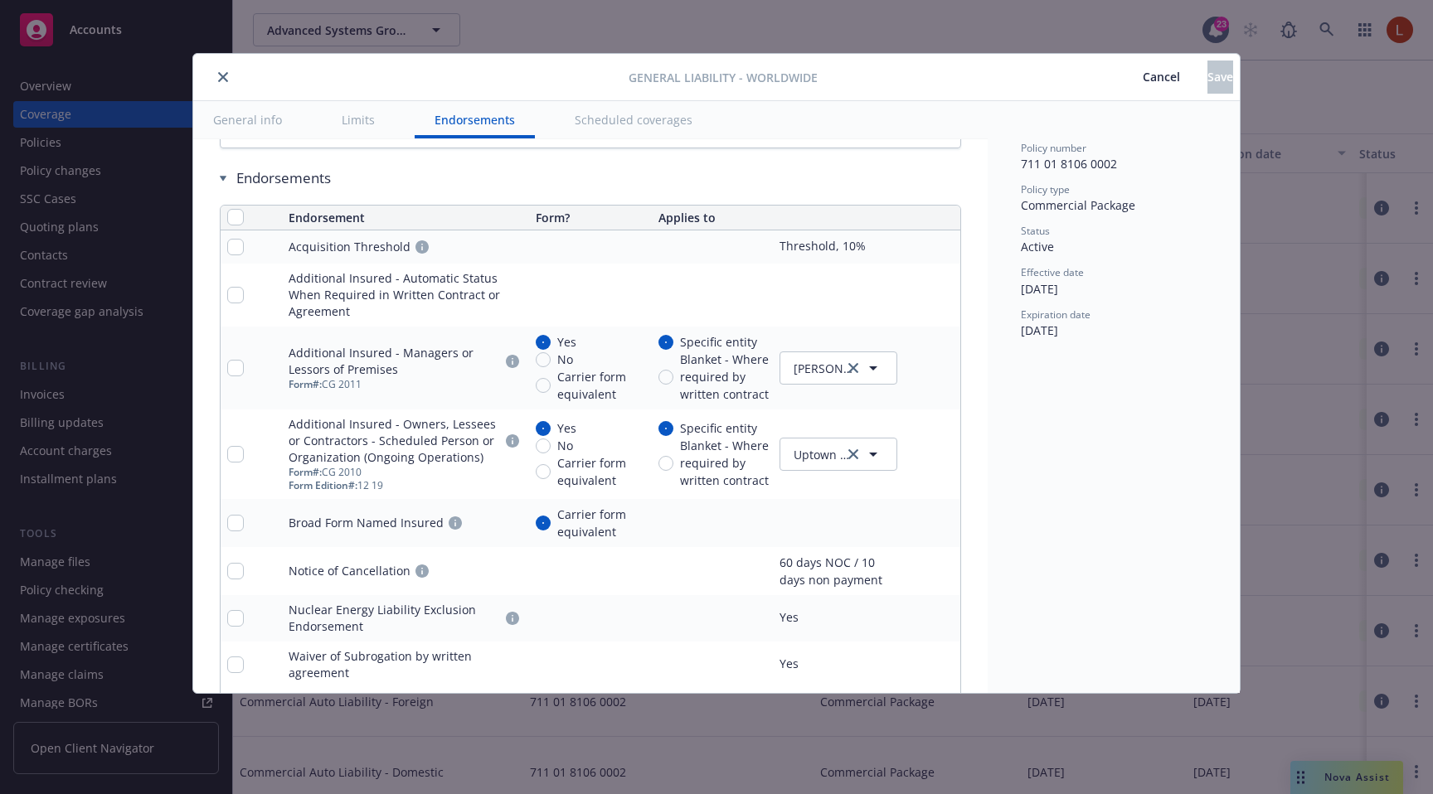
scroll to position [2137, 0]
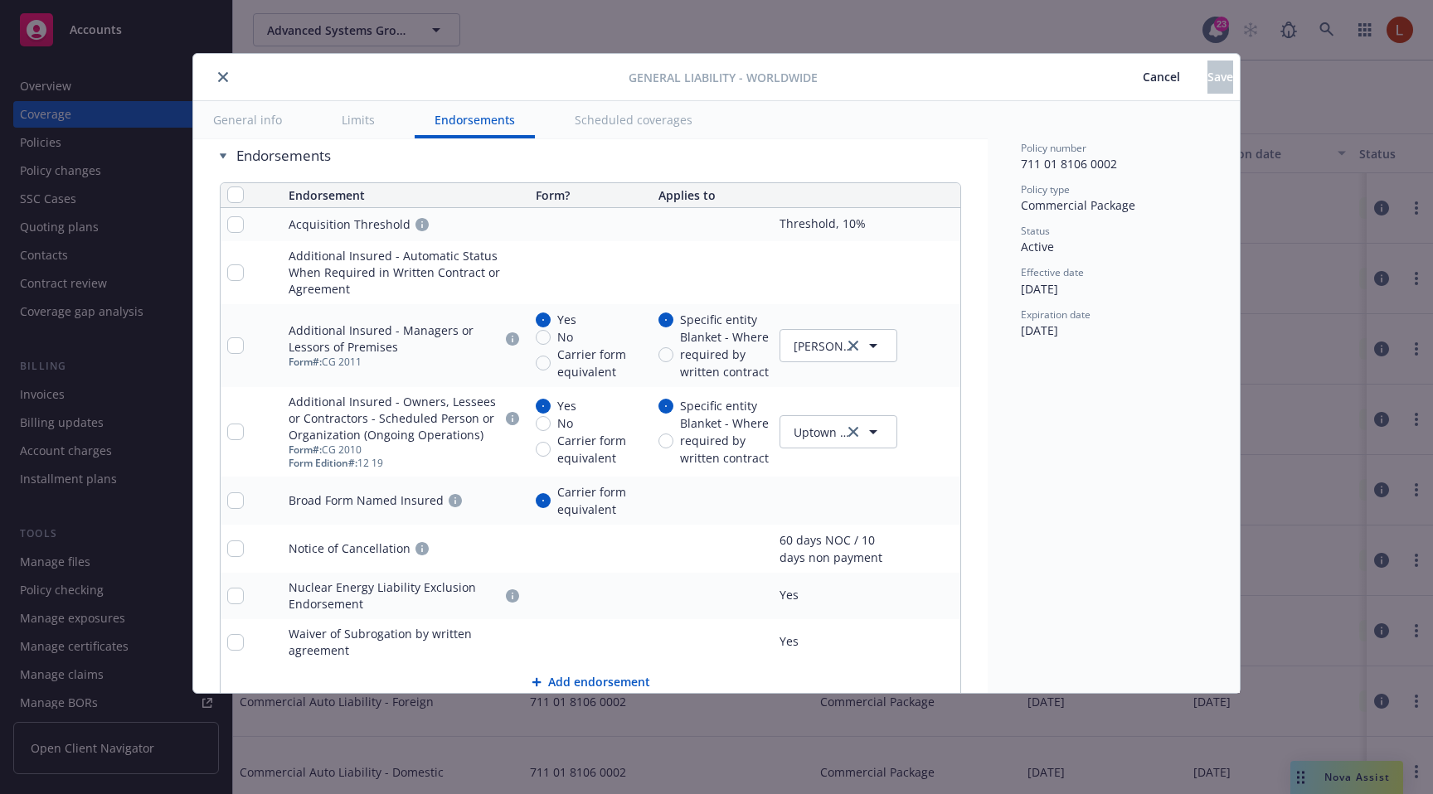
click at [915, 343] on icon "pencil" at bounding box center [914, 346] width 10 height 10
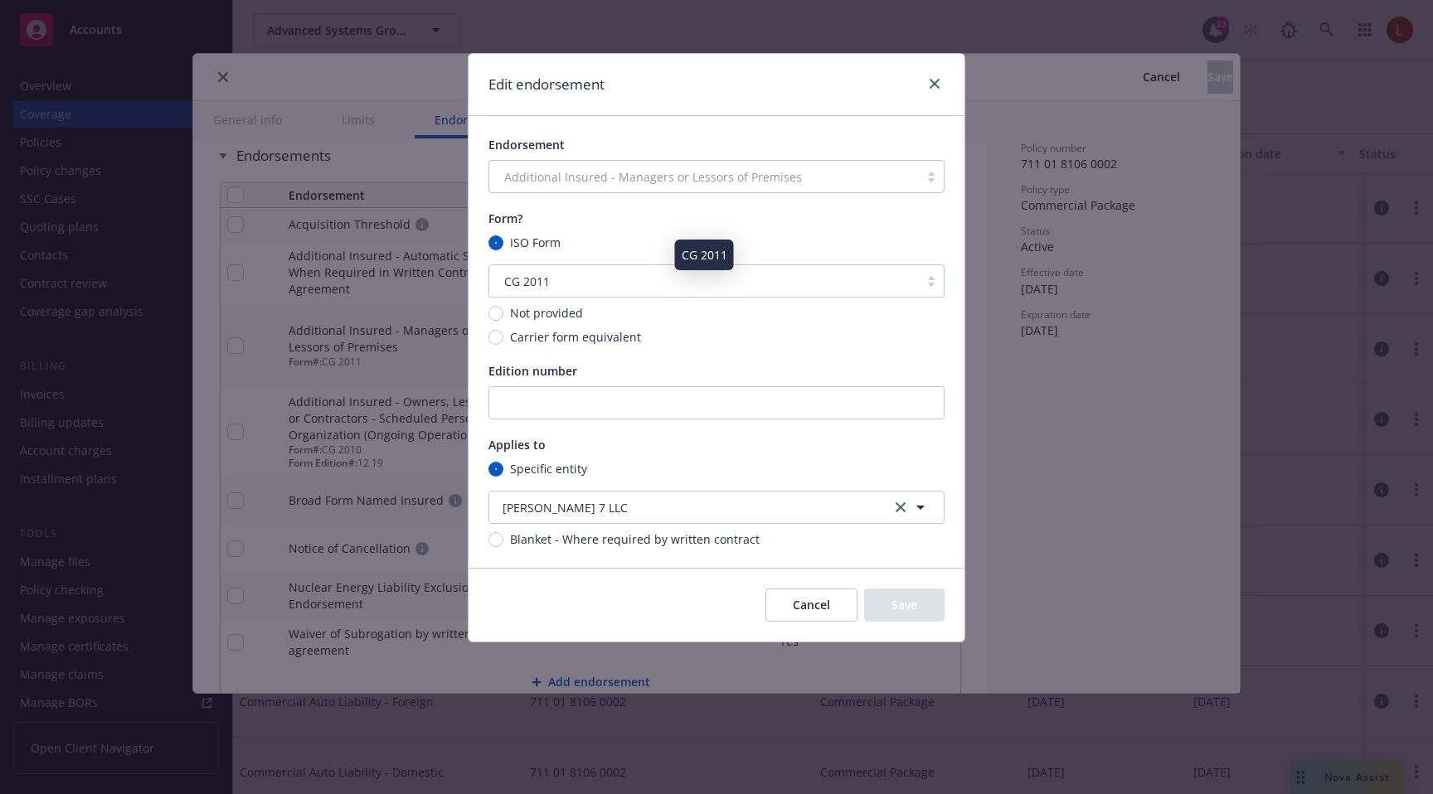
click at [865, 285] on div "CG 2011" at bounding box center [703, 281] width 413 height 17
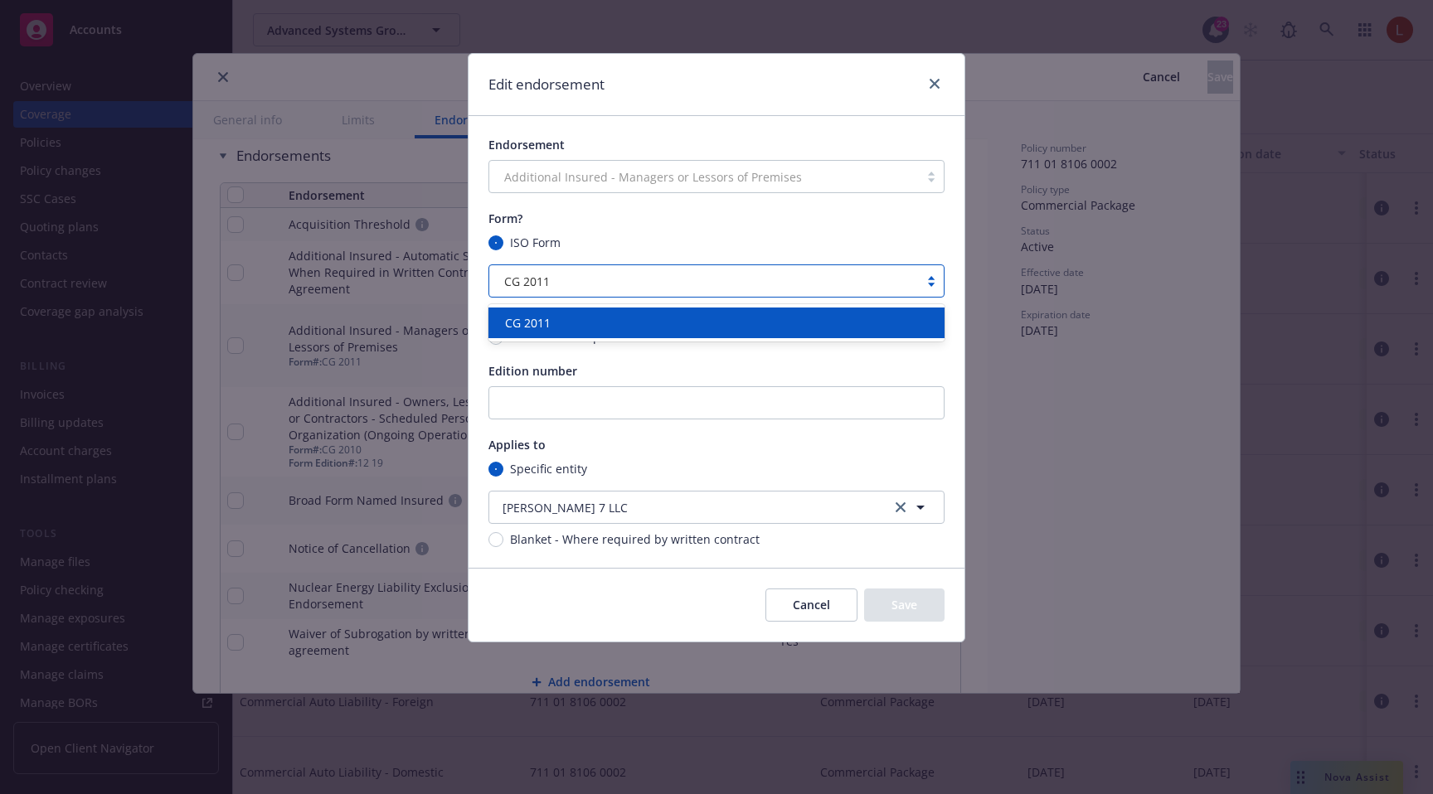
click at [945, 80] on div "Edit endorsement" at bounding box center [716, 85] width 496 height 62
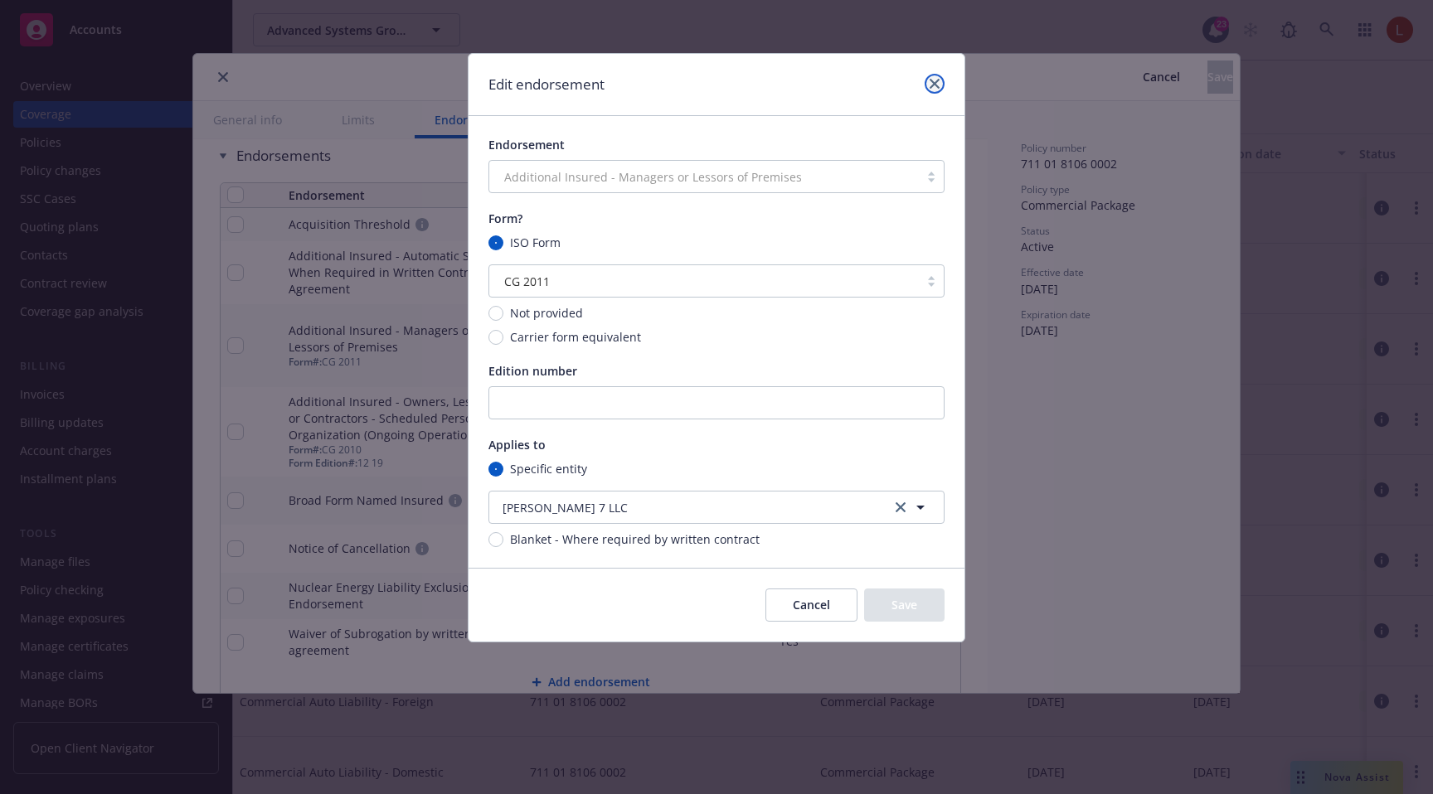
click at [939, 81] on link "close" at bounding box center [934, 84] width 20 height 20
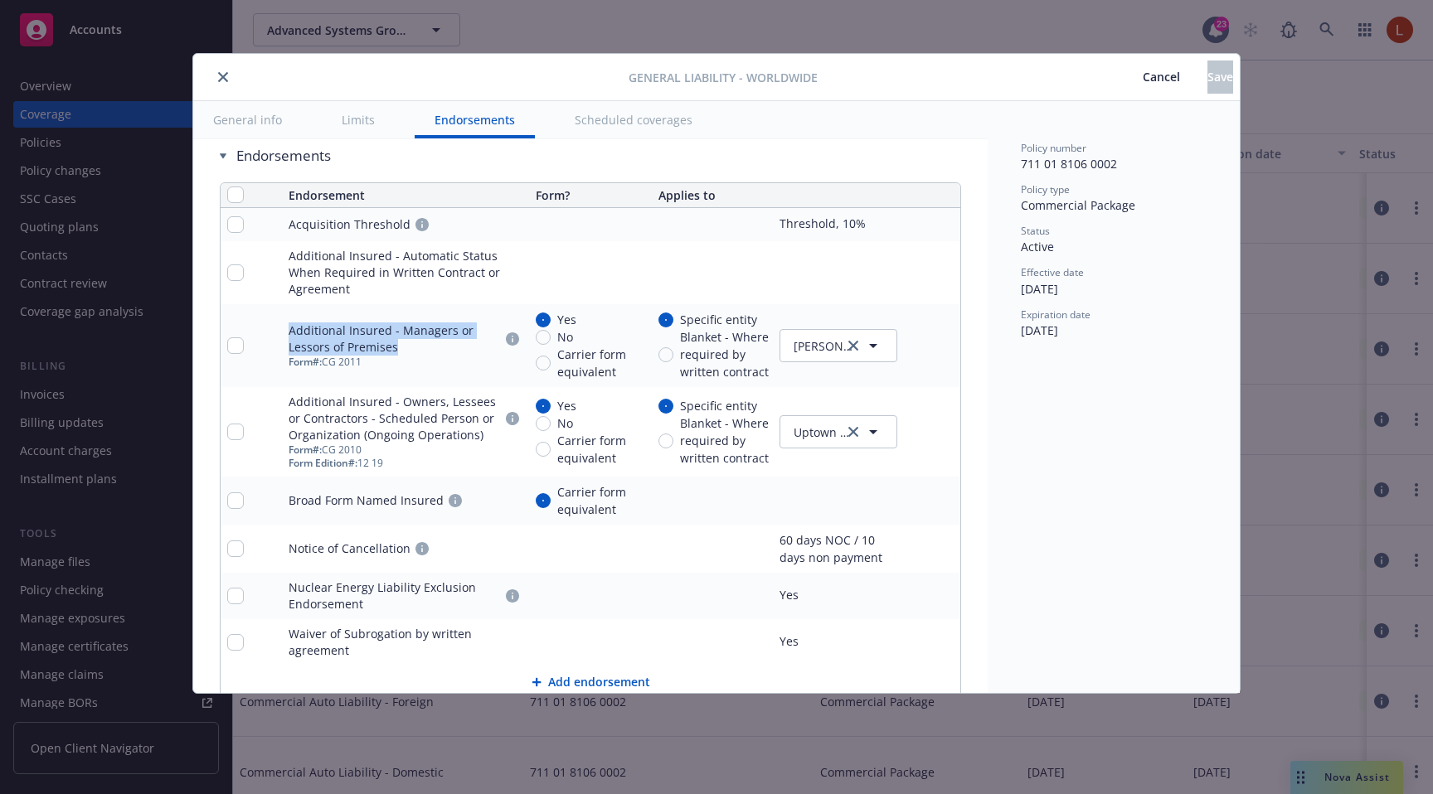
drag, startPoint x: 289, startPoint y: 329, endPoint x: 398, endPoint y: 343, distance: 109.5
click at [398, 343] on div "Additional Insured - Managers or Lessors of Premises" at bounding box center [394, 339] width 211 height 33
copy div "Additional Insured - Managers or Lessors of Premises"
click at [911, 341] on icon "pencil" at bounding box center [914, 346] width 10 height 10
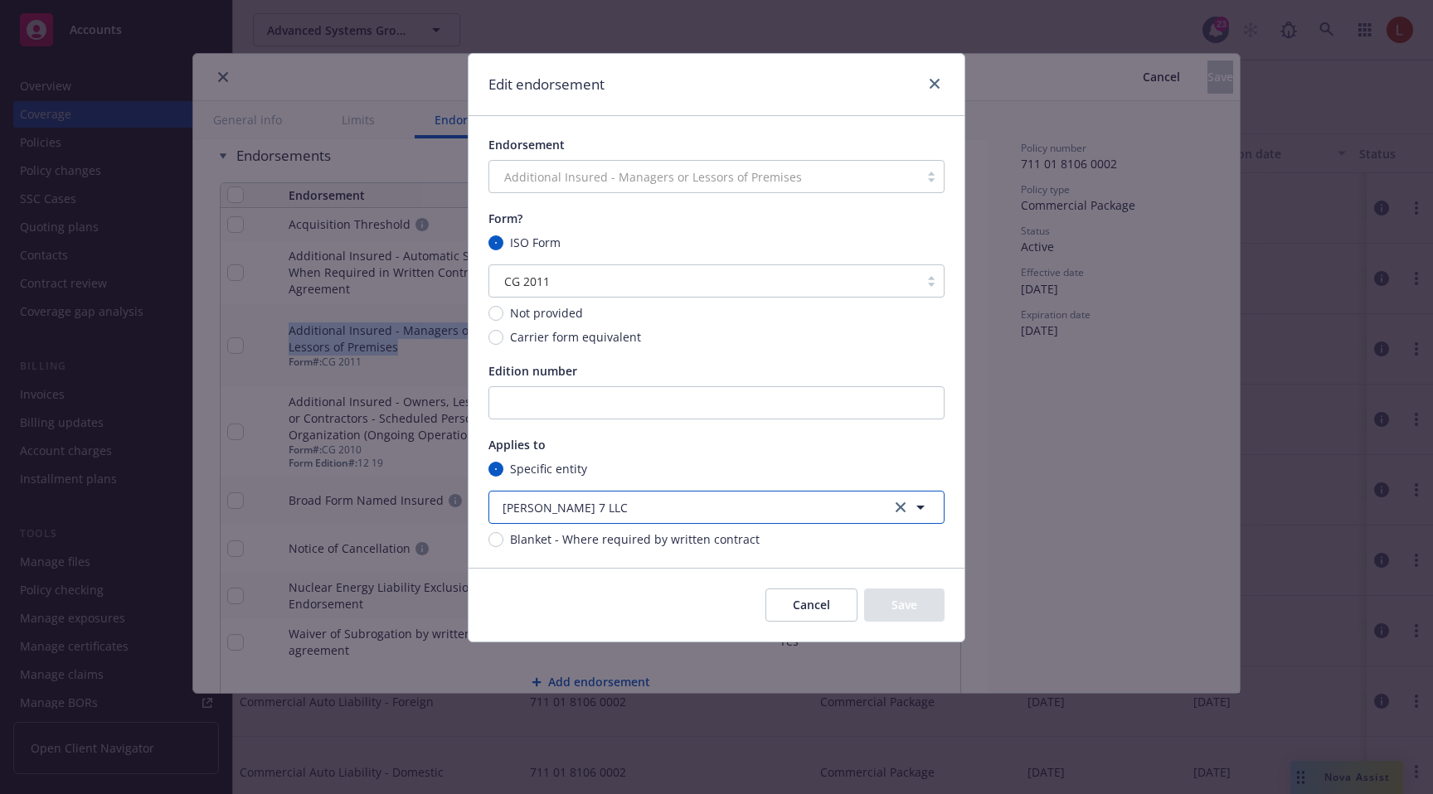
click at [602, 515] on button "[PERSON_NAME] 7 LLC" at bounding box center [716, 507] width 456 height 33
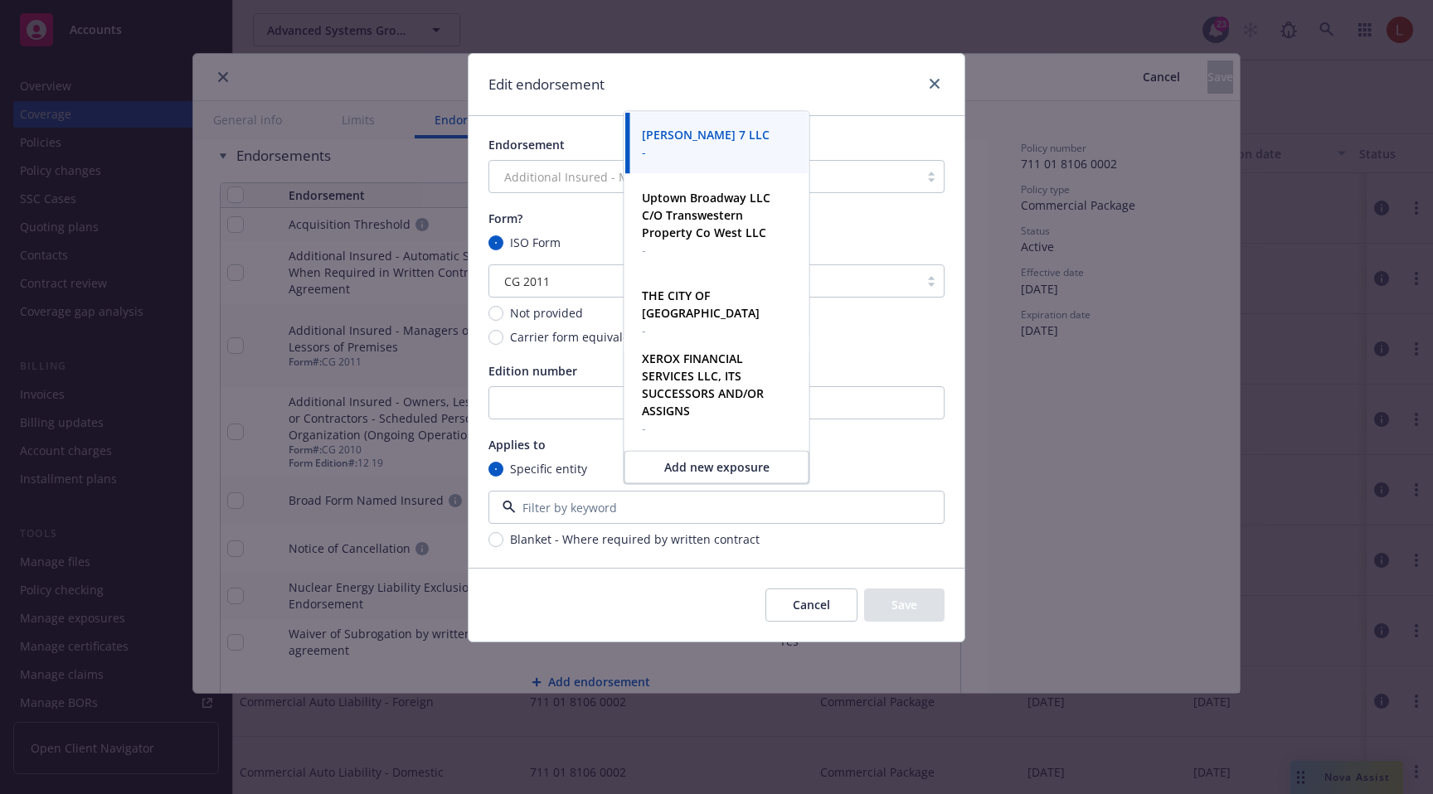
click at [791, 602] on button "Cancel" at bounding box center [811, 605] width 92 height 33
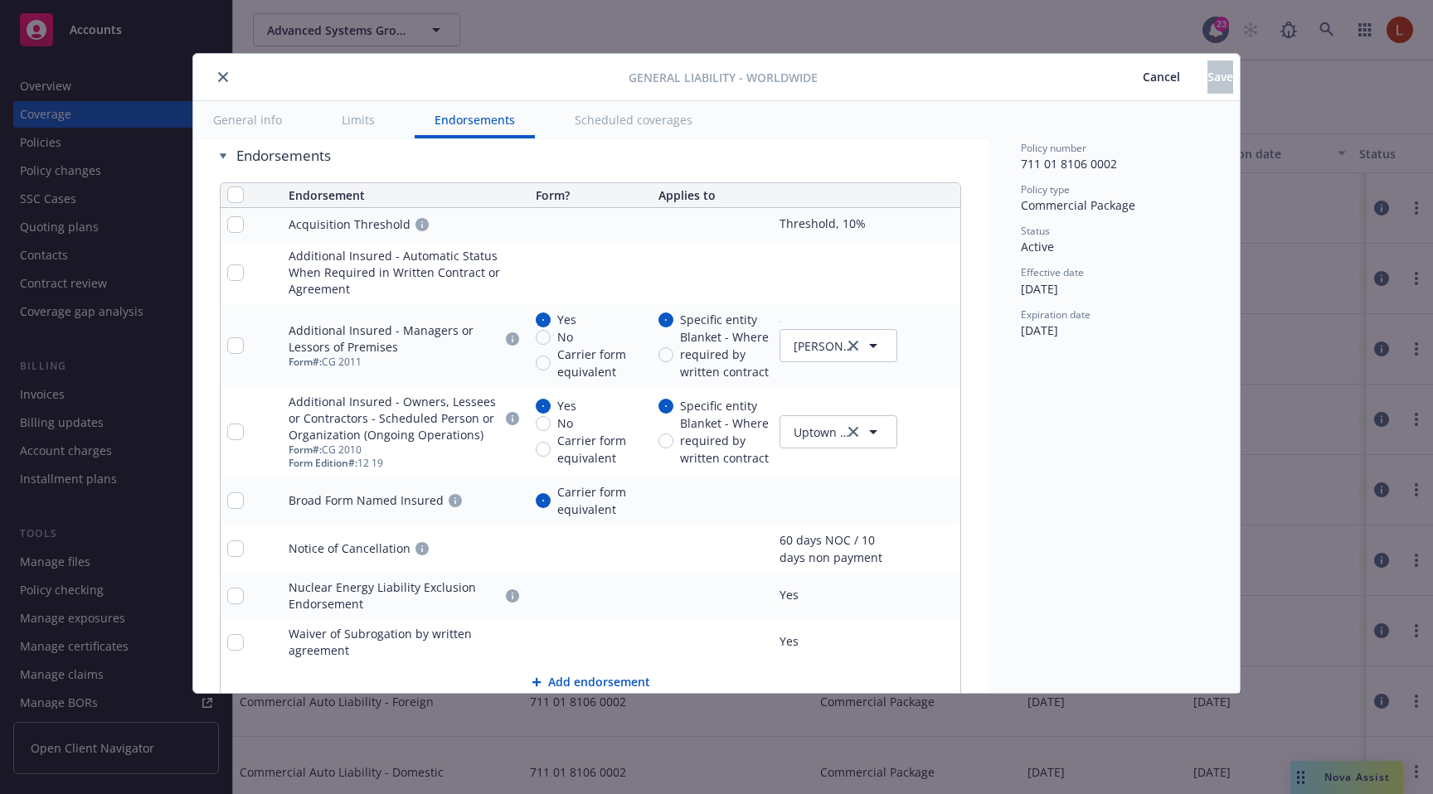
click at [908, 223] on link "pencil" at bounding box center [914, 225] width 20 height 20
type textarea "x"
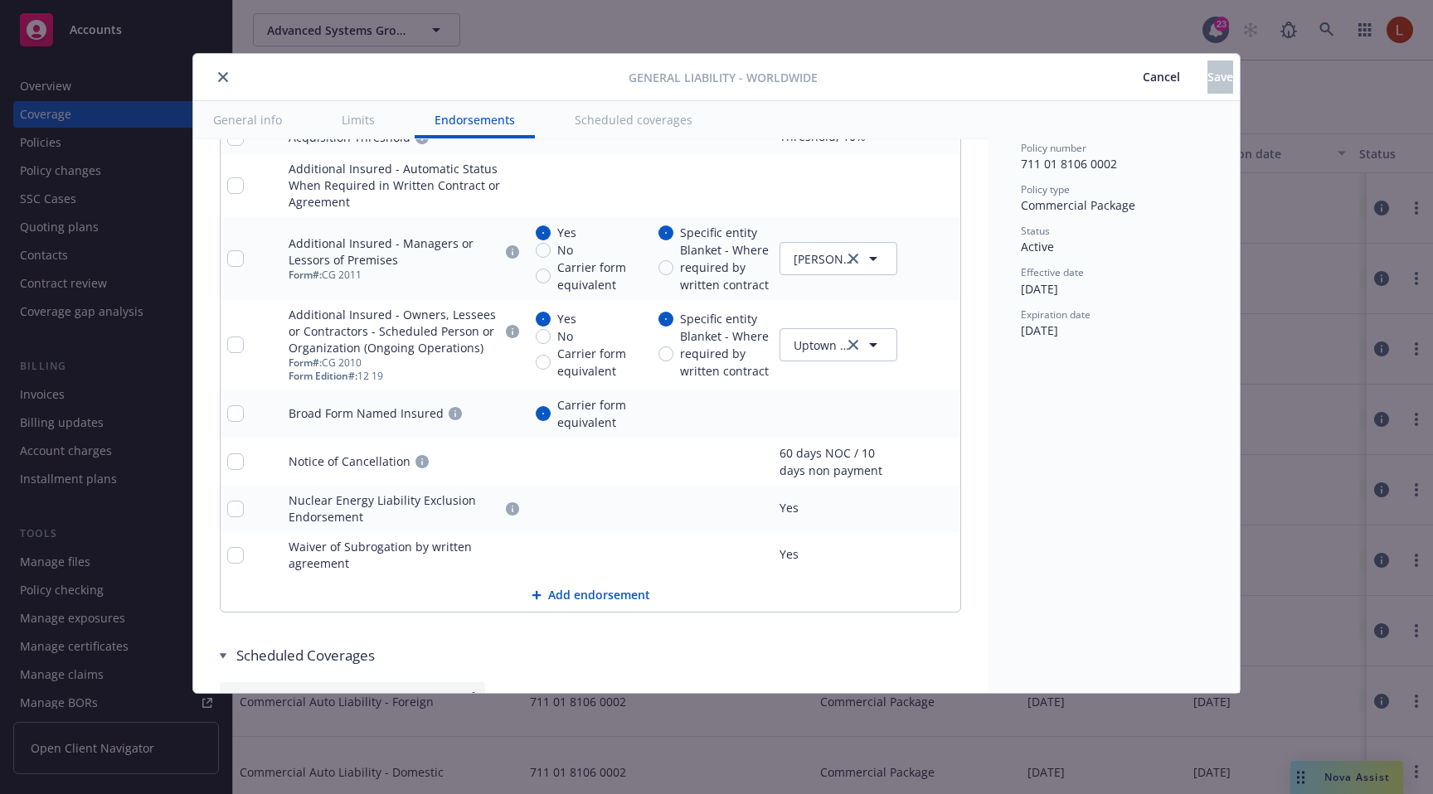
scroll to position [2237, 0]
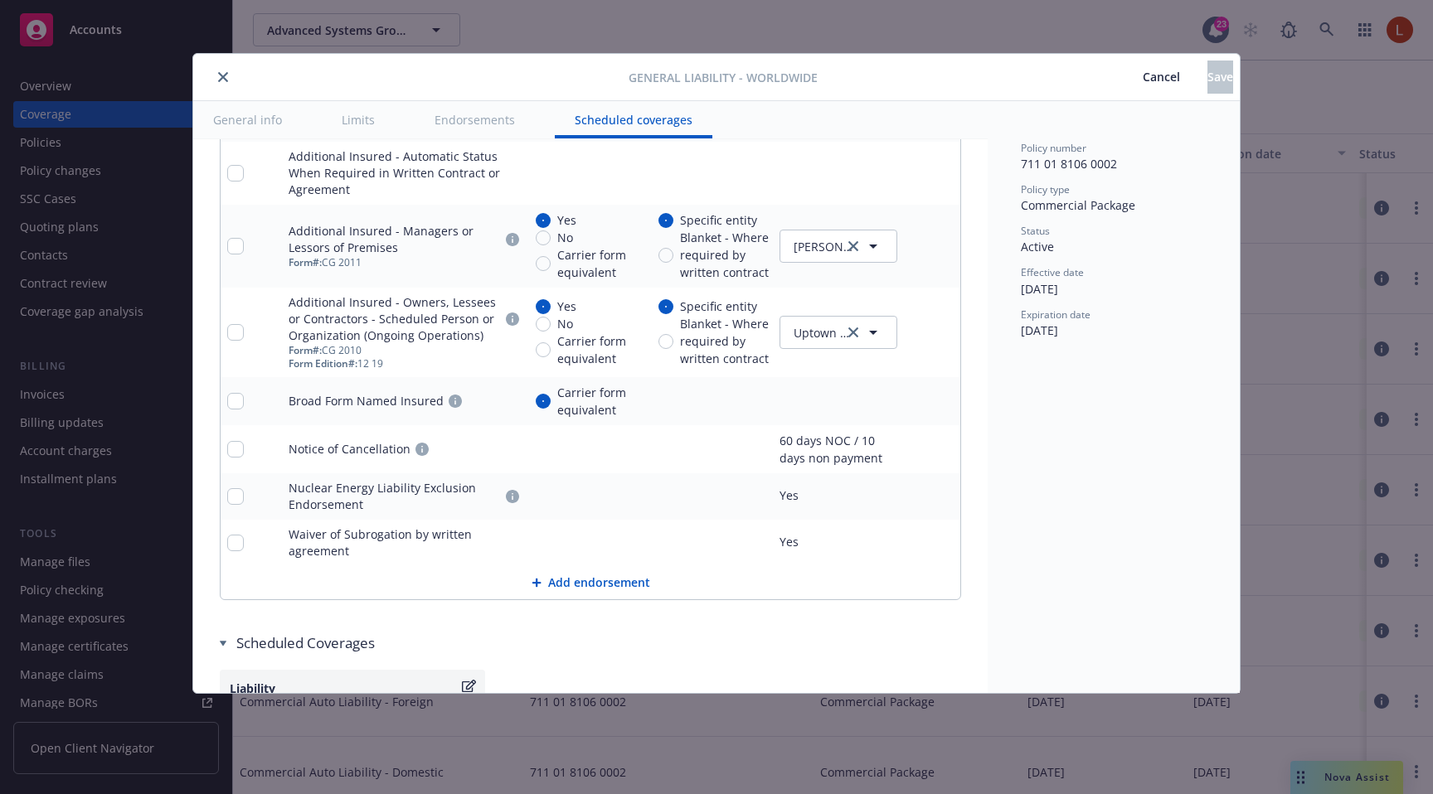
click at [910, 449] on icon "pencil" at bounding box center [914, 449] width 10 height 10
click at [909, 495] on icon "pencil" at bounding box center [914, 497] width 10 height 10
click at [907, 396] on link "pencil" at bounding box center [914, 401] width 20 height 20
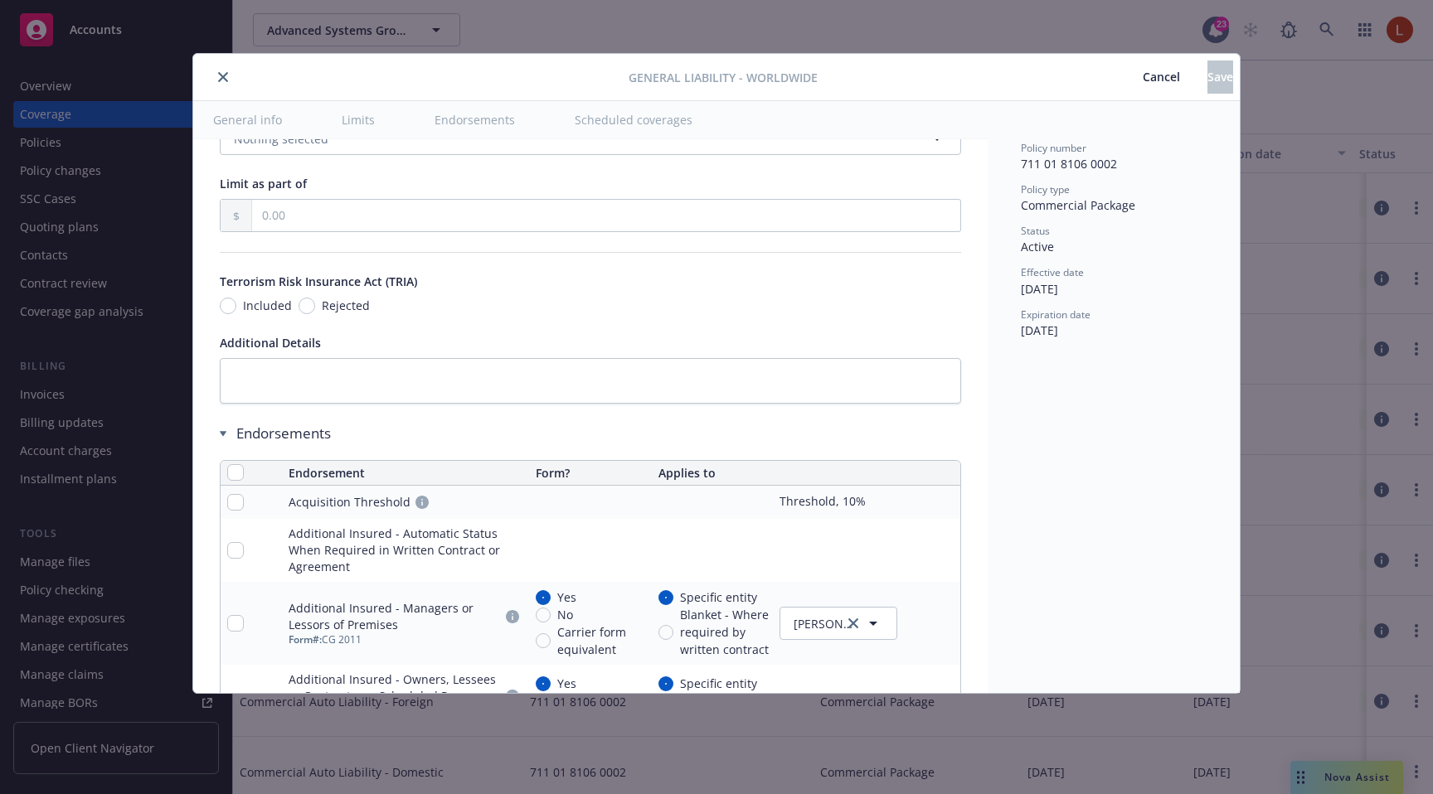
scroll to position [2033, 0]
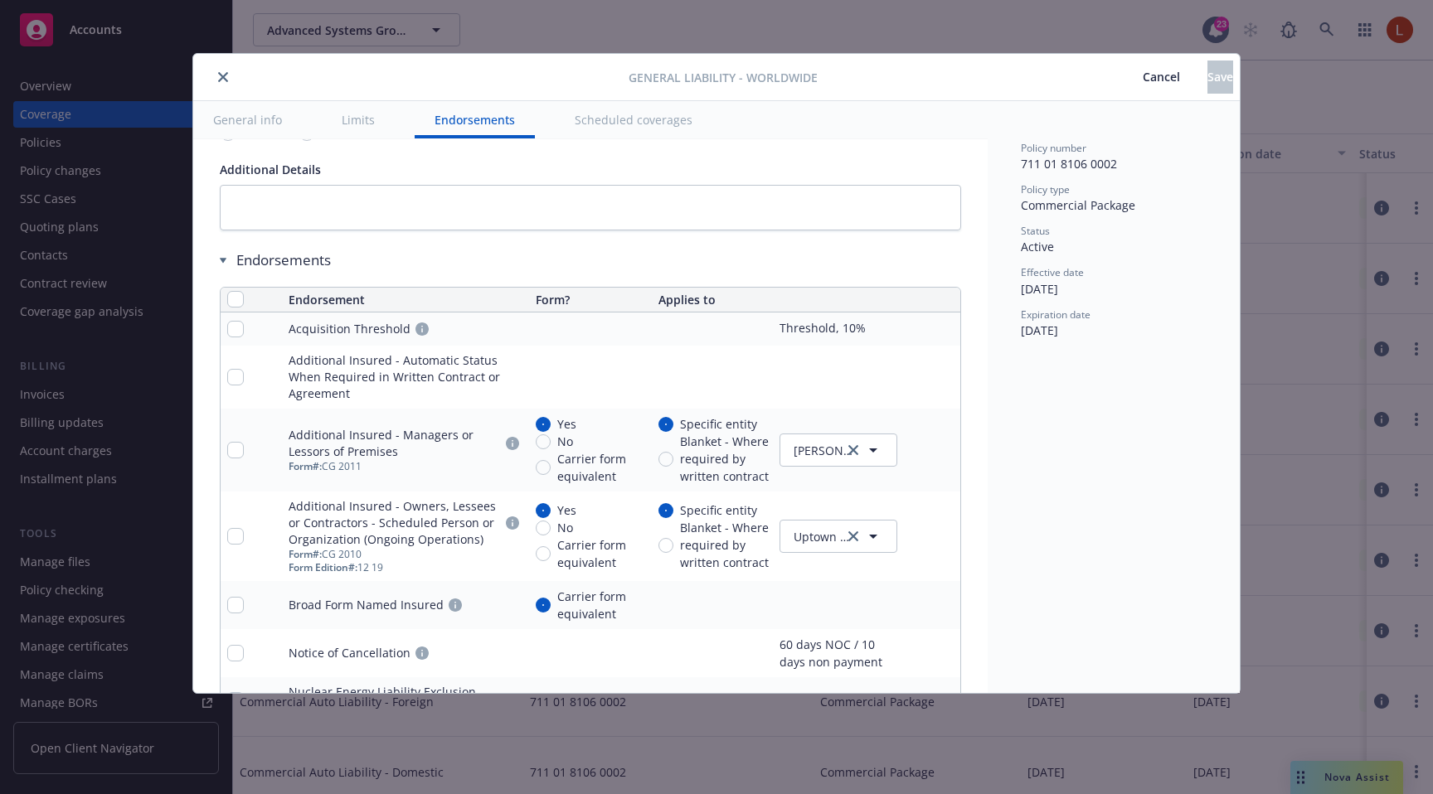
click at [908, 449] on link "pencil" at bounding box center [914, 450] width 20 height 20
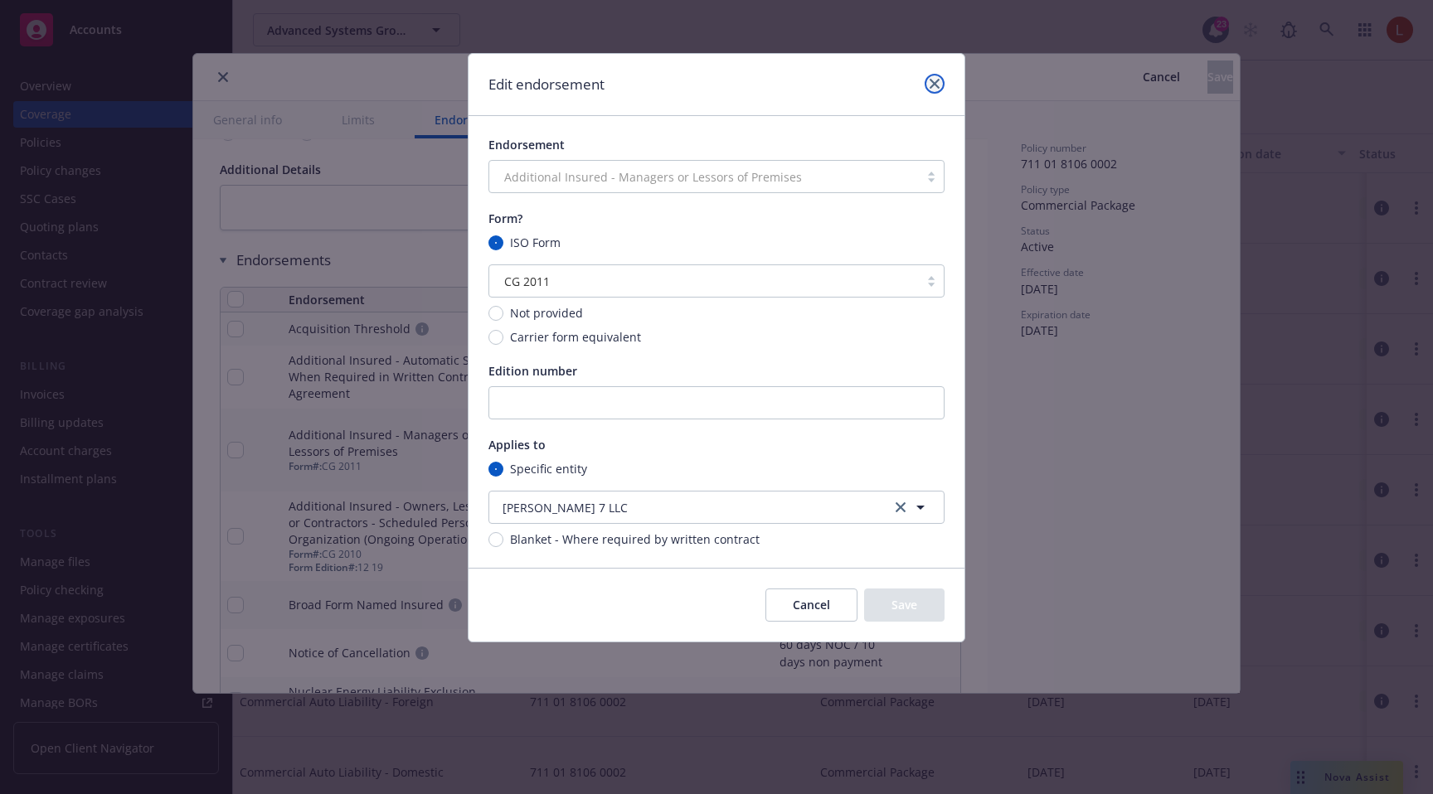
click at [936, 85] on icon "close" at bounding box center [934, 84] width 10 height 10
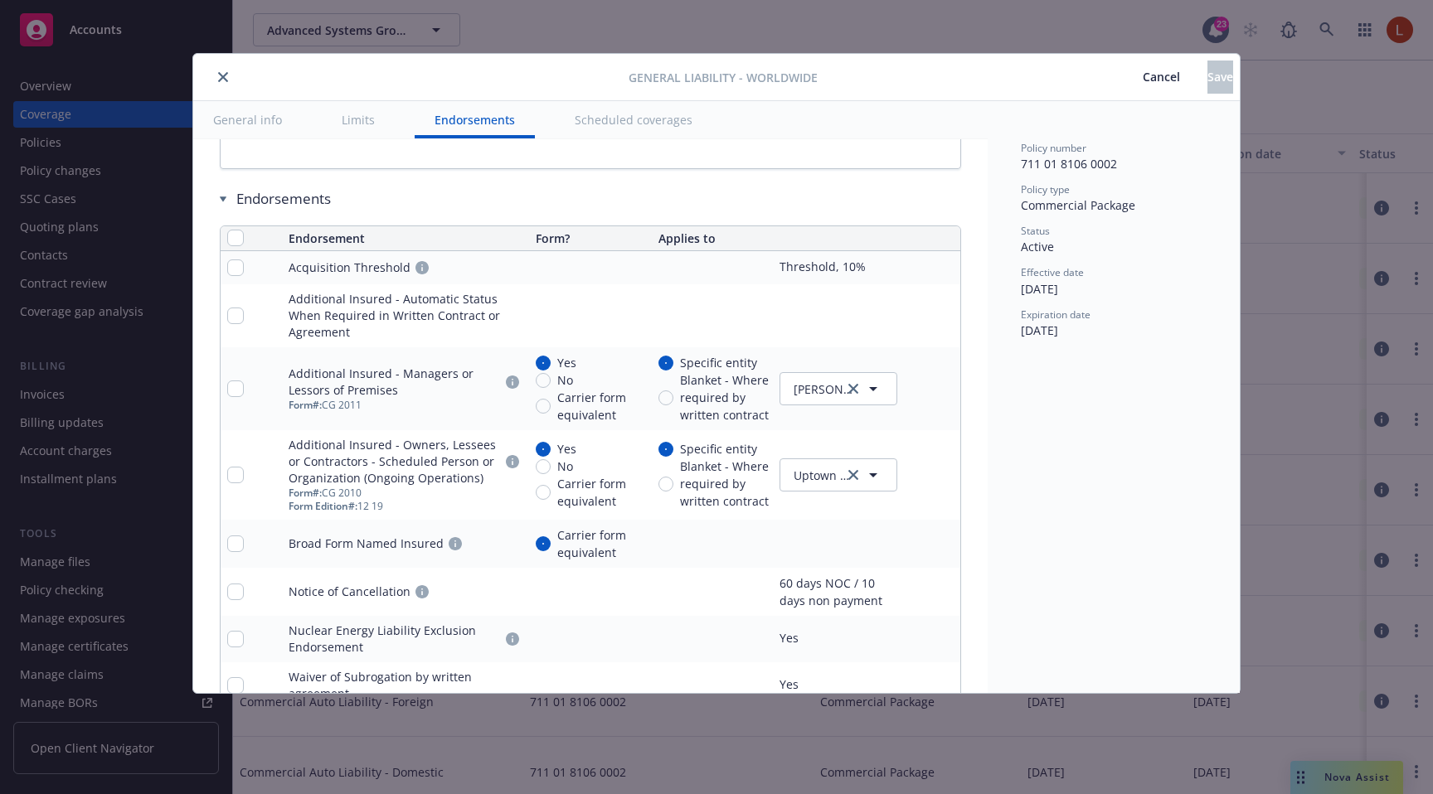
scroll to position [2129, 0]
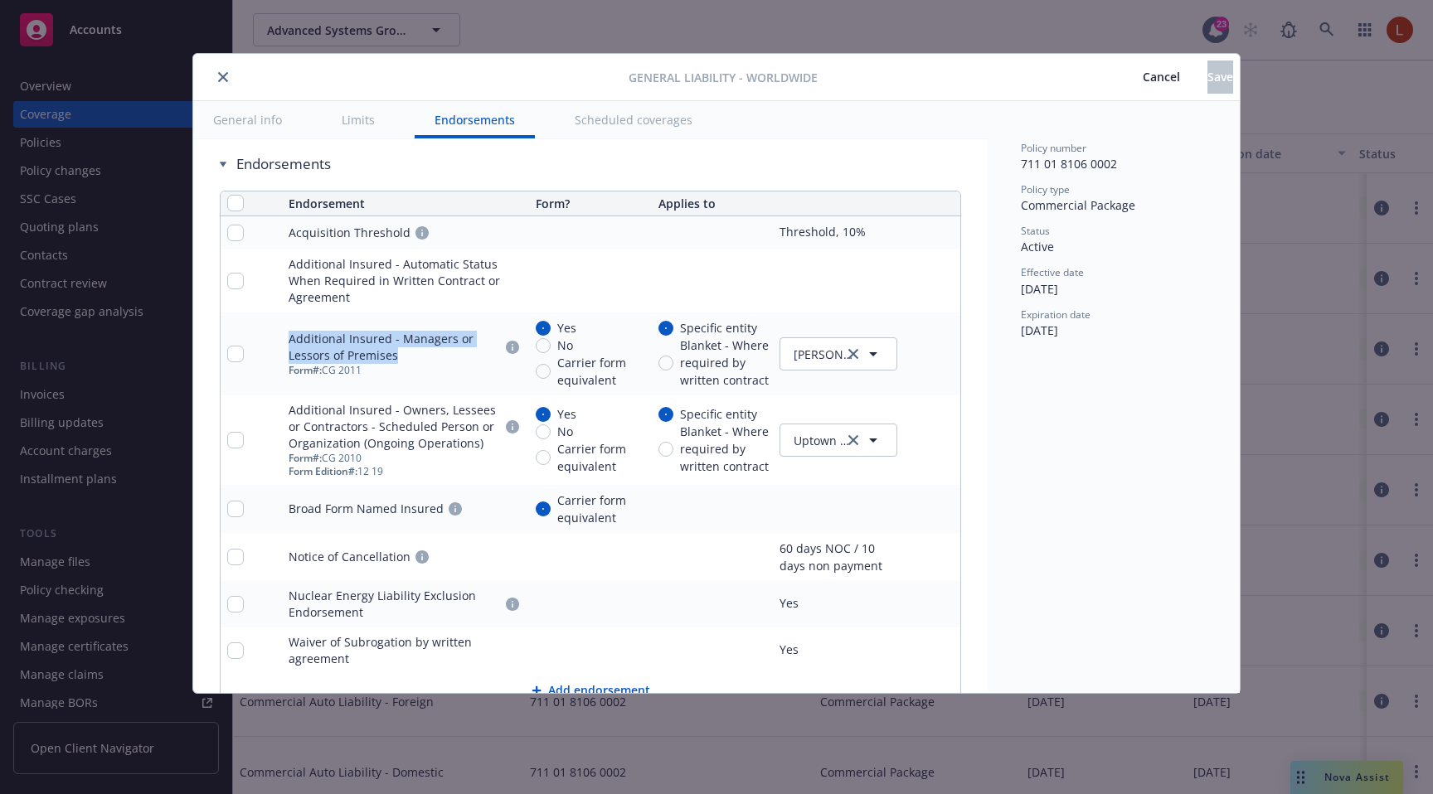
drag, startPoint x: 369, startPoint y: 345, endPoint x: 406, endPoint y: 348, distance: 37.5
click at [406, 348] on td "Additional Insured - Managers or Lessors of Premises Form #: CG 2011" at bounding box center [405, 354] width 246 height 83
copy div "Additional Insured - Managers or Lessors of Premises"
drag, startPoint x: 441, startPoint y: 510, endPoint x: 300, endPoint y: 512, distance: 141.0
click at [300, 512] on div "Broad Form Named Insured" at bounding box center [405, 509] width 233 height 20
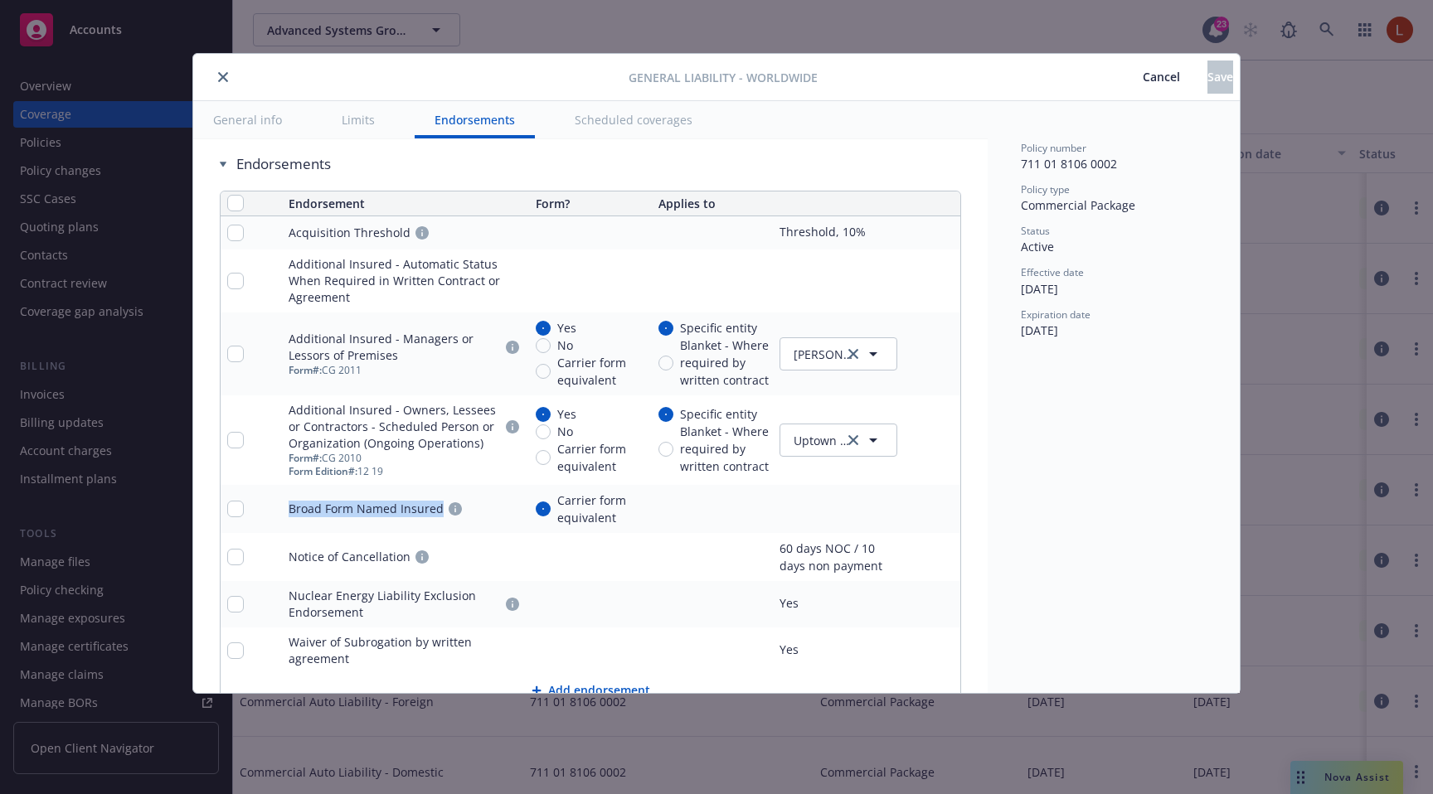
drag, startPoint x: 287, startPoint y: 512, endPoint x: 439, endPoint y: 517, distance: 151.8
click at [439, 517] on td "Broad Form Named Insured" at bounding box center [405, 509] width 246 height 48
copy div "Broad Form Named Insured"
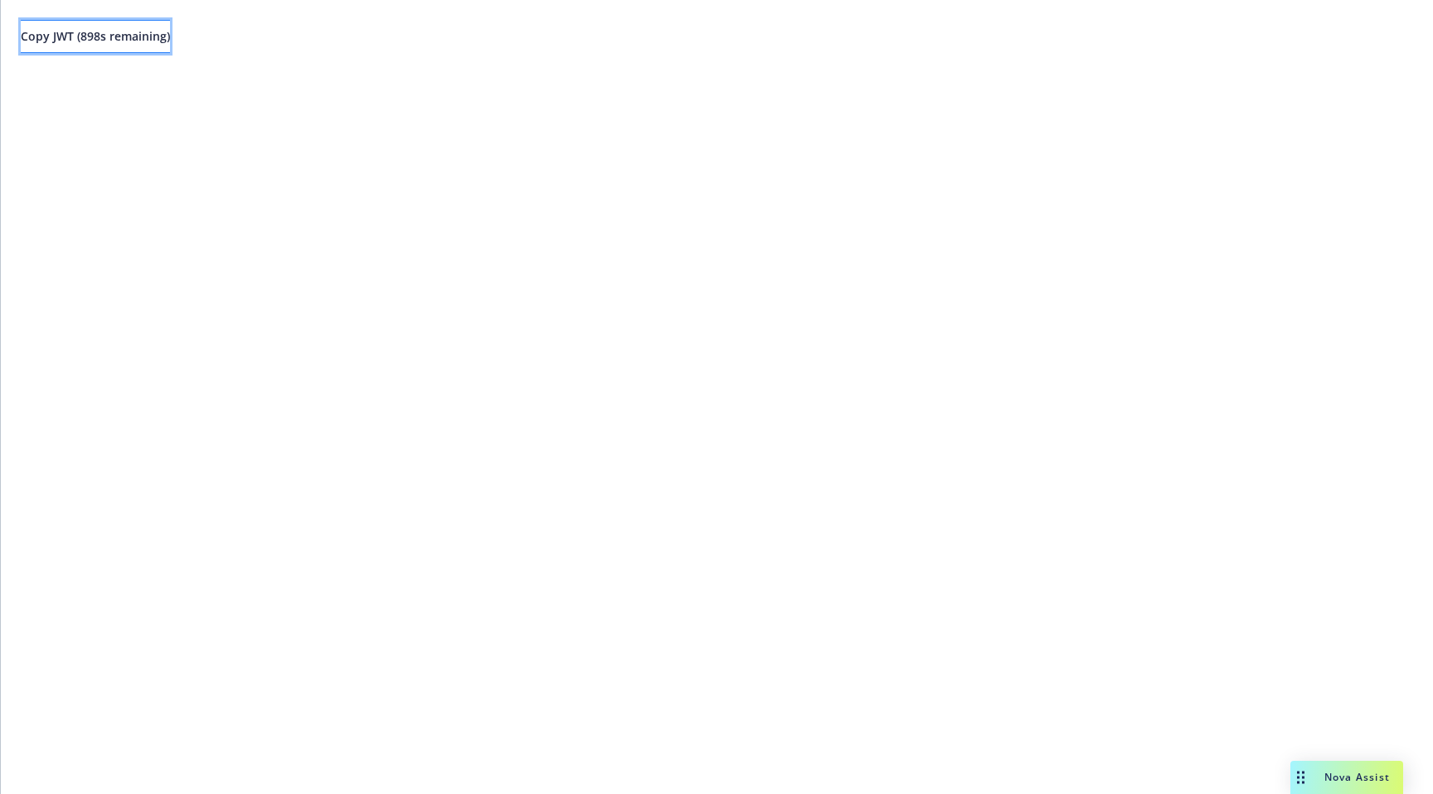
click at [111, 27] on button "Copy JWT ( 898 s remaining)" at bounding box center [95, 36] width 149 height 33
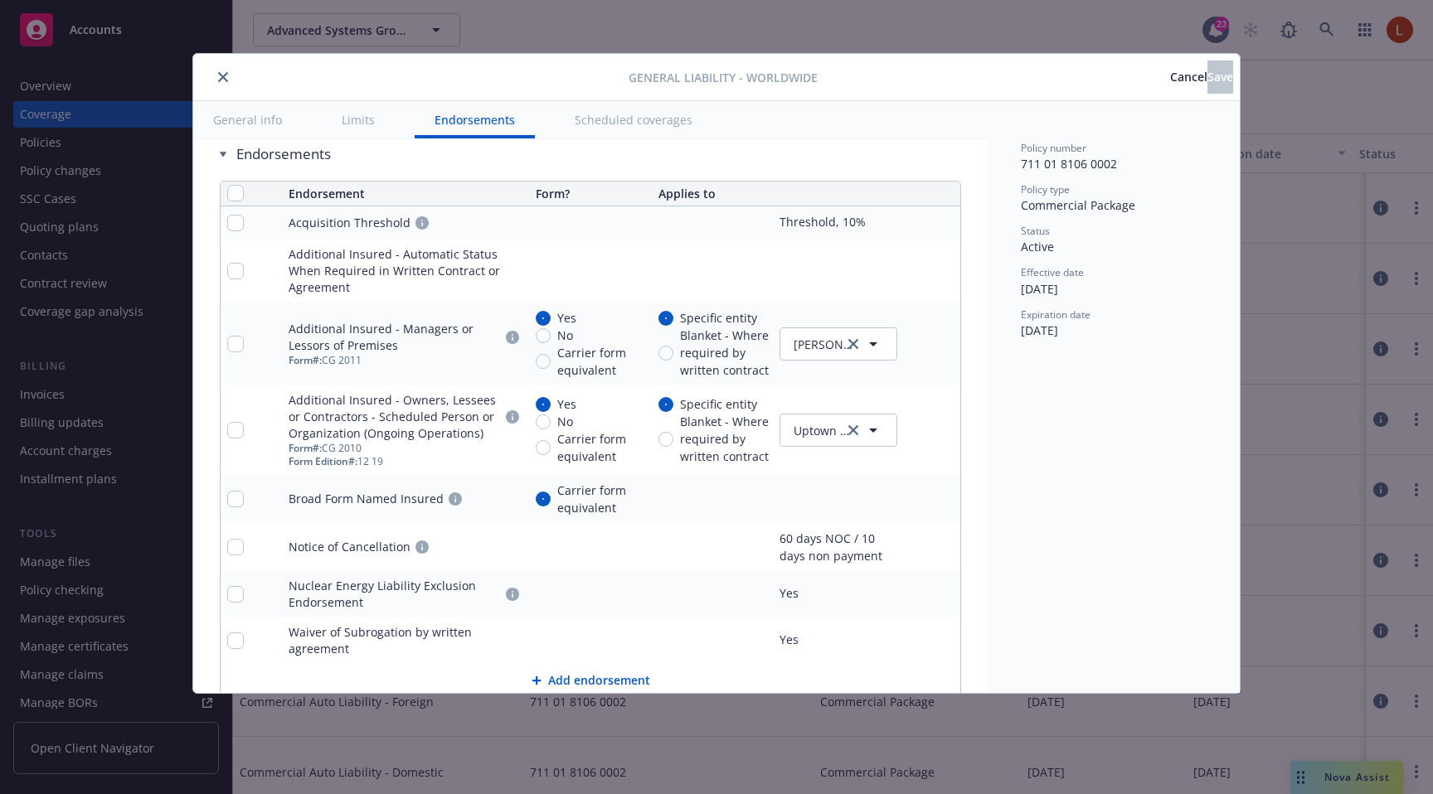
scroll to position [2157, 0]
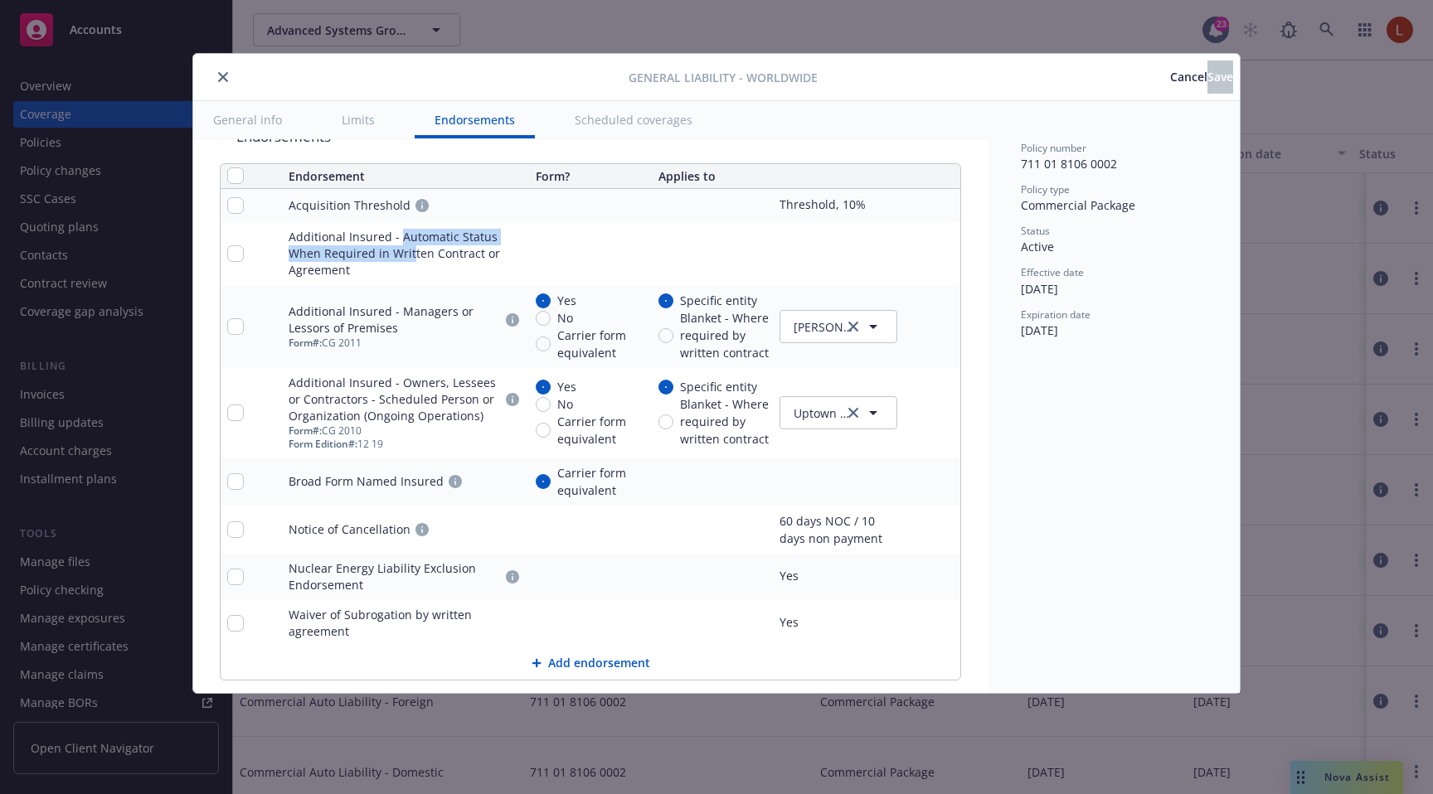
drag, startPoint x: 400, startPoint y: 240, endPoint x: 411, endPoint y: 250, distance: 14.7
click at [410, 250] on div "Additional Insured - Automatic Status When Required in Written Contract or Agre…" at bounding box center [405, 254] width 233 height 50
drag, startPoint x: 402, startPoint y: 308, endPoint x: 403, endPoint y: 322, distance: 13.3
click at [403, 322] on div "Additional Insured - Managers or Lessors of Premises" at bounding box center [394, 319] width 211 height 33
copy div "Managers or Lessors of Premises"
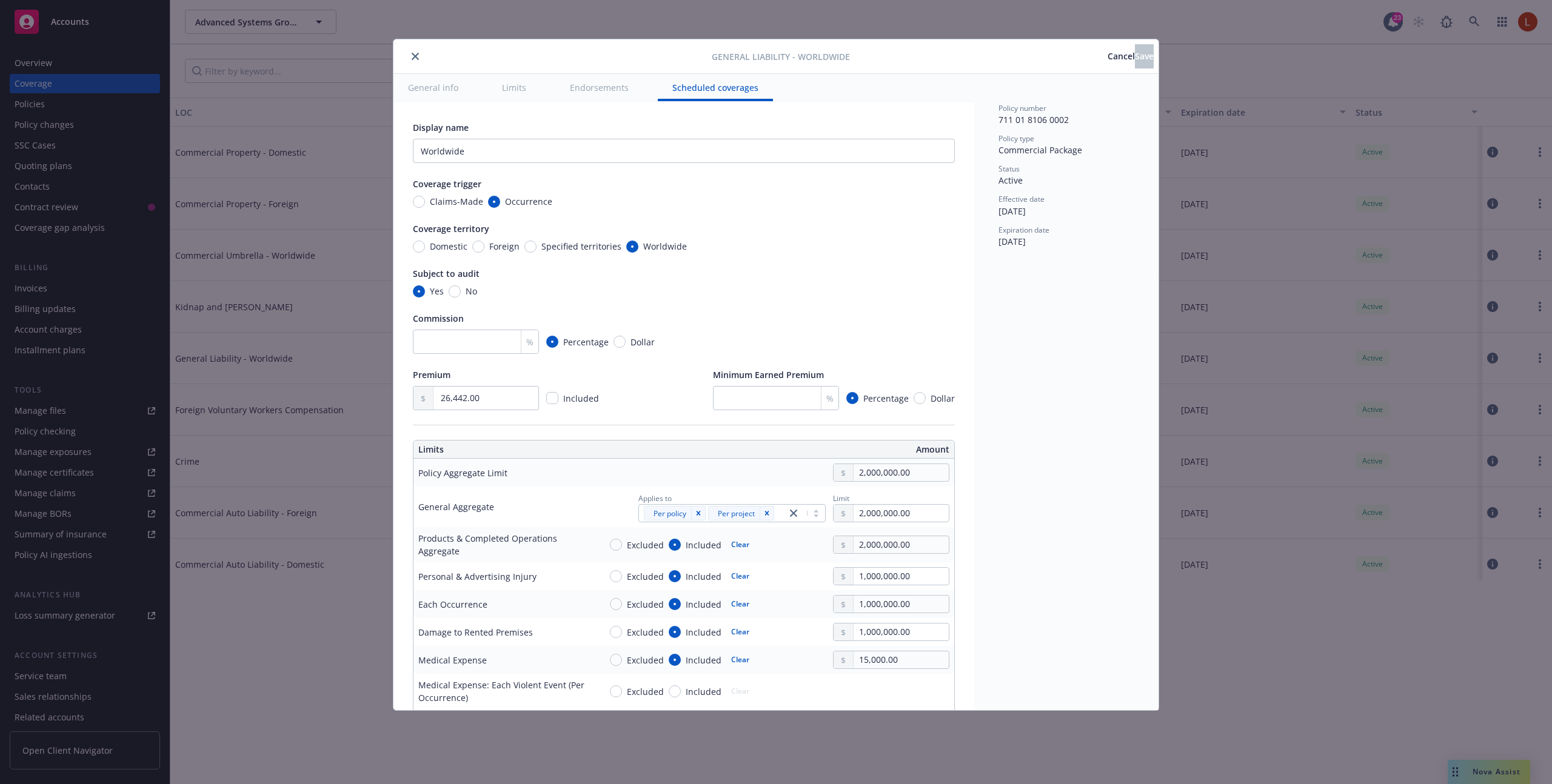
scroll to position [1500, 0]
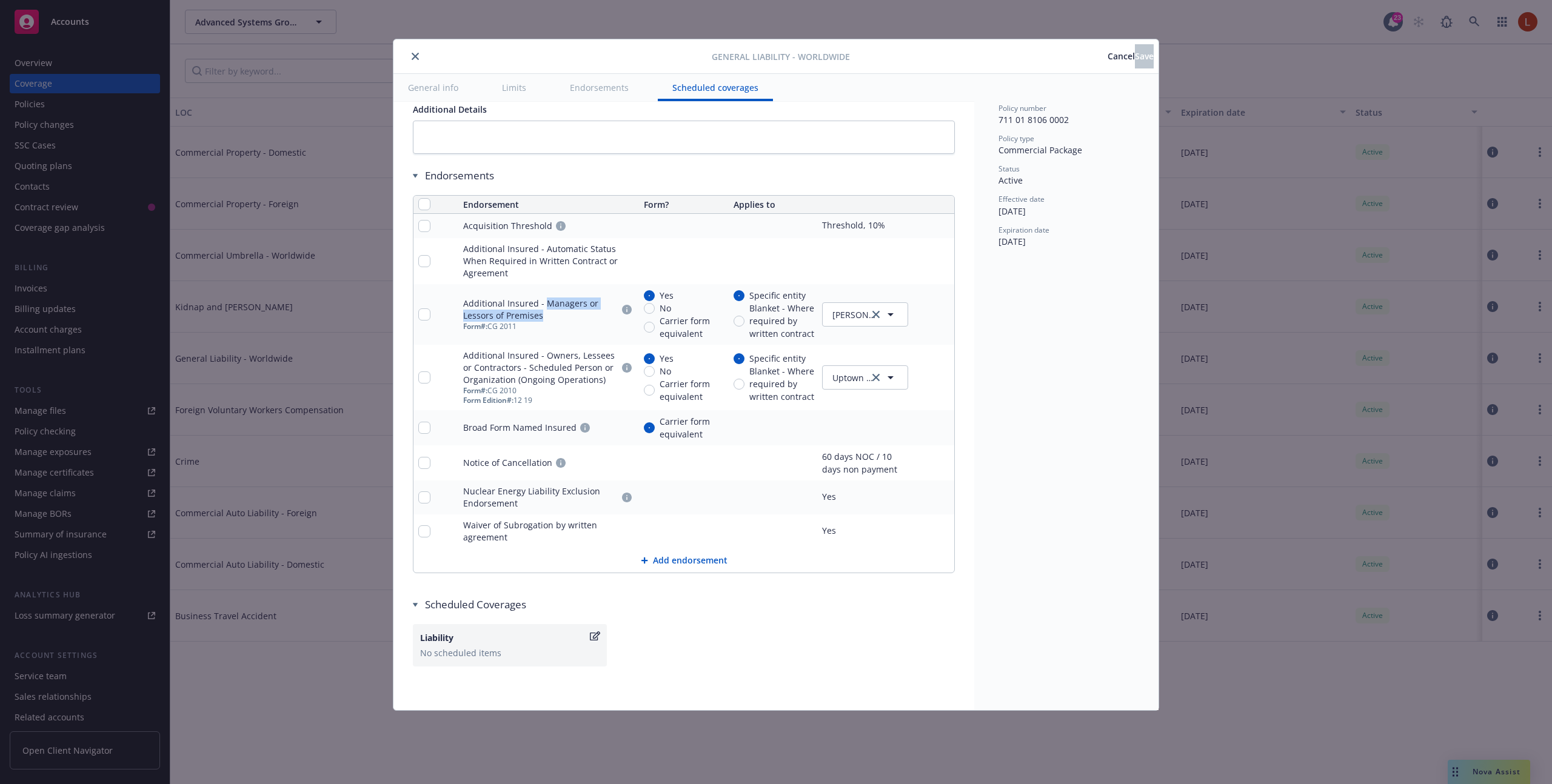
click at [665, 563] on button "Add endorsement" at bounding box center [684, 560] width 541 height 24
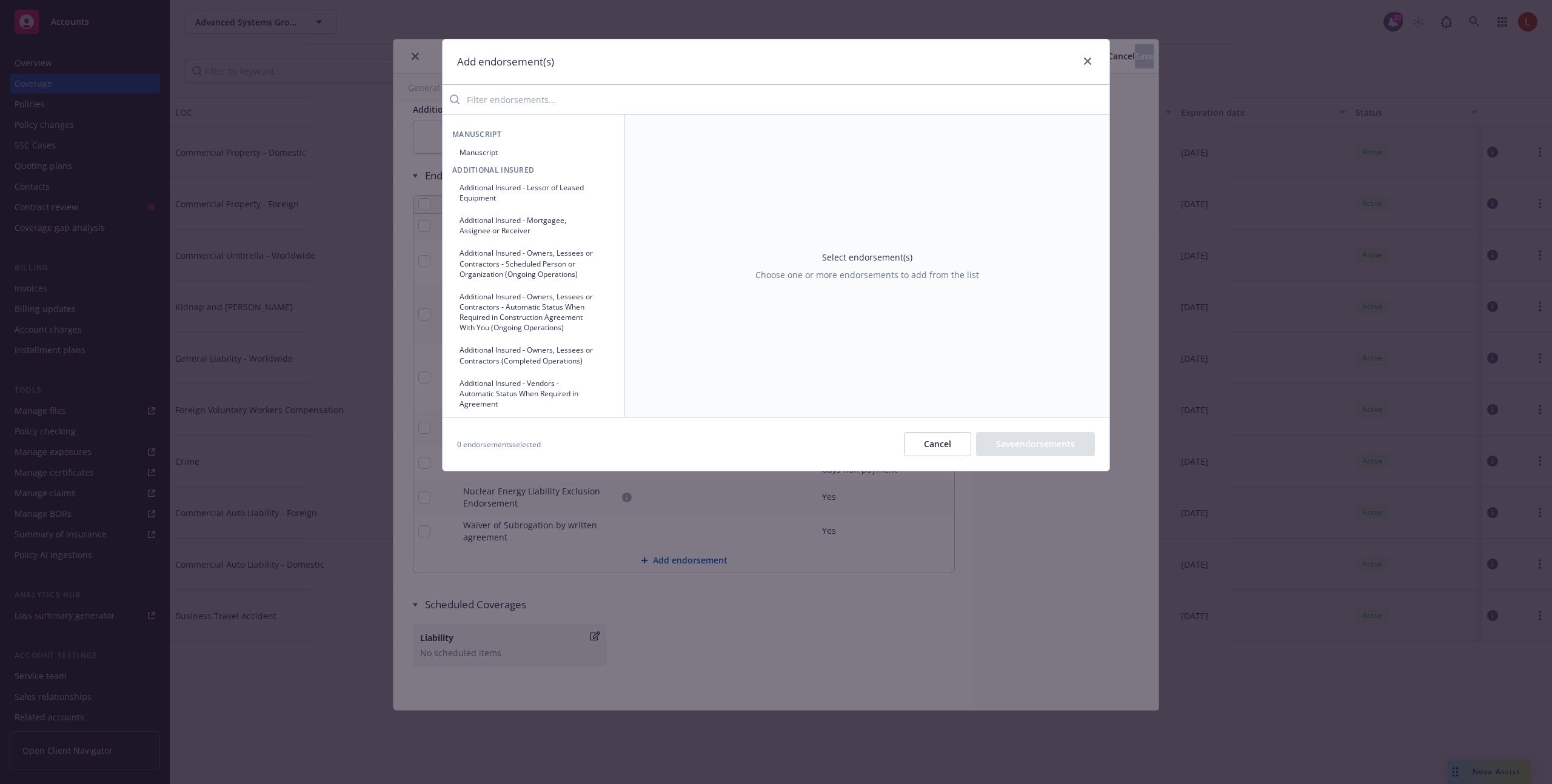
click at [612, 98] on input "search" at bounding box center [784, 99] width 650 height 24
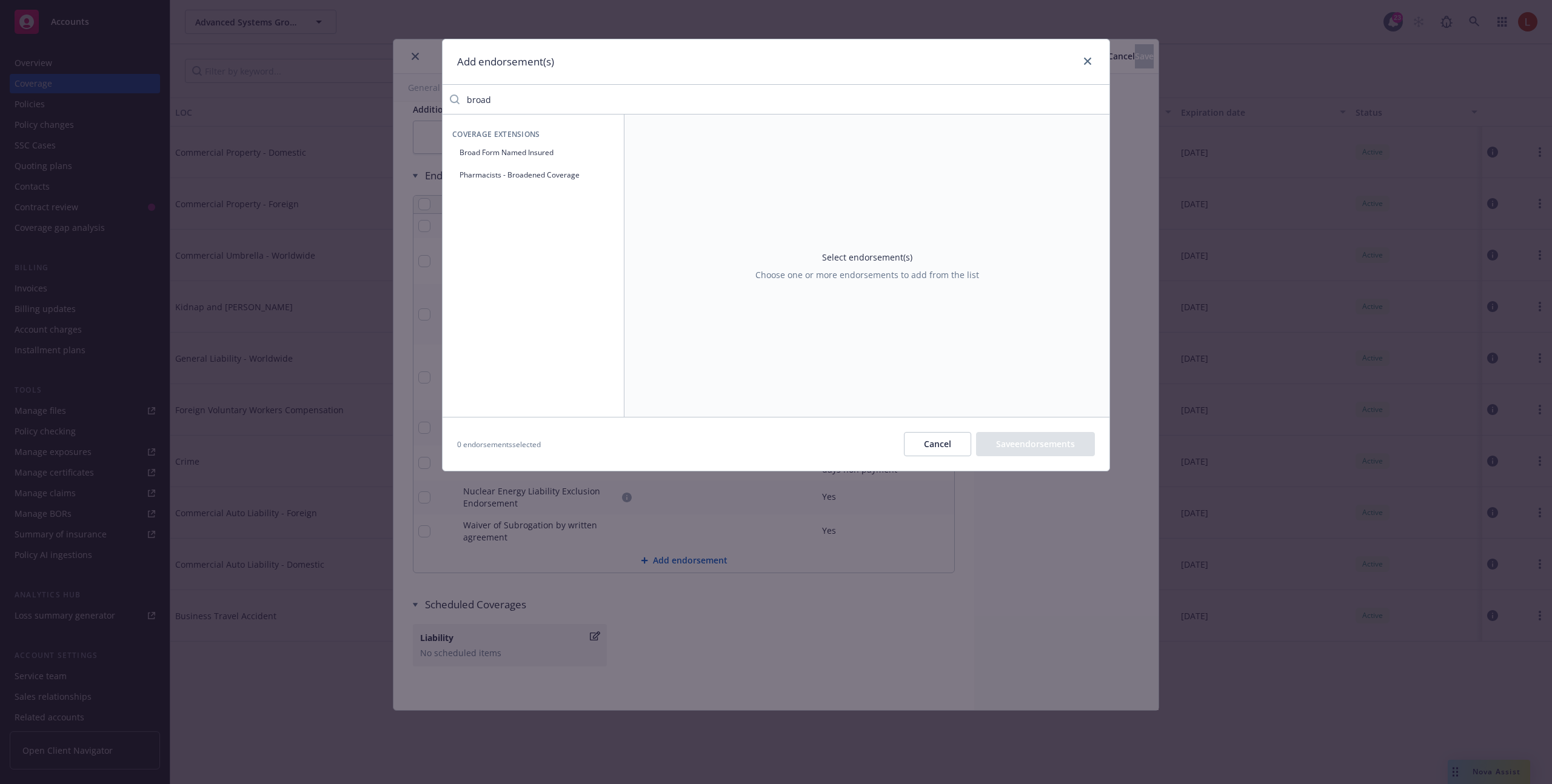
type input "broad"
click at [548, 151] on button "Broad Form Named Insured" at bounding box center [533, 152] width 162 height 20
click at [719, 183] on span "Carrier form equivalent" at bounding box center [708, 183] width 96 height 12
click at [655, 183] on input "Carrier form equivalent" at bounding box center [649, 184] width 11 height 11
radio input "true"
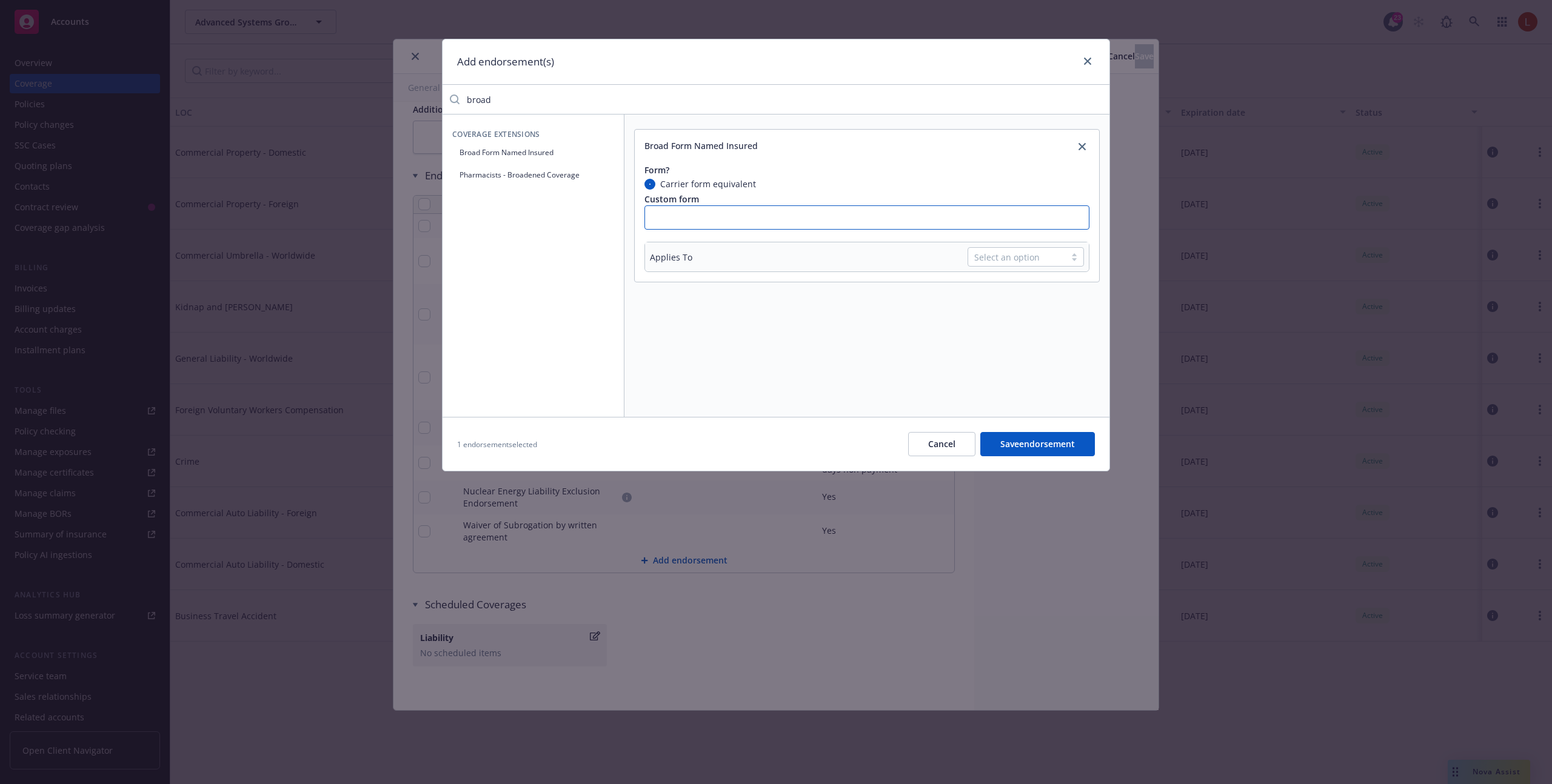
click at [708, 219] on input "text" at bounding box center [866, 217] width 445 height 24
click at [1080, 147] on icon "close" at bounding box center [1082, 147] width 7 height 7
click at [1096, 63] on div "Add endorsement(s)" at bounding box center [776, 62] width 667 height 45
click at [1091, 63] on link "close" at bounding box center [1087, 61] width 15 height 15
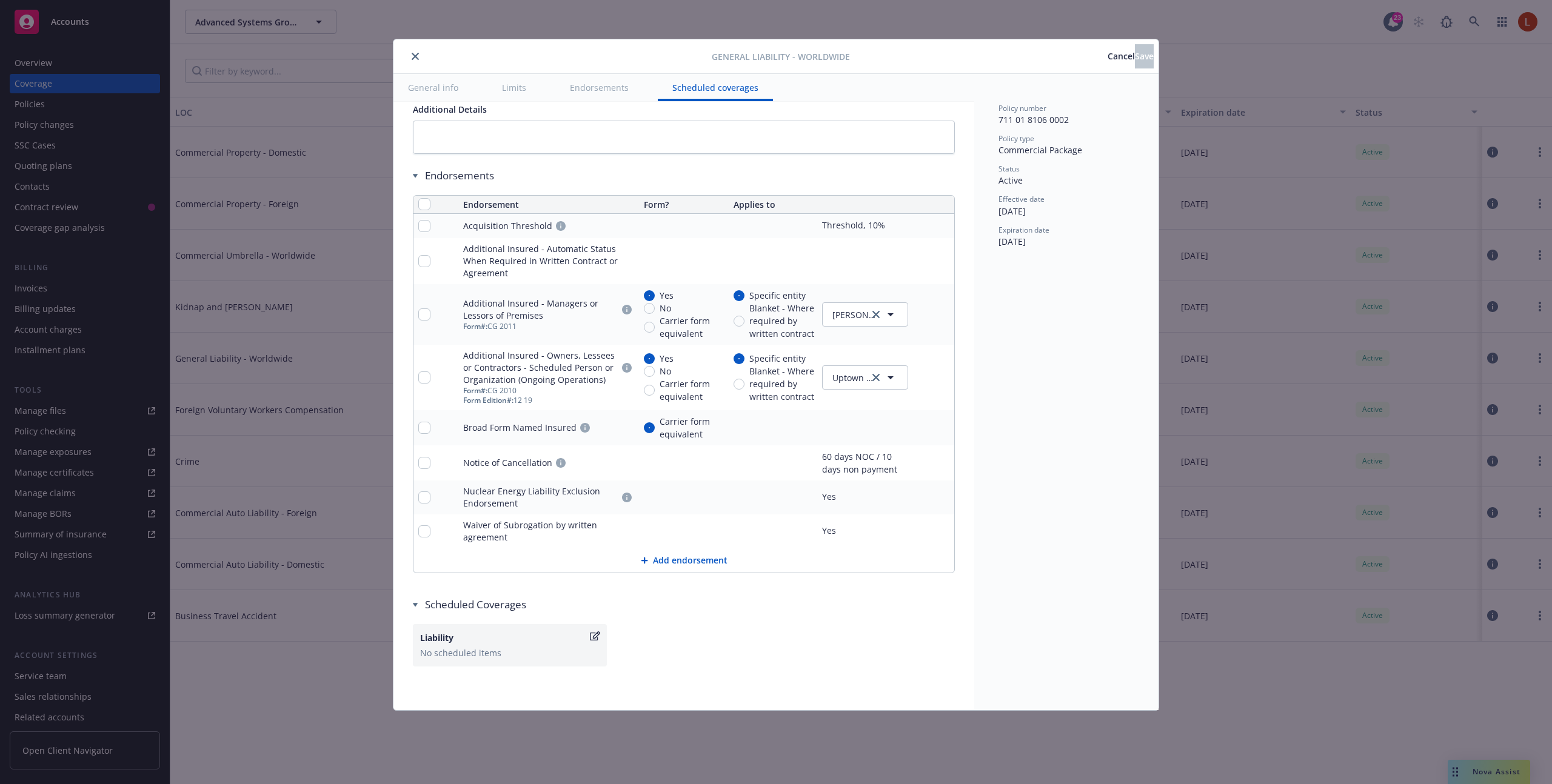
click at [918, 312] on icon "pencil" at bounding box center [920, 314] width 7 height 7
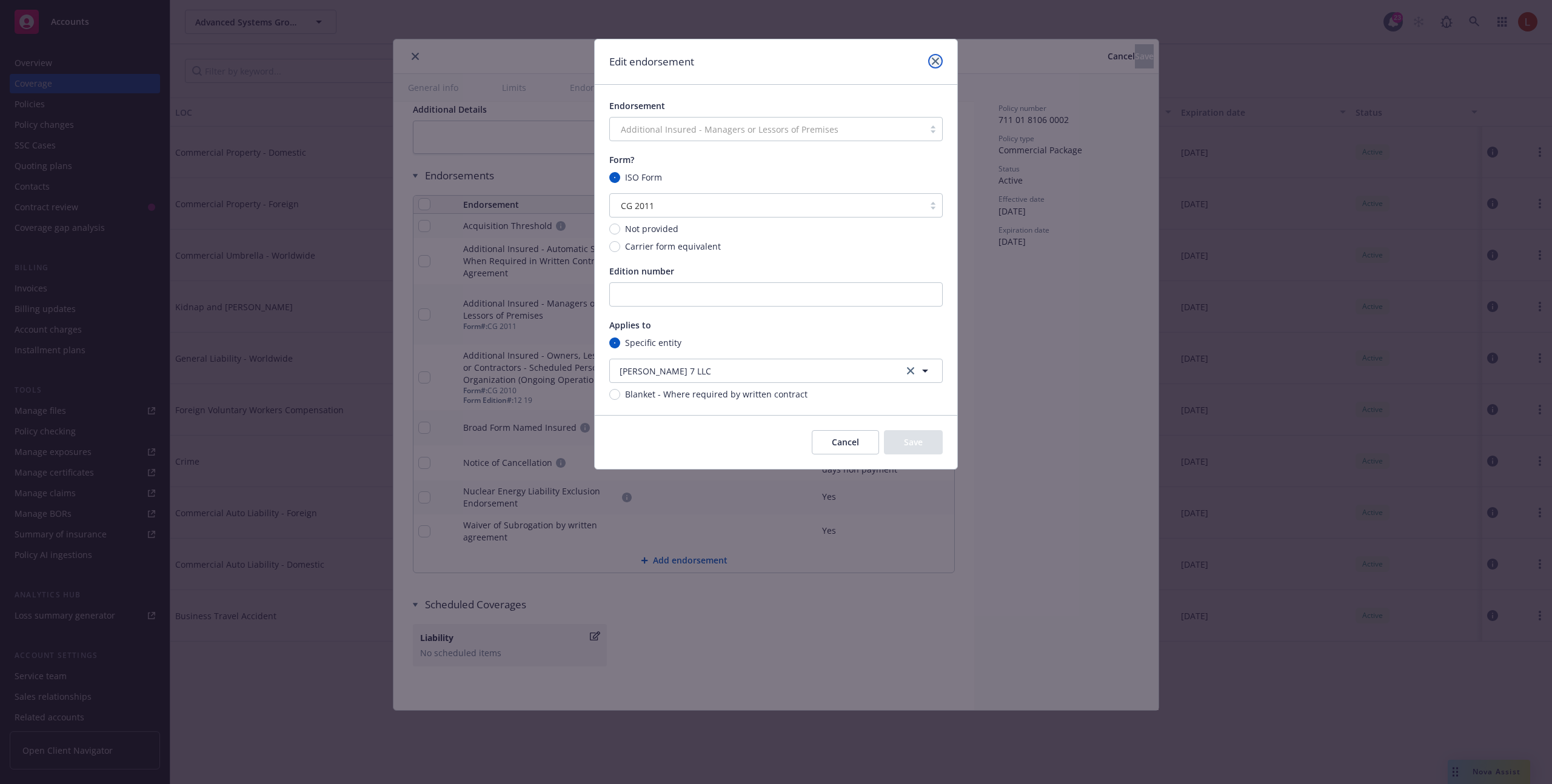
click at [938, 61] on icon "close" at bounding box center [935, 61] width 7 height 7
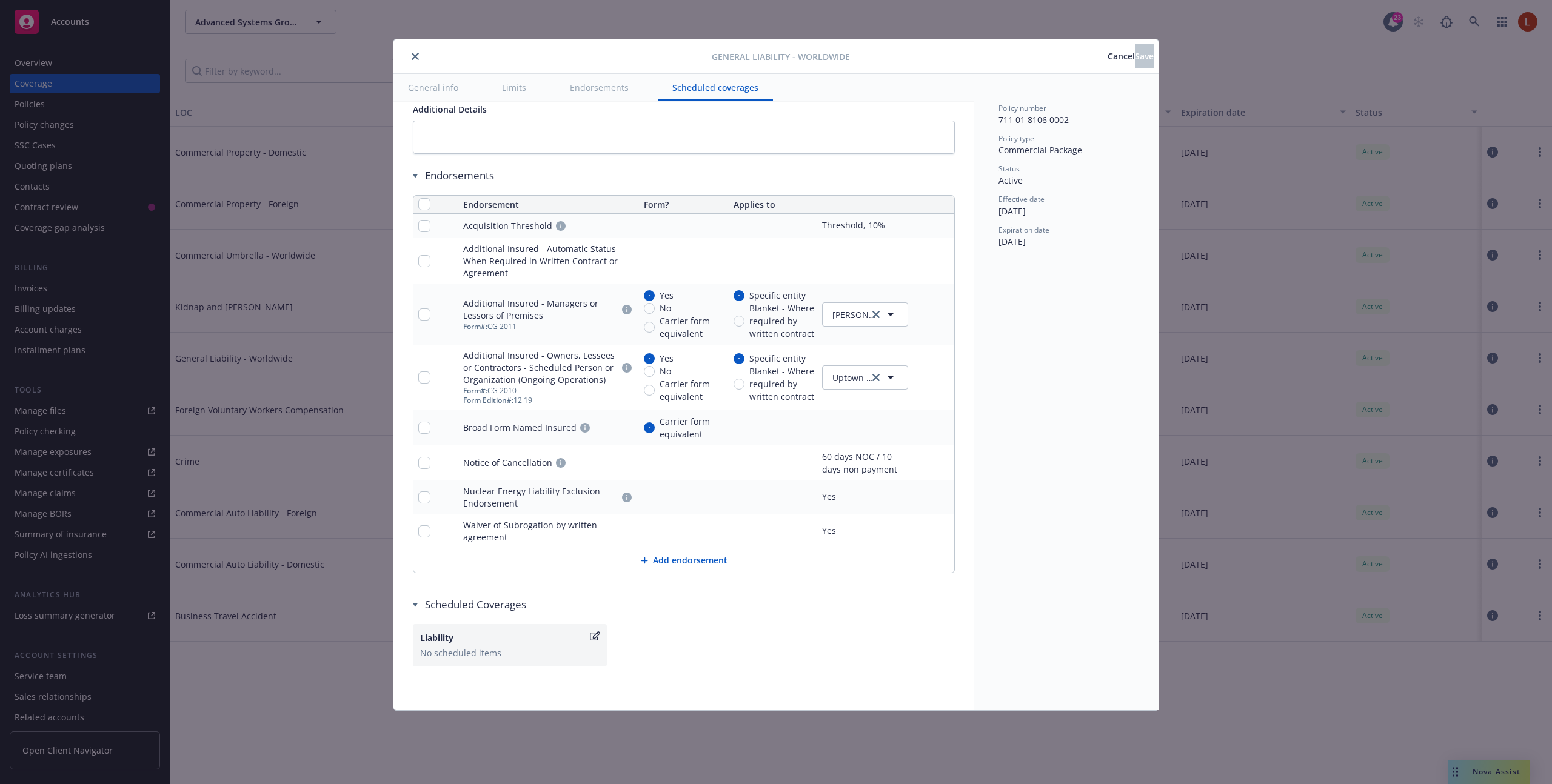
click at [667, 565] on button "Add endorsement" at bounding box center [684, 560] width 541 height 24
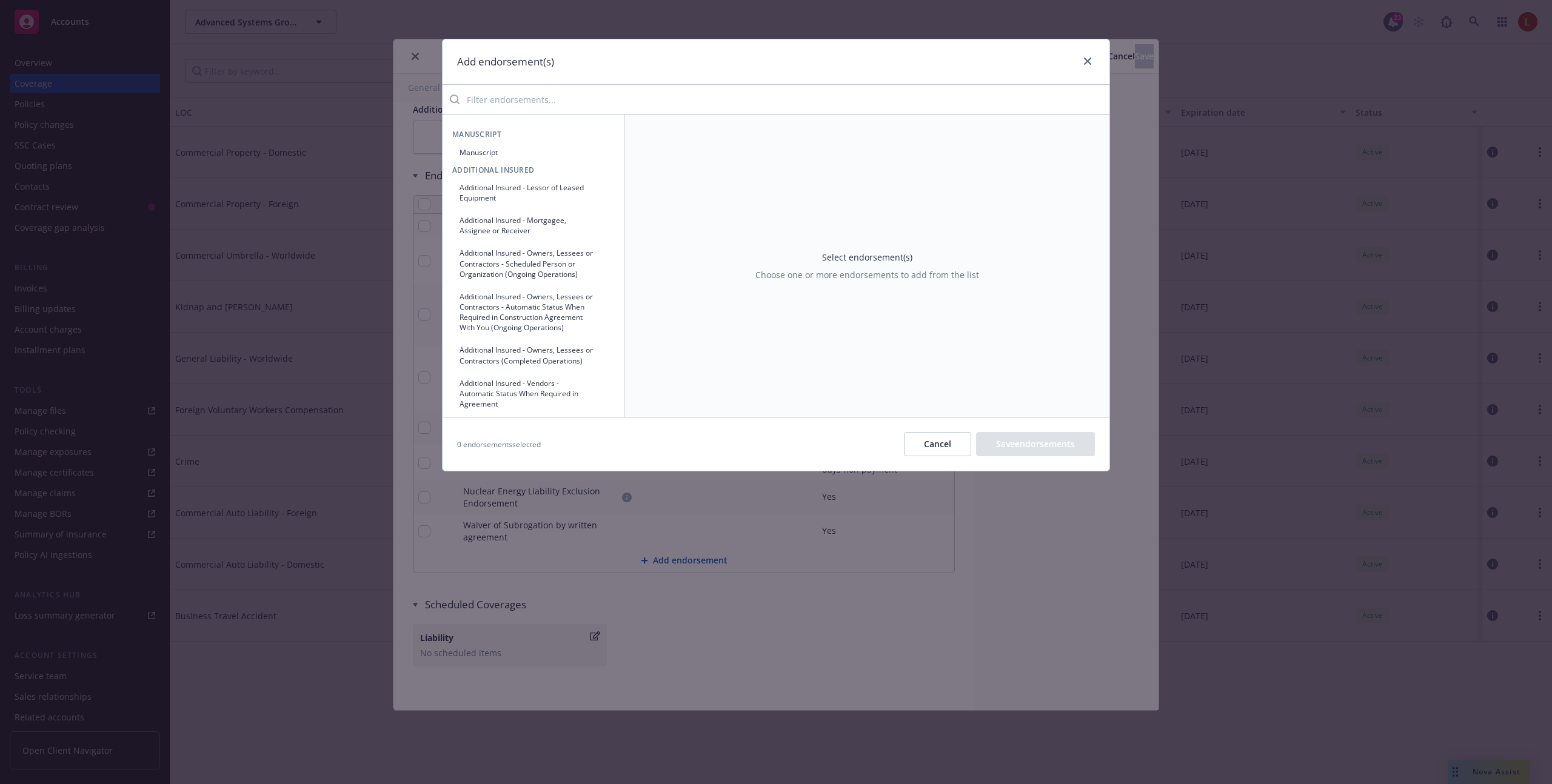
click at [685, 106] on input "search" at bounding box center [784, 99] width 650 height 24
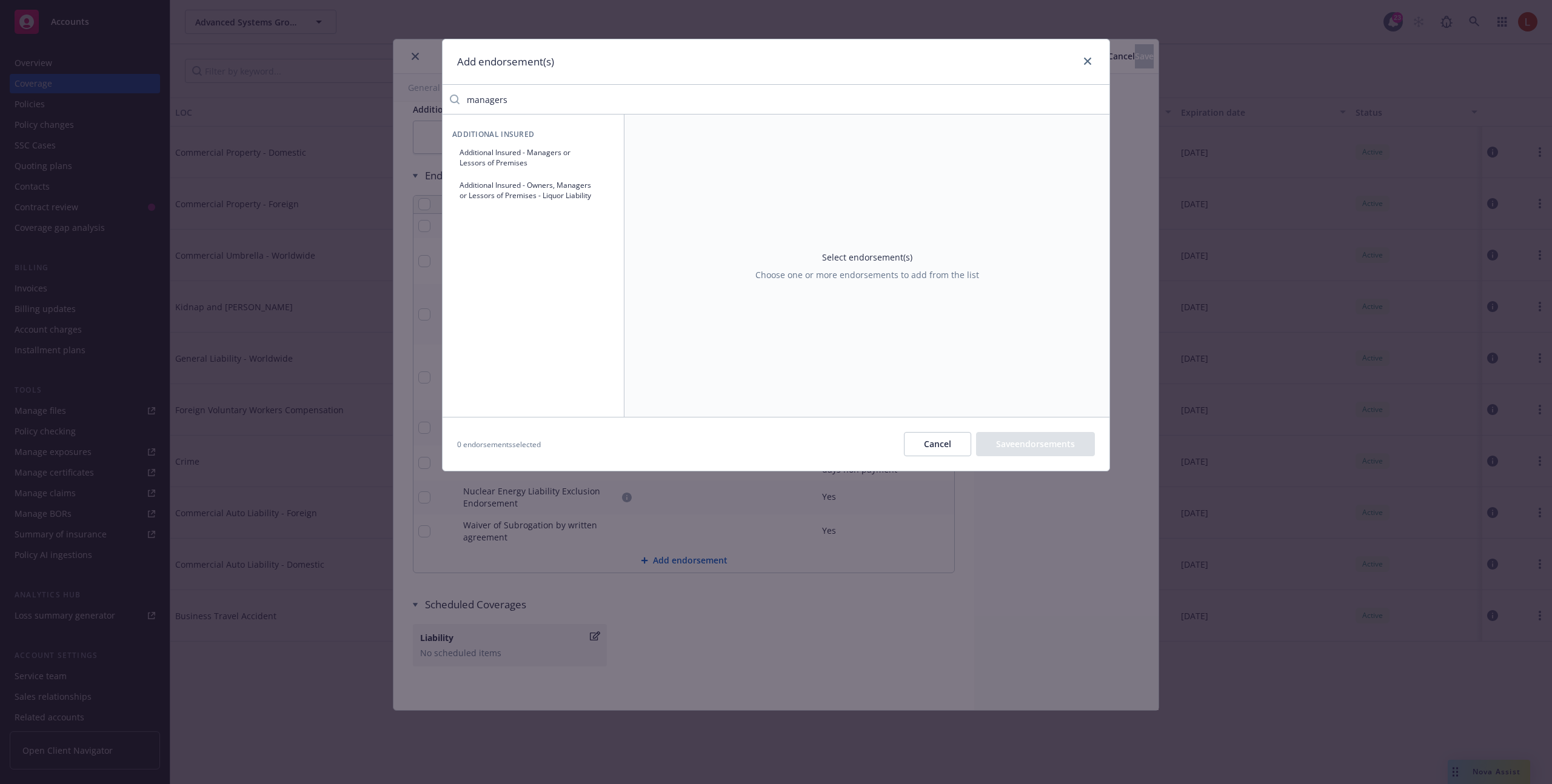
type input "managers"
click at [535, 152] on button "Additional Insured - Managers or Lessors of Premises" at bounding box center [533, 157] width 162 height 30
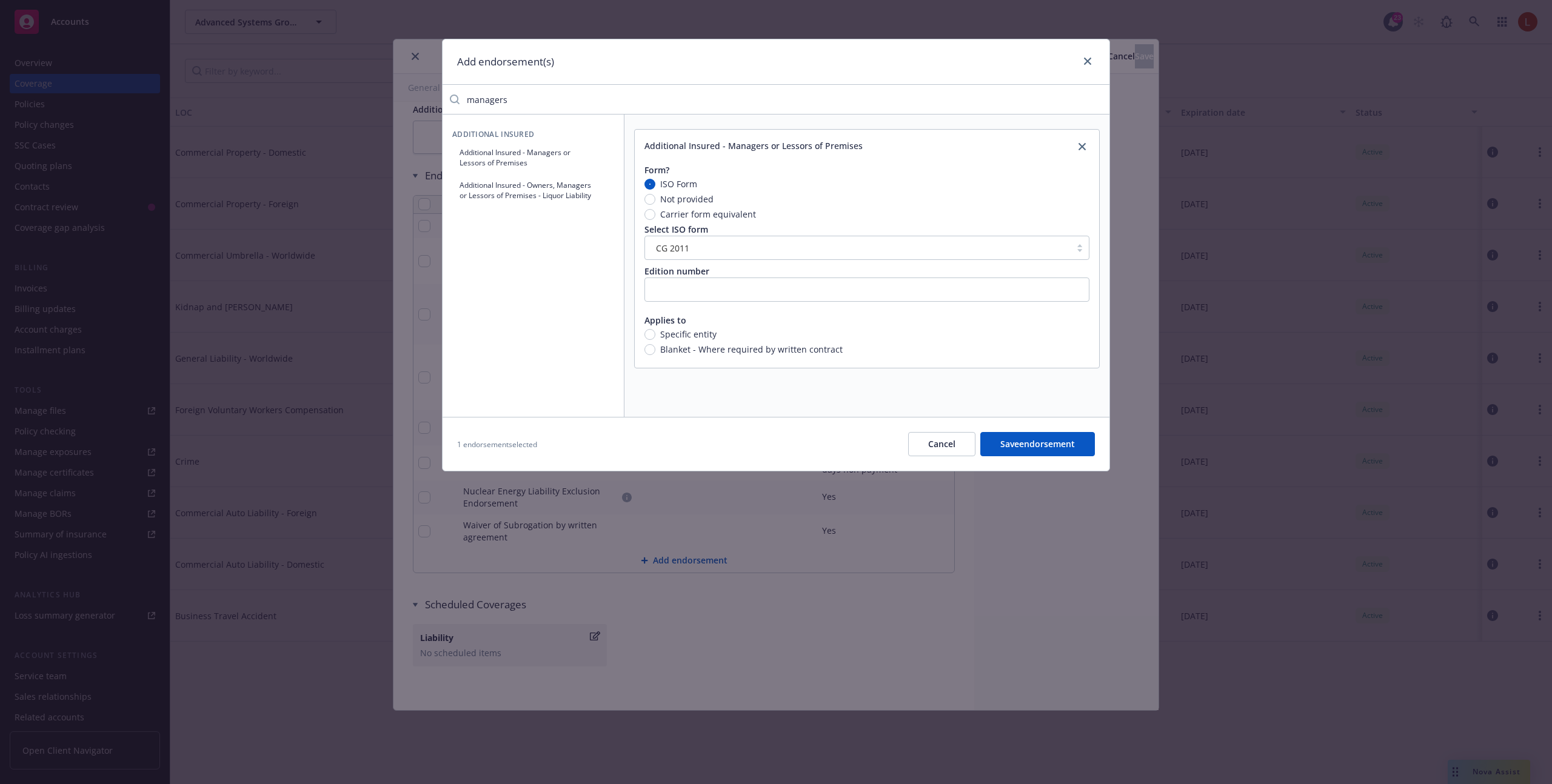
click at [680, 202] on span "Not provided" at bounding box center [686, 199] width 53 height 12
click at [655, 202] on input "Not provided" at bounding box center [649, 199] width 11 height 11
radio input "true"
click at [680, 210] on span "Carrier form equivalent" at bounding box center [708, 213] width 96 height 12
click at [655, 210] on input "Carrier form equivalent" at bounding box center [649, 214] width 11 height 11
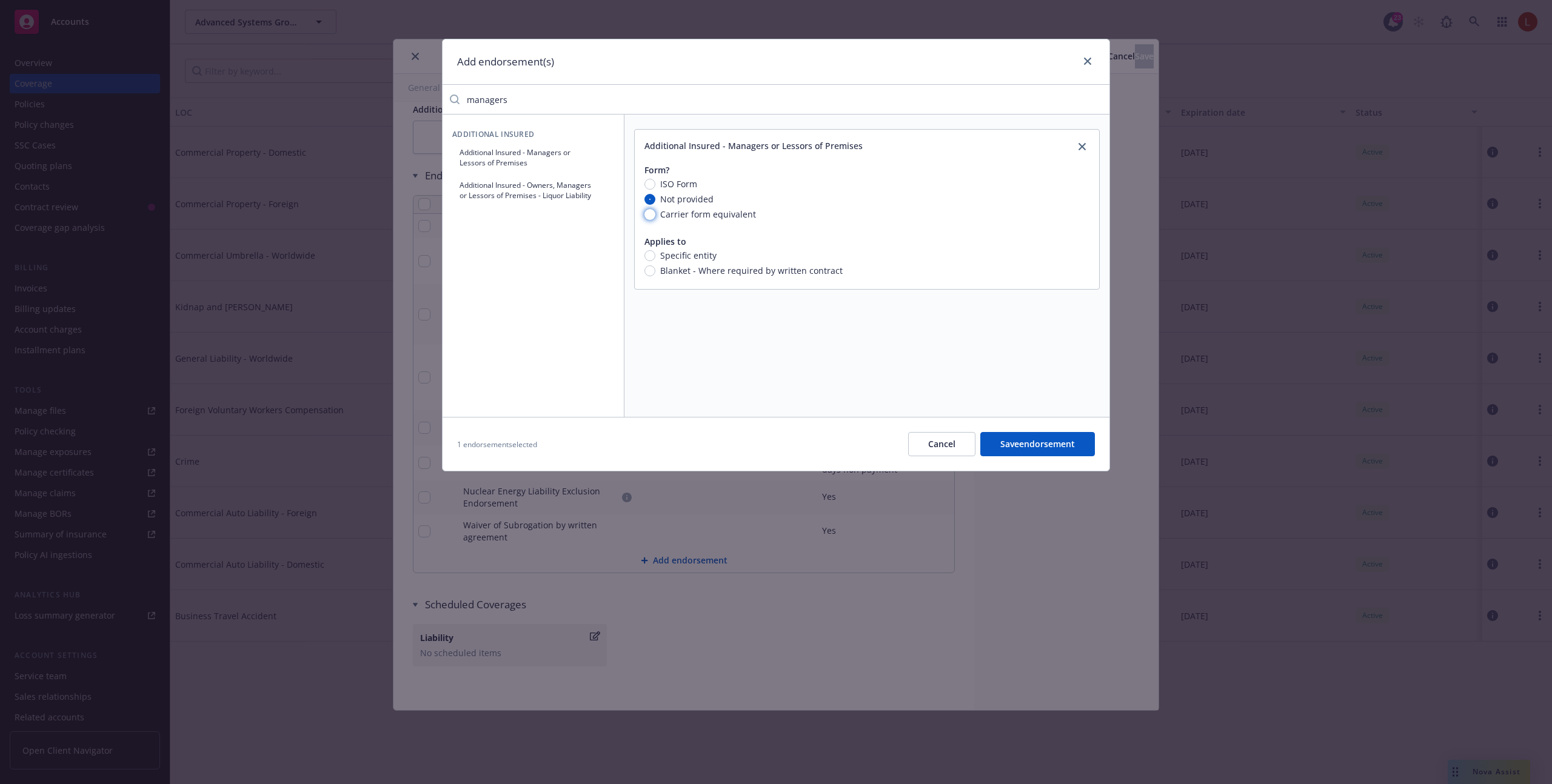
radio input "true"
click at [681, 202] on span "Not provided" at bounding box center [686, 199] width 53 height 12
click at [655, 202] on input "Not provided" at bounding box center [649, 199] width 11 height 11
radio input "true"
click at [681, 184] on span "ISO Form" at bounding box center [678, 183] width 37 height 12
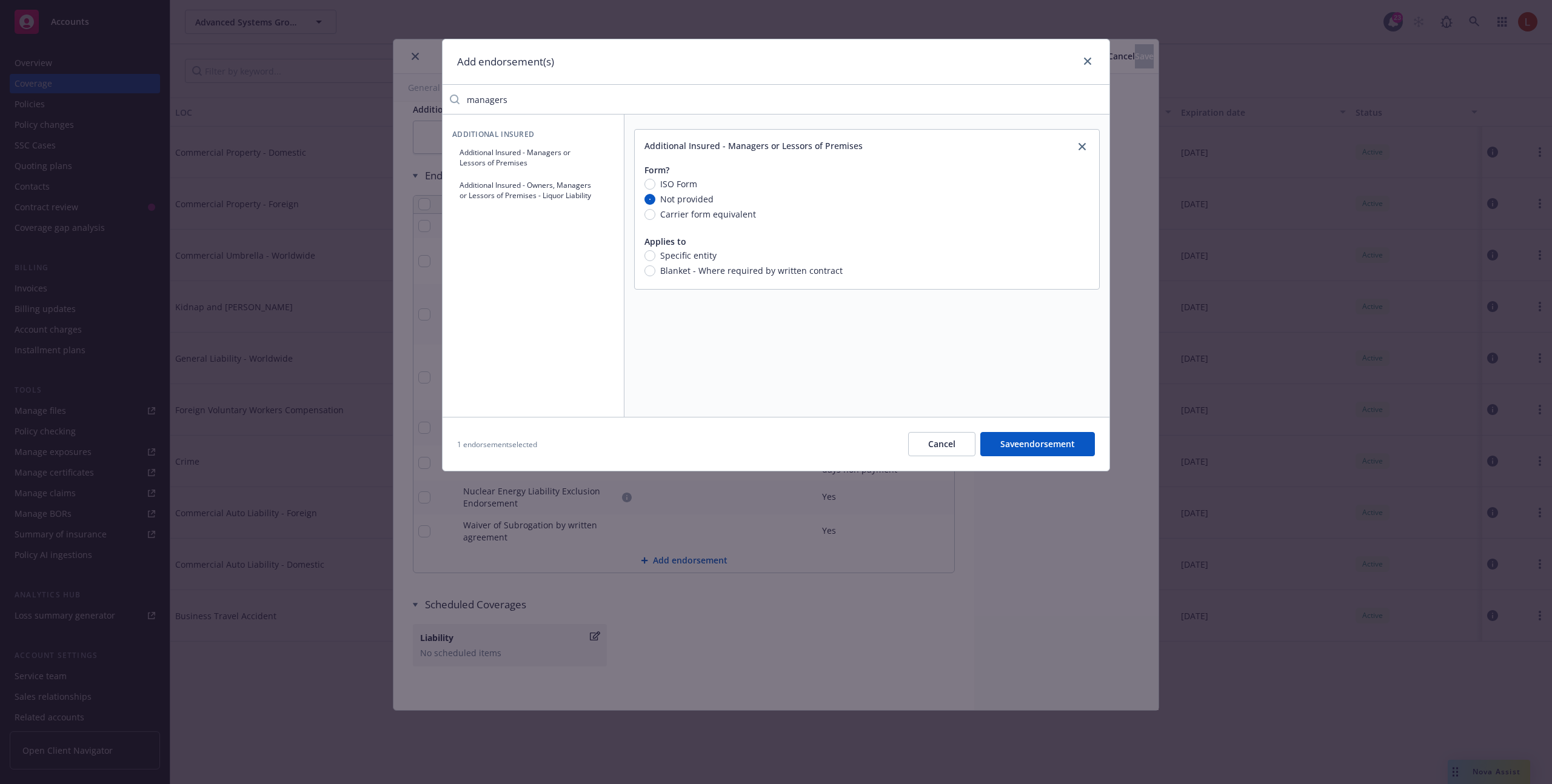
click at [655, 184] on input "ISO Form" at bounding box center [649, 184] width 11 height 11
radio input "true"
click at [678, 240] on div "CG 2011" at bounding box center [858, 248] width 425 height 20
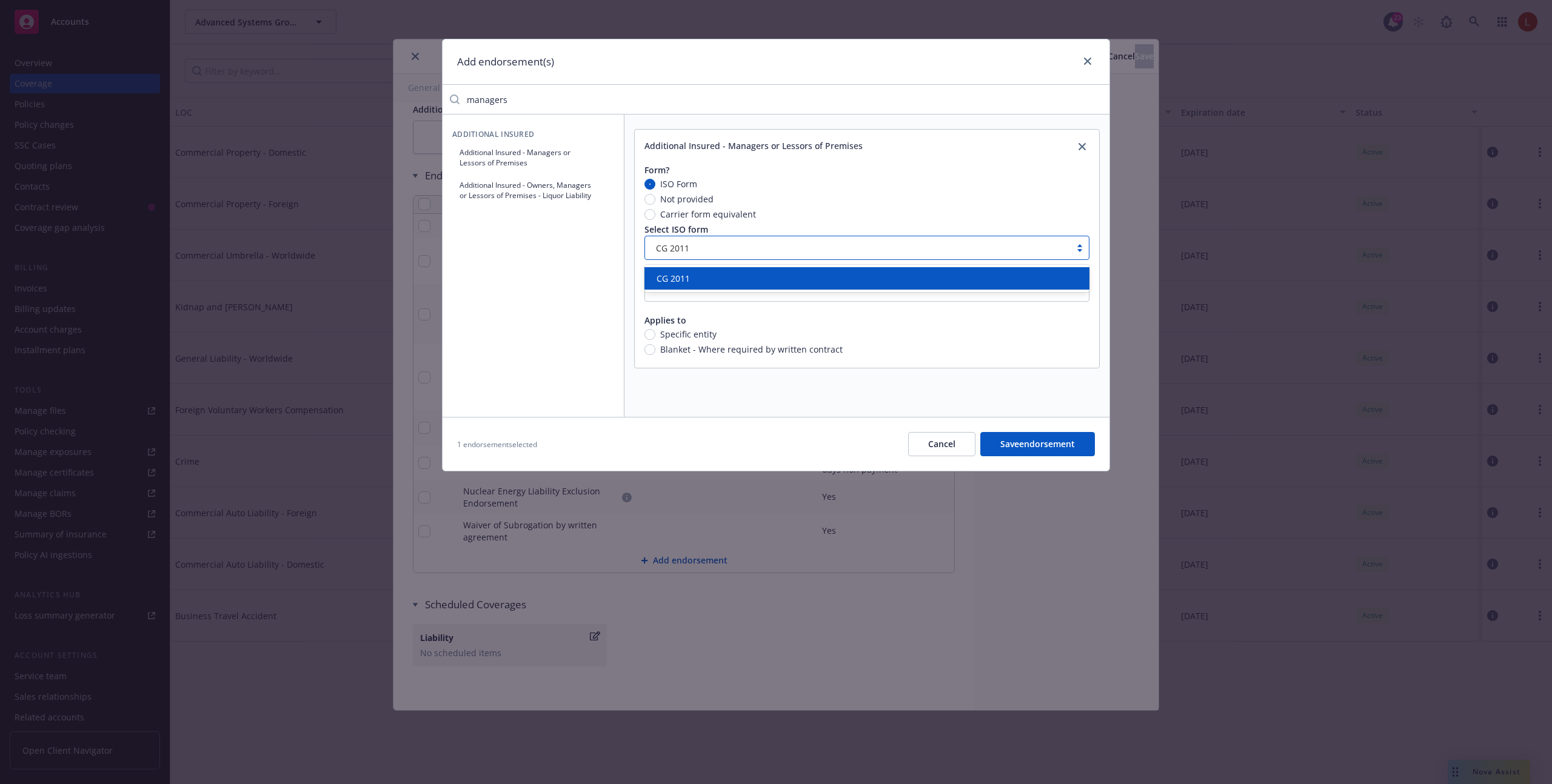
click at [694, 387] on div "Additional Insured - Managers or Lessors of Premises Form? ISO Form Not provide…" at bounding box center [866, 266] width 485 height 302
click at [715, 247] on div "CG 2011" at bounding box center [857, 248] width 413 height 12
click at [683, 203] on span "Not provided" at bounding box center [686, 199] width 53 height 12
click at [655, 203] on input "Not provided" at bounding box center [649, 199] width 11 height 11
radio input "true"
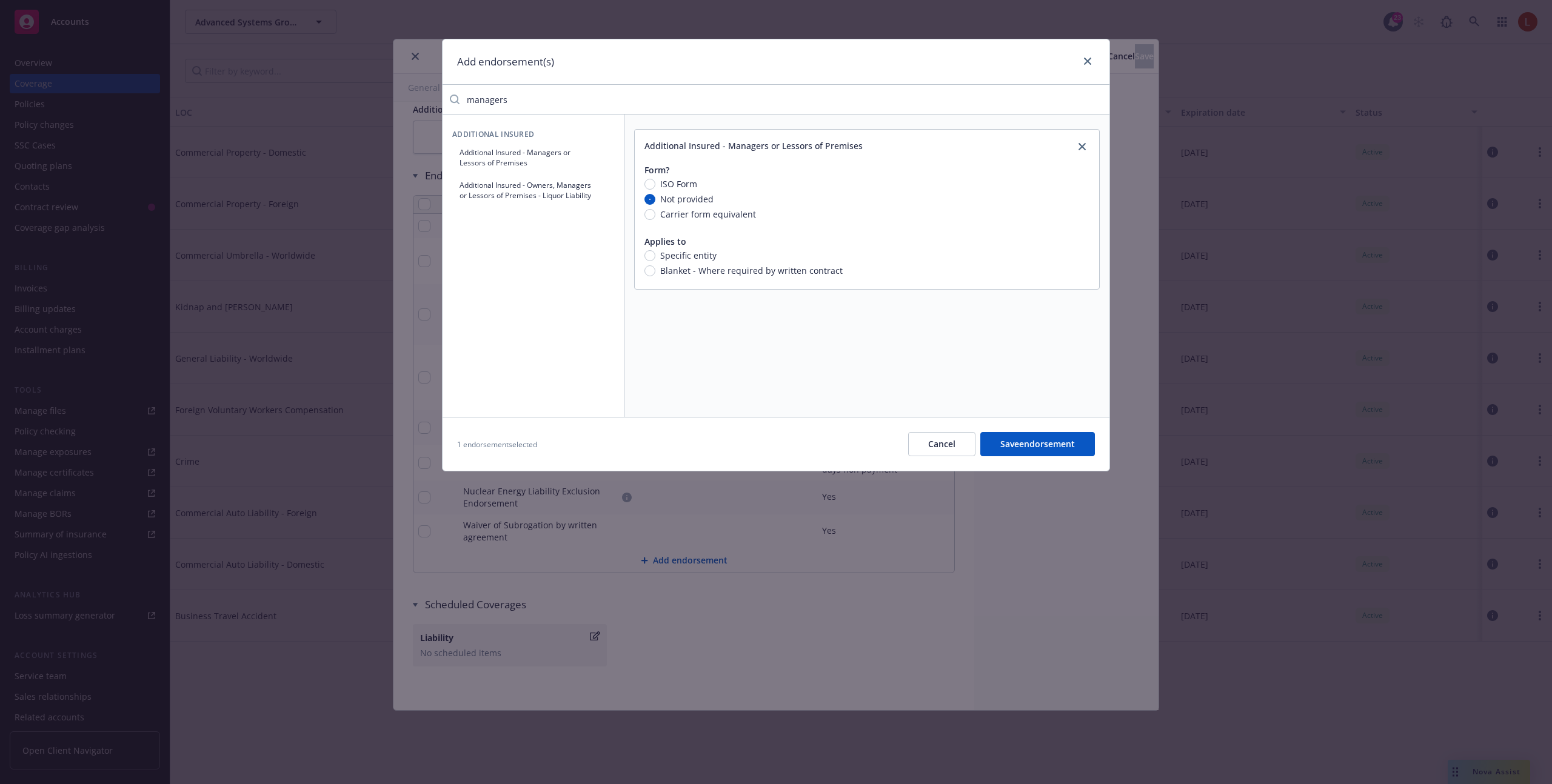
click at [684, 215] on span "Carrier form equivalent" at bounding box center [708, 213] width 96 height 12
click at [655, 215] on input "Carrier form equivalent" at bounding box center [649, 214] width 11 height 11
radio input "true"
click at [686, 204] on span "Not provided" at bounding box center [686, 199] width 53 height 12
click at [655, 204] on input "Not provided" at bounding box center [649, 199] width 11 height 11
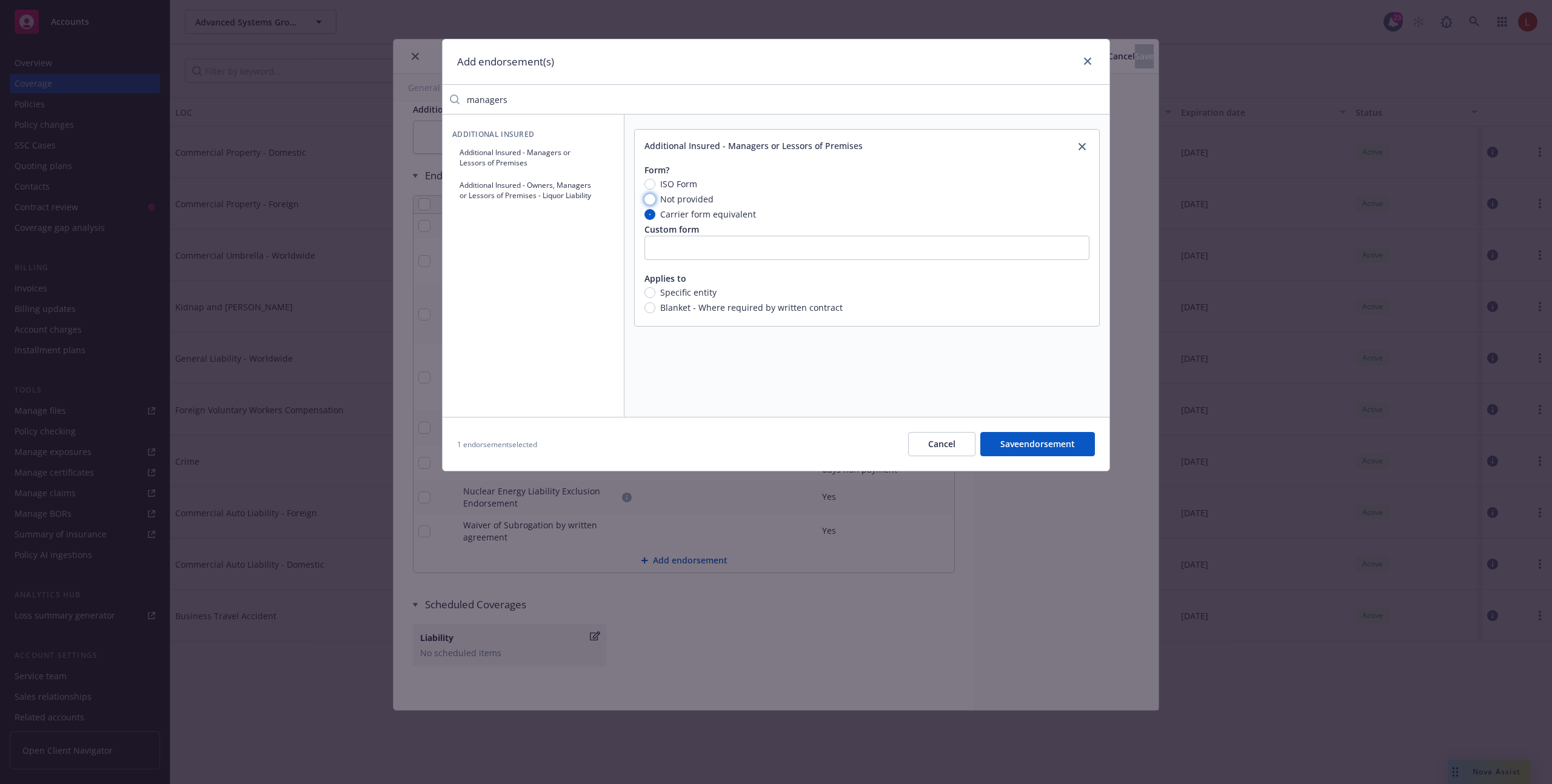
radio input "true"
click at [686, 183] on span "ISO Form" at bounding box center [678, 183] width 37 height 12
click at [655, 183] on input "ISO Form" at bounding box center [649, 184] width 11 height 11
radio input "true"
click at [689, 246] on div "CG 2011" at bounding box center [857, 248] width 413 height 12
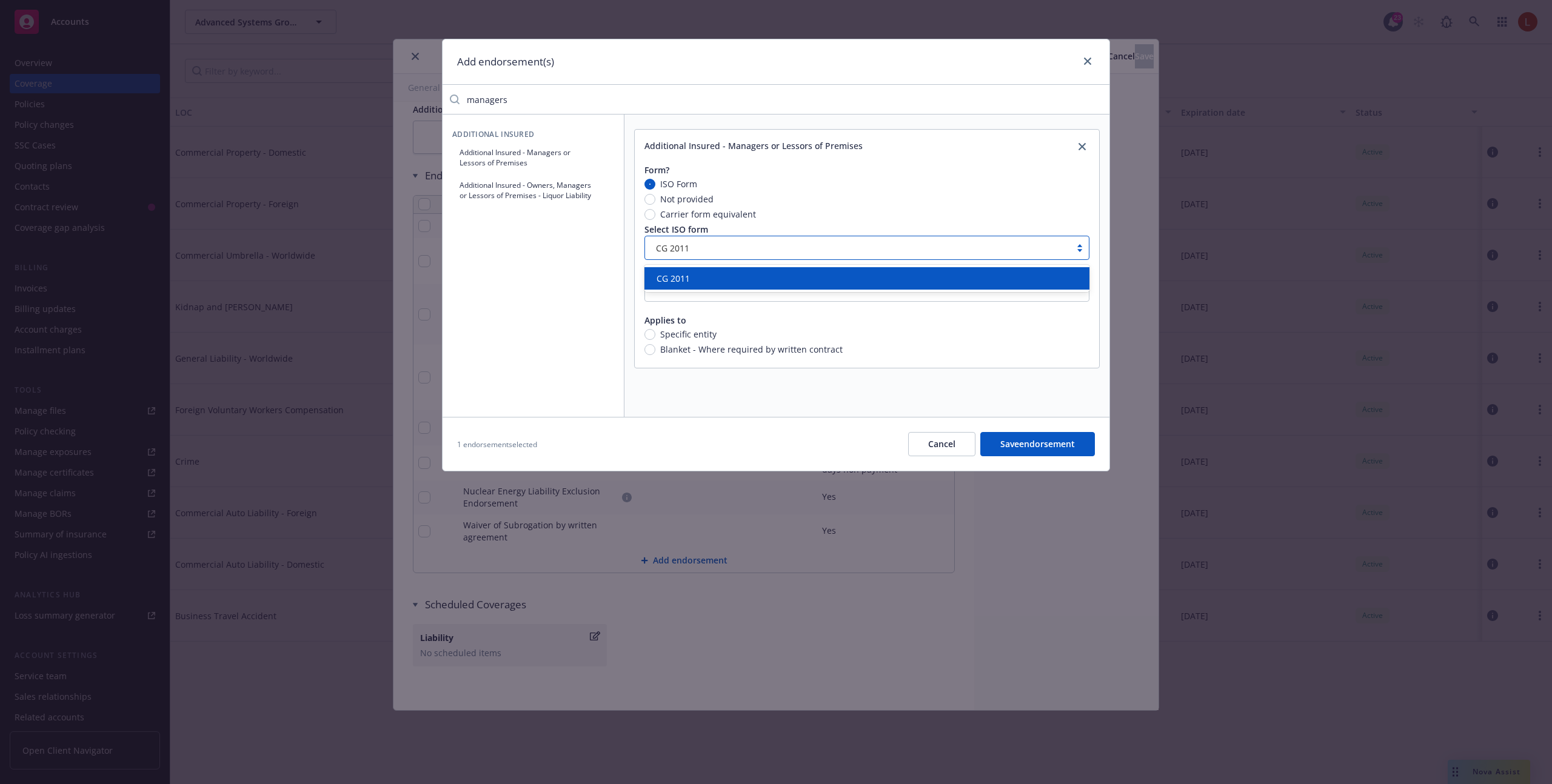
click at [689, 246] on div "CG 2011" at bounding box center [857, 248] width 413 height 12
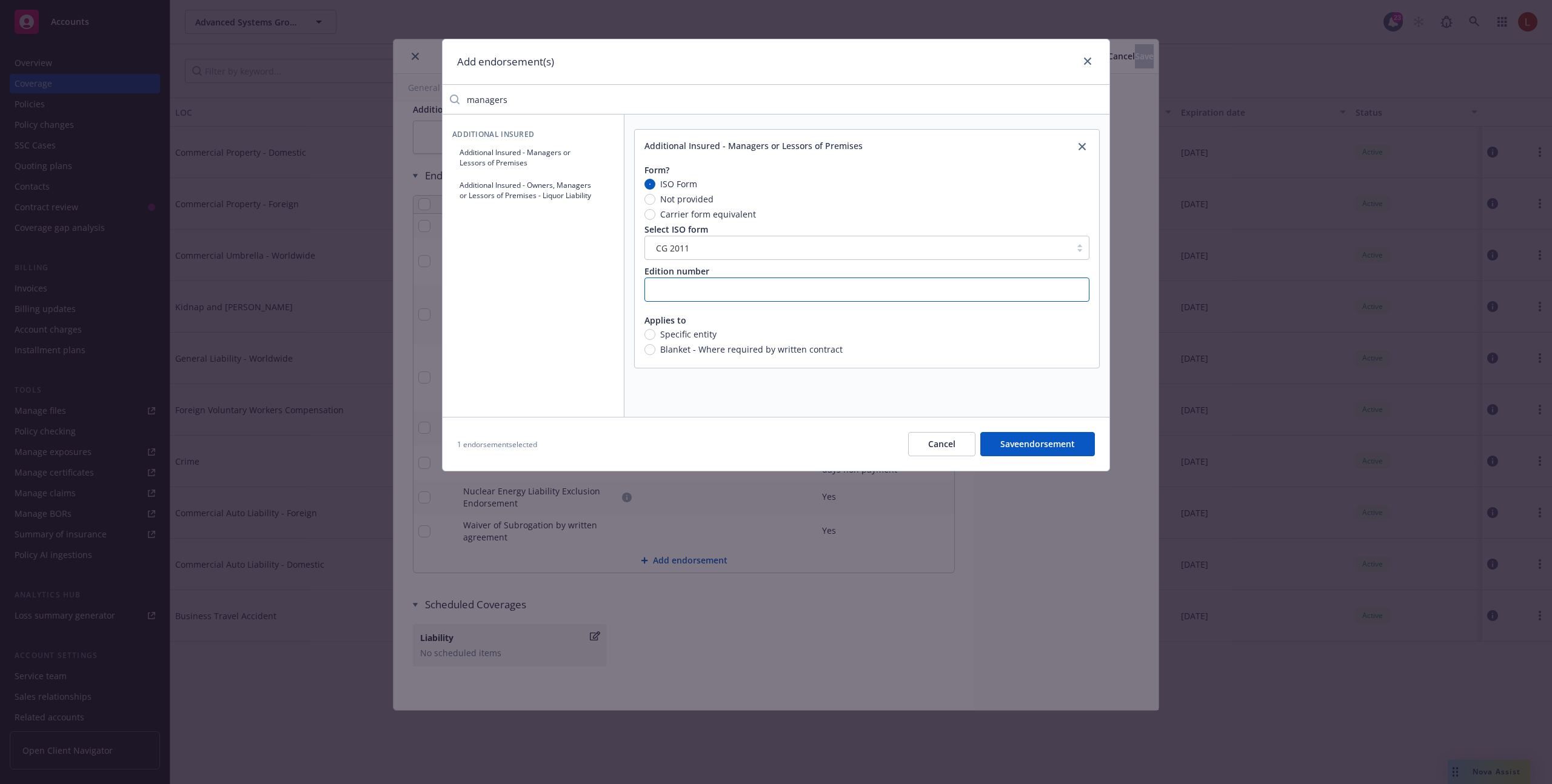
click at [692, 294] on input "text" at bounding box center [866, 289] width 445 height 24
click at [688, 335] on span "Specific entity" at bounding box center [688, 334] width 56 height 12
click at [655, 335] on input "Specific entity" at bounding box center [649, 334] width 11 height 11
radio input "true"
click at [688, 353] on span "Blanket - Where required by written contract" at bounding box center [752, 349] width 183 height 12
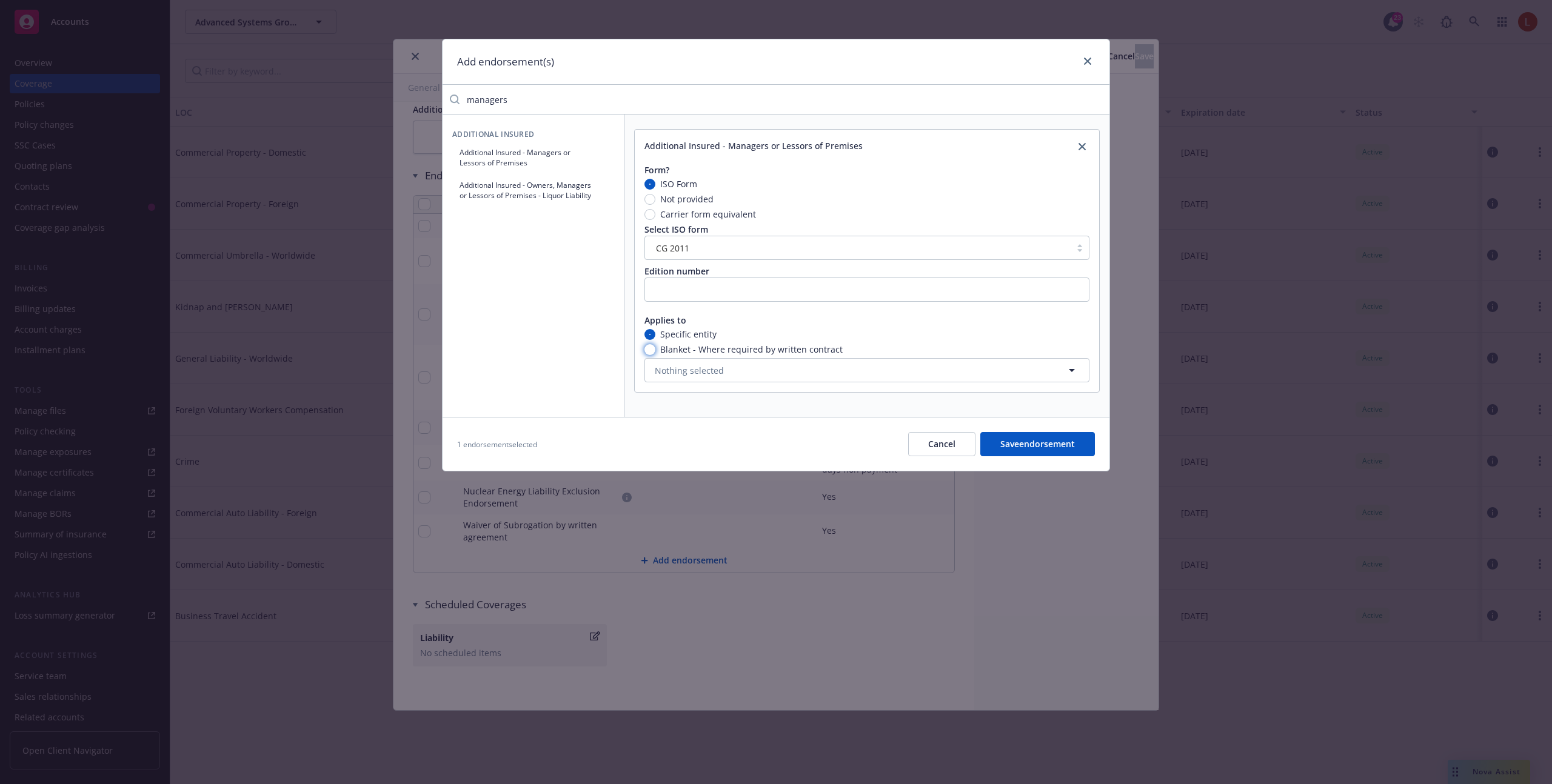
click at [655, 353] on input "Blanket - Where required by written contract" at bounding box center [649, 349] width 11 height 11
radio input "true"
click at [942, 452] on button "Cancel" at bounding box center [942, 444] width 67 height 24
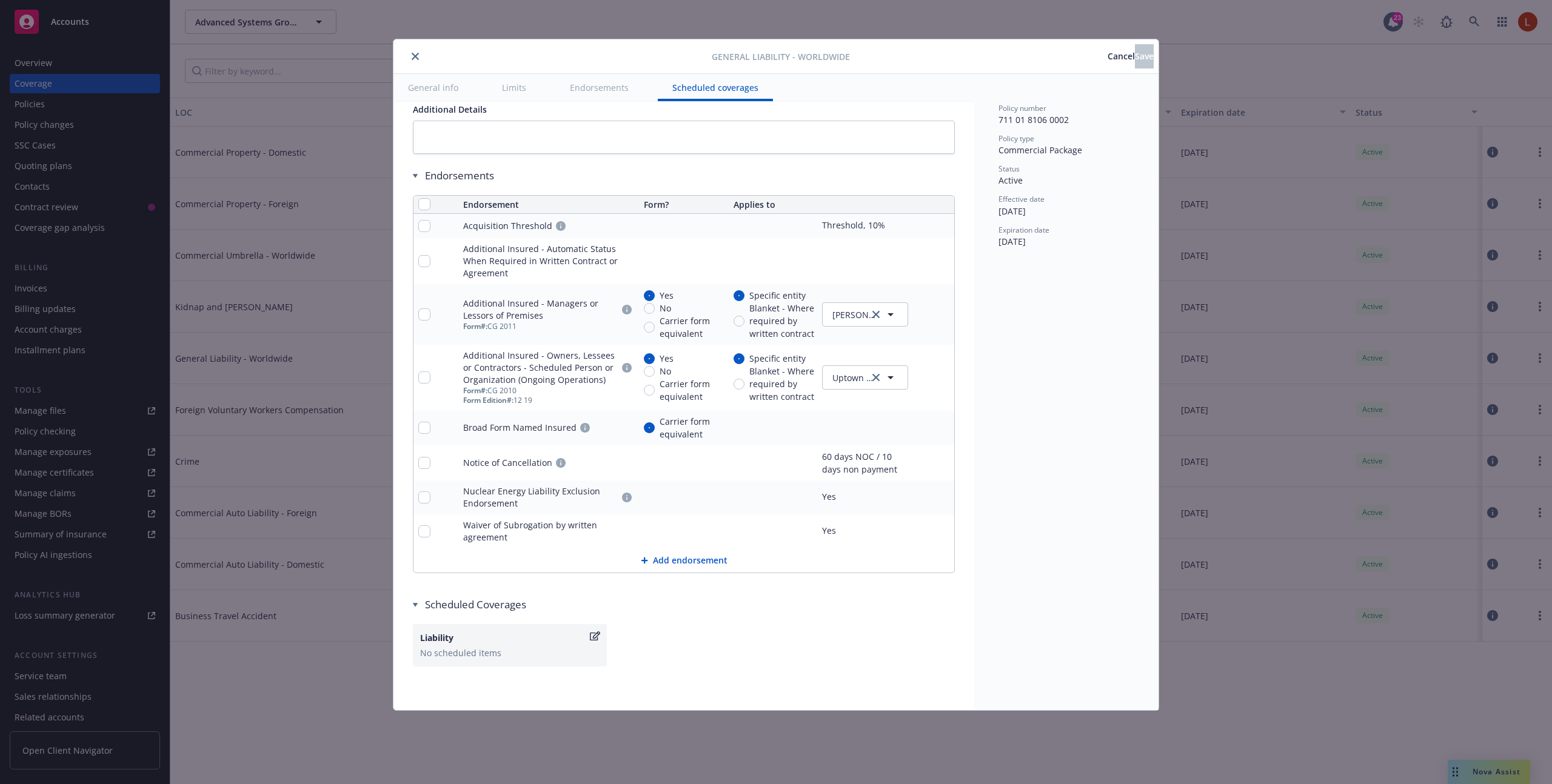
click at [920, 314] on icon "pencil" at bounding box center [920, 316] width 6 height 6
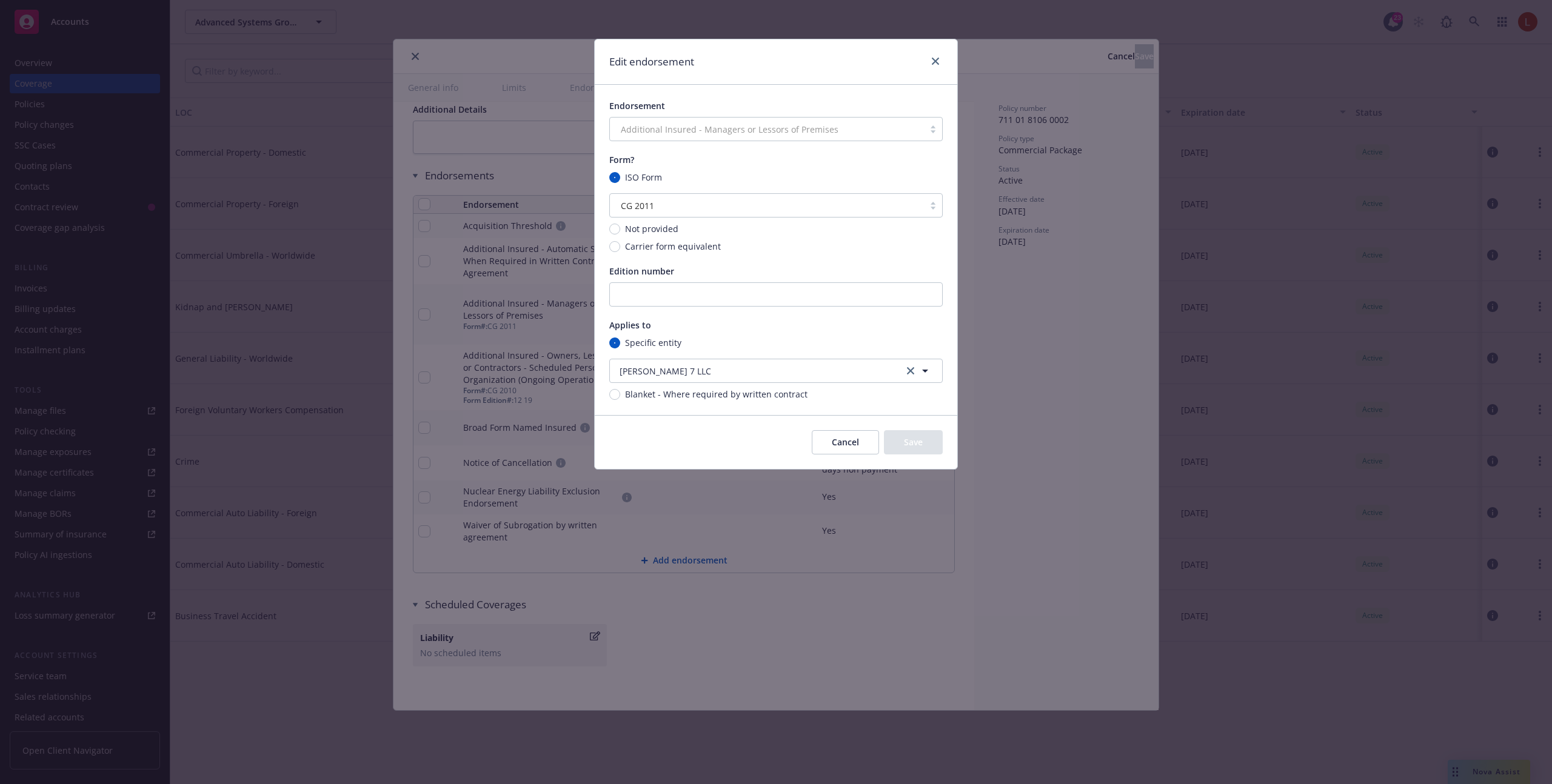
click at [849, 446] on button "Cancel" at bounding box center [845, 442] width 67 height 24
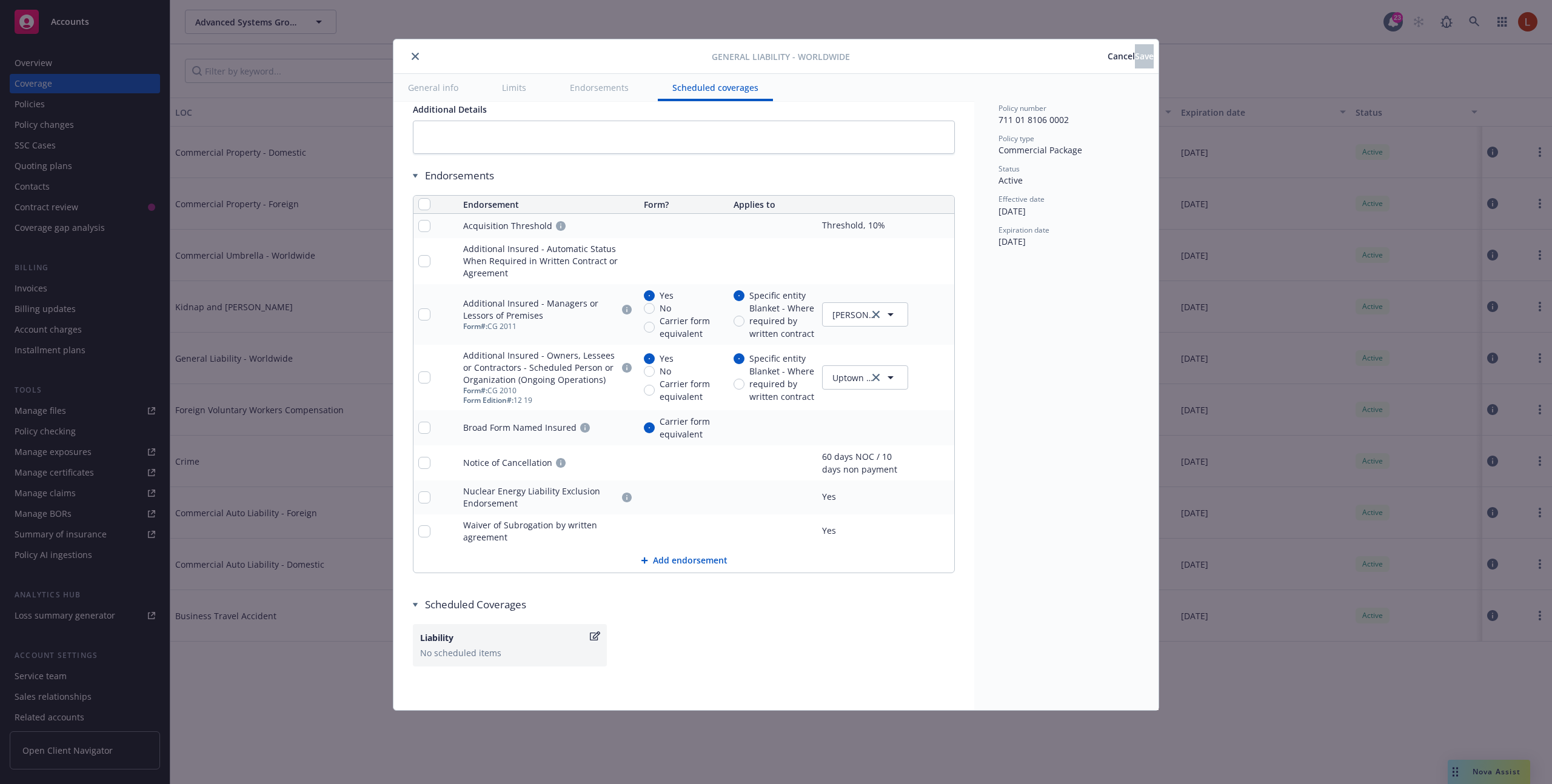
click at [706, 561] on button "Add endorsement" at bounding box center [684, 560] width 541 height 24
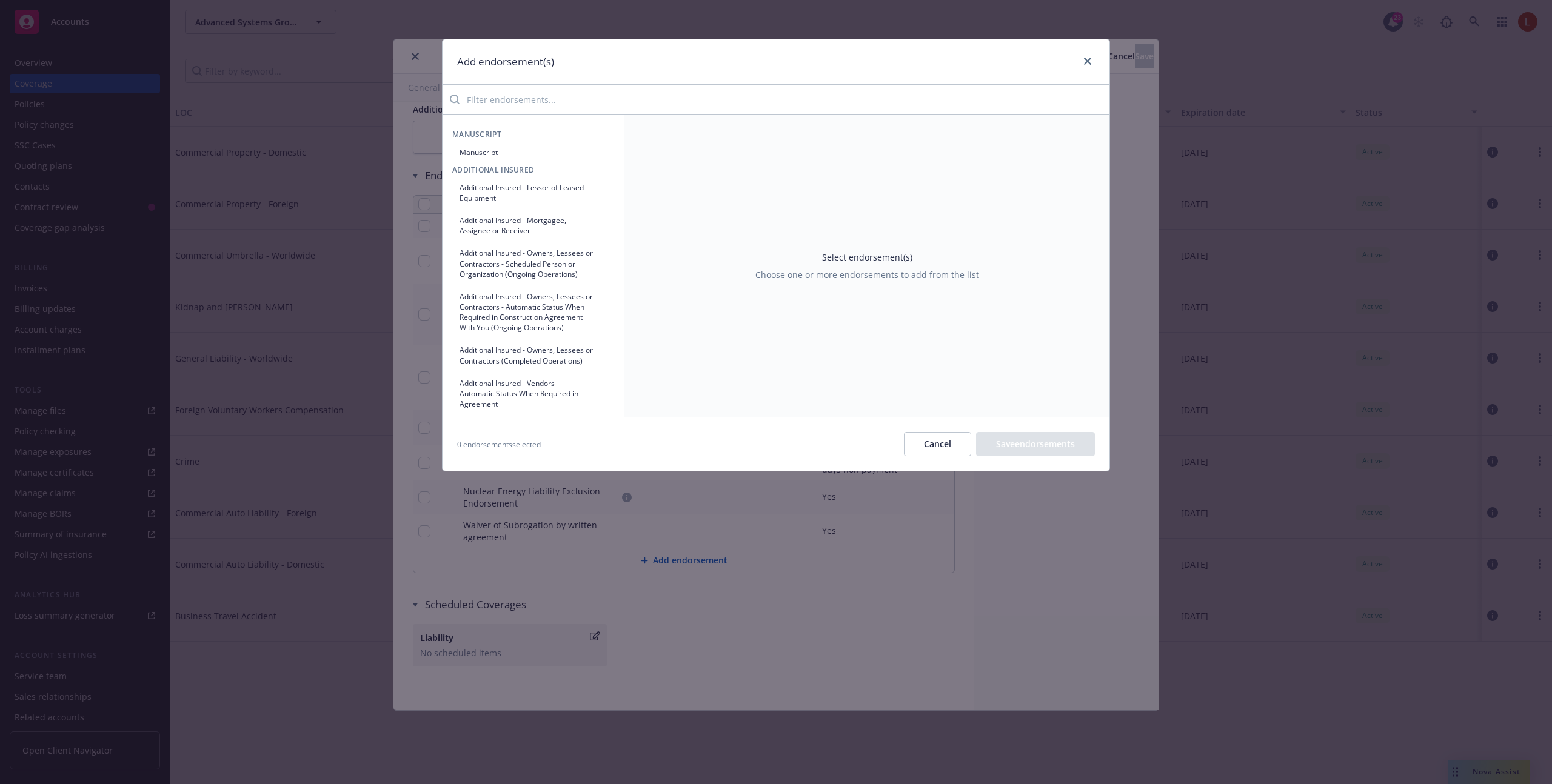
click at [584, 99] on input "search" at bounding box center [784, 99] width 650 height 24
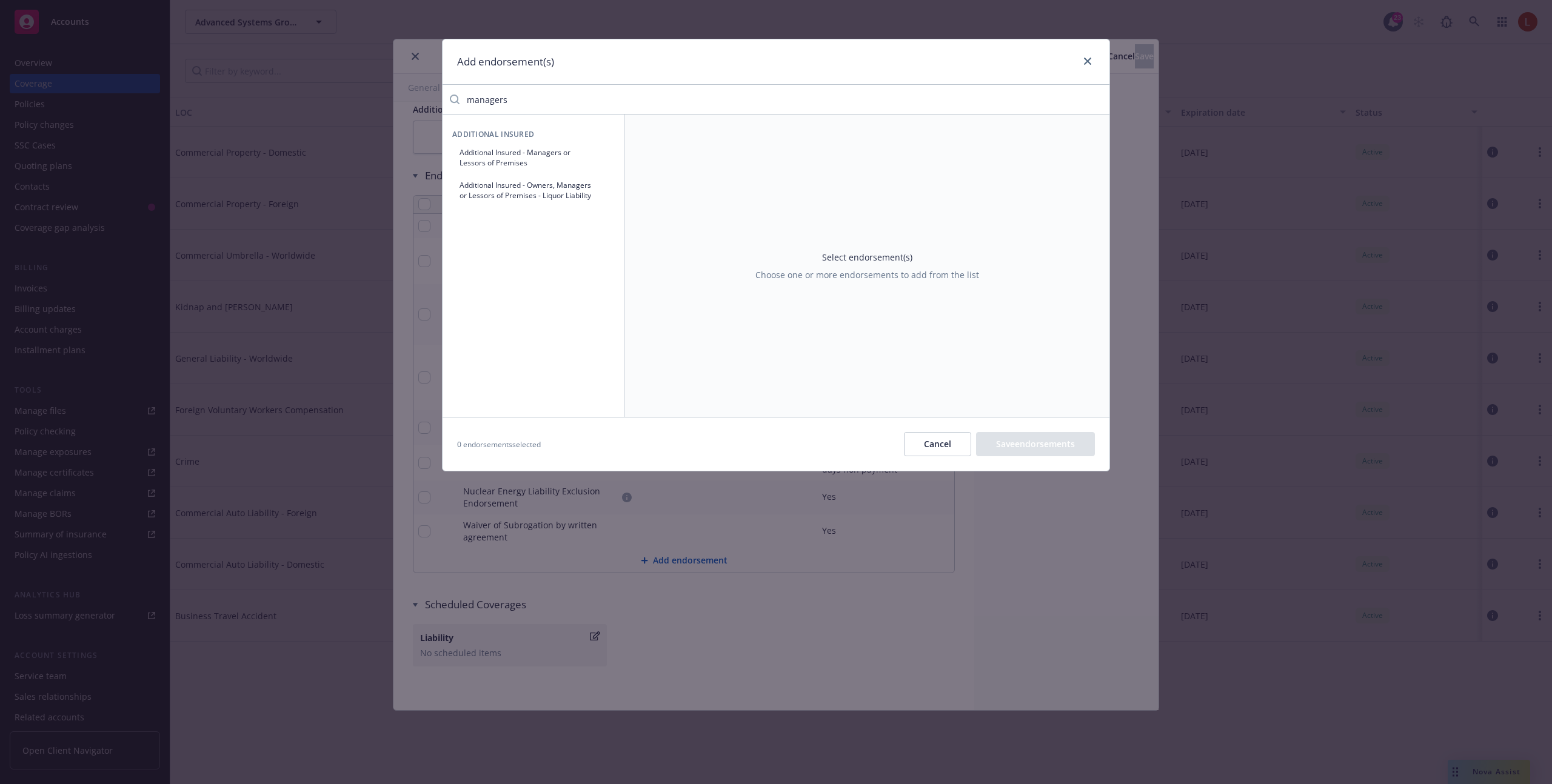
type input "managers"
click at [559, 153] on button "Additional Insured - Managers or Lessors of Premises" at bounding box center [533, 157] width 162 height 30
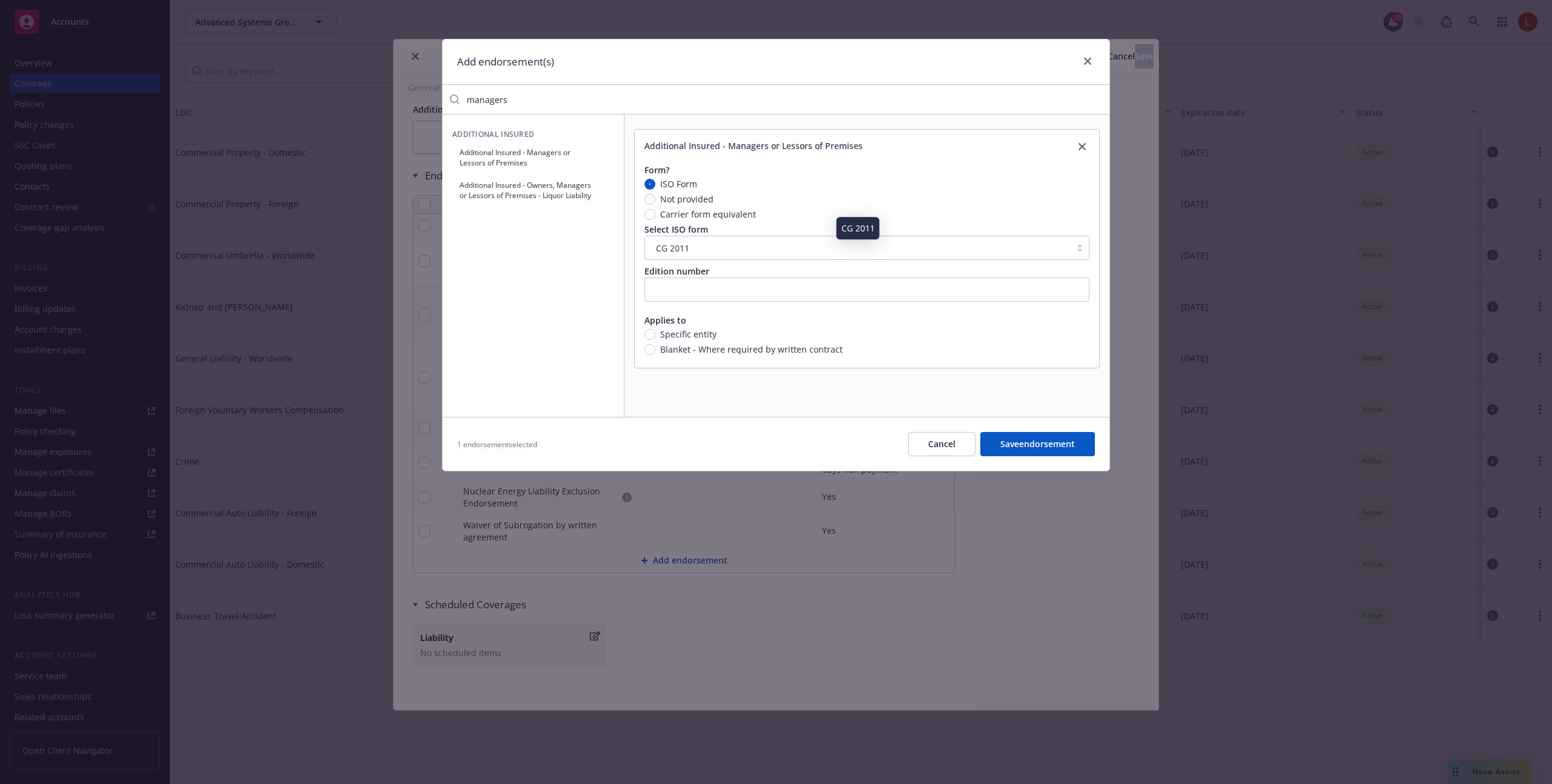
click at [697, 202] on span "Not provided" at bounding box center [686, 199] width 53 height 12
click at [655, 202] on input "Not provided" at bounding box center [649, 199] width 11 height 11
radio input "true"
click at [697, 211] on span "Carrier form equivalent" at bounding box center [708, 213] width 96 height 12
click at [655, 211] on input "Carrier form equivalent" at bounding box center [649, 214] width 11 height 11
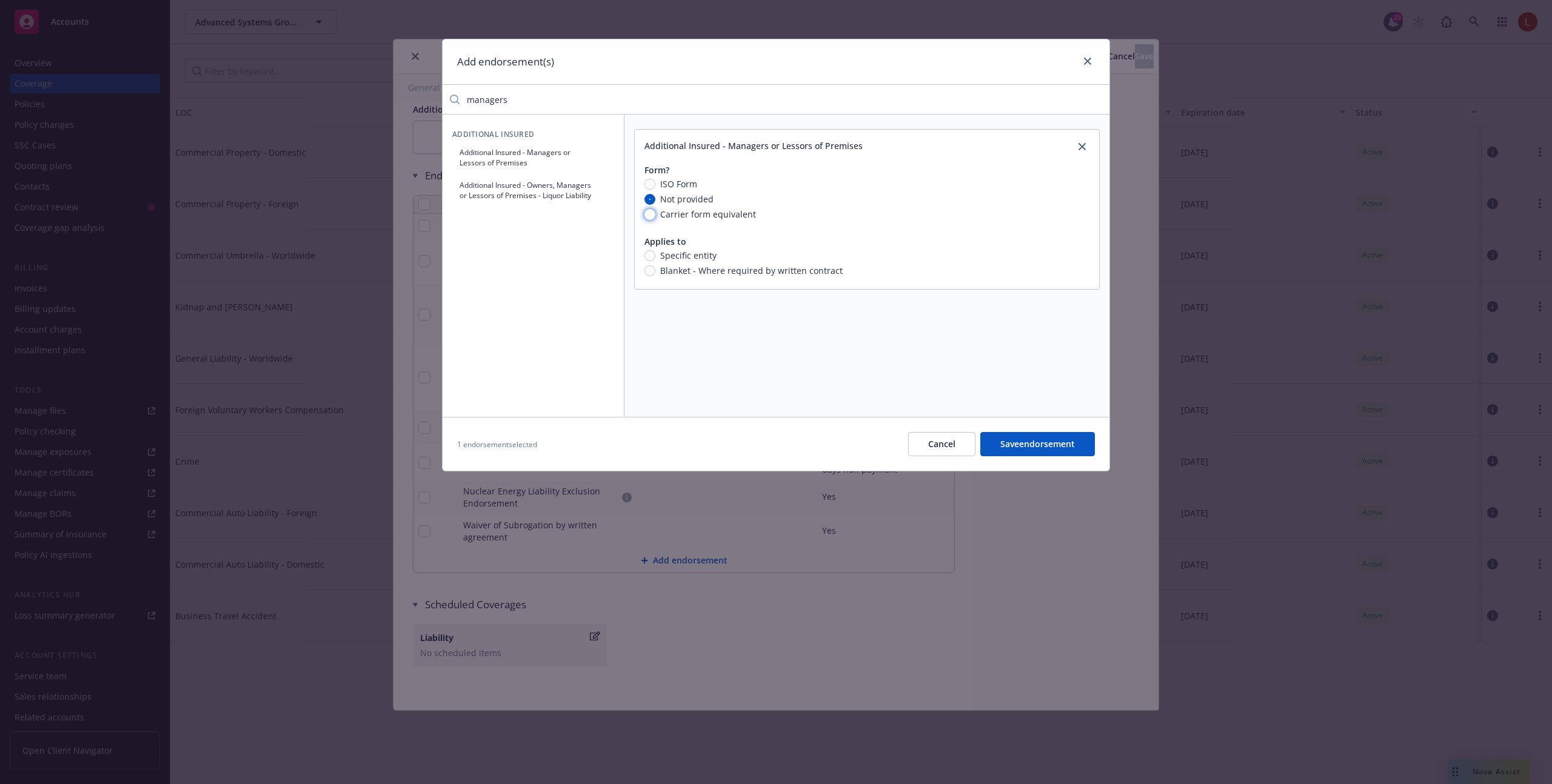
radio input "true"
click at [694, 197] on span "Not provided" at bounding box center [686, 199] width 53 height 12
click at [655, 197] on input "Not provided" at bounding box center [649, 199] width 11 height 11
radio input "true"
click at [692, 186] on span "ISO Form" at bounding box center [678, 183] width 37 height 12
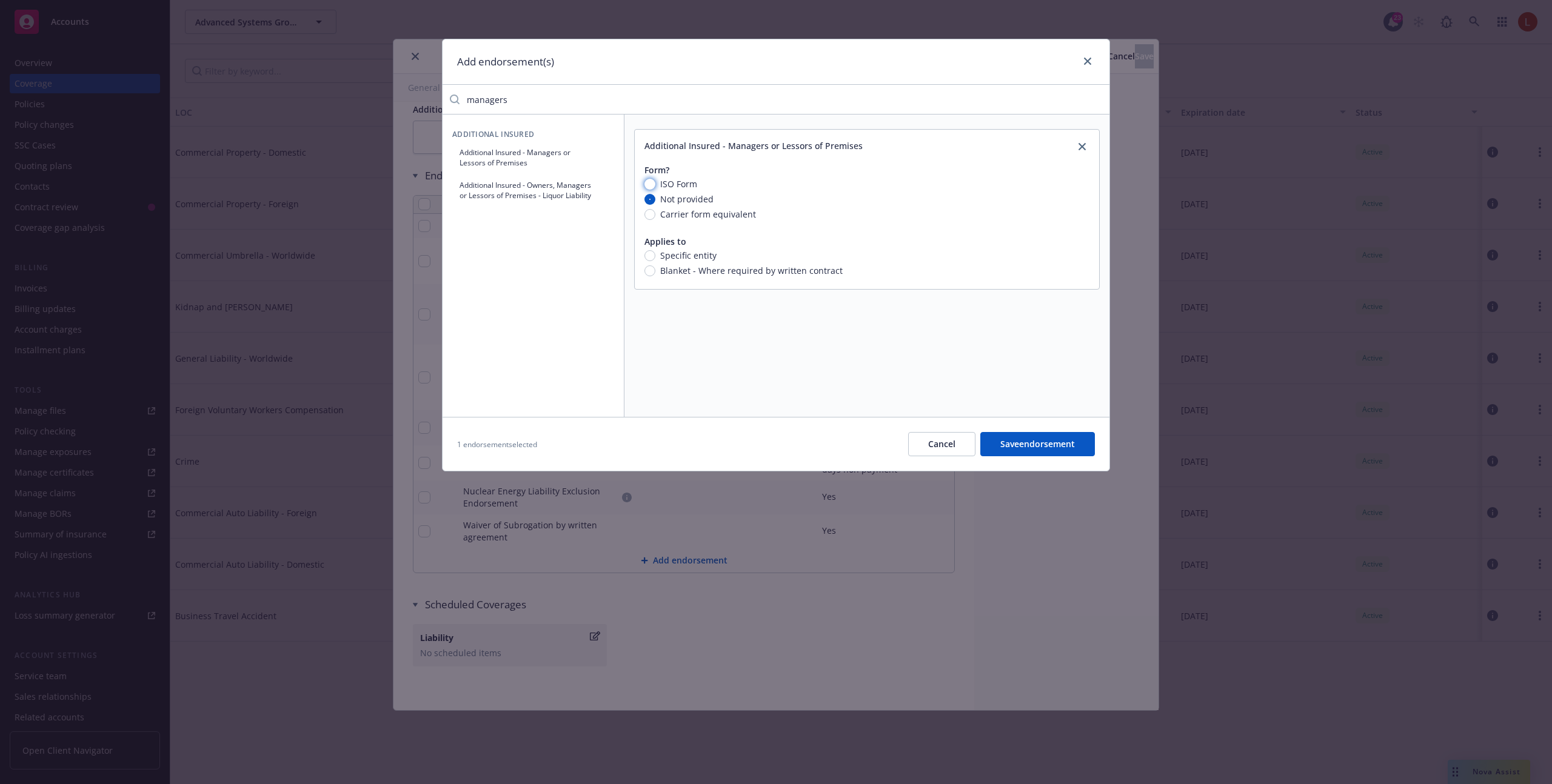
click at [655, 186] on input "ISO Form" at bounding box center [649, 184] width 11 height 11
radio input "true"
click at [1083, 144] on icon "close" at bounding box center [1082, 147] width 7 height 7
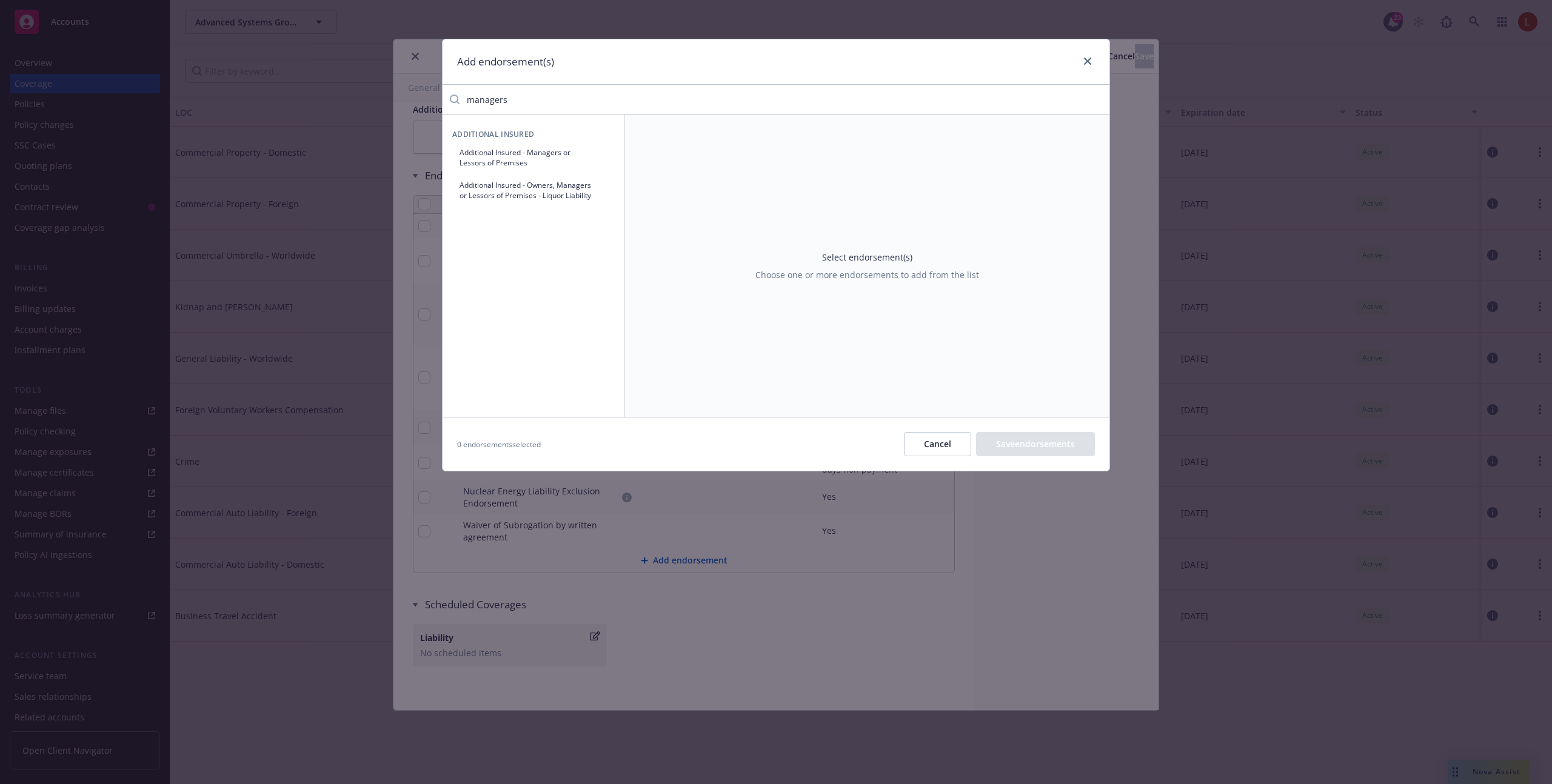
click at [1057, 94] on input "managers" at bounding box center [784, 99] width 650 height 24
type input "m"
type input "broad"
click at [584, 152] on button "Broad Form Named Insured" at bounding box center [533, 152] width 162 height 20
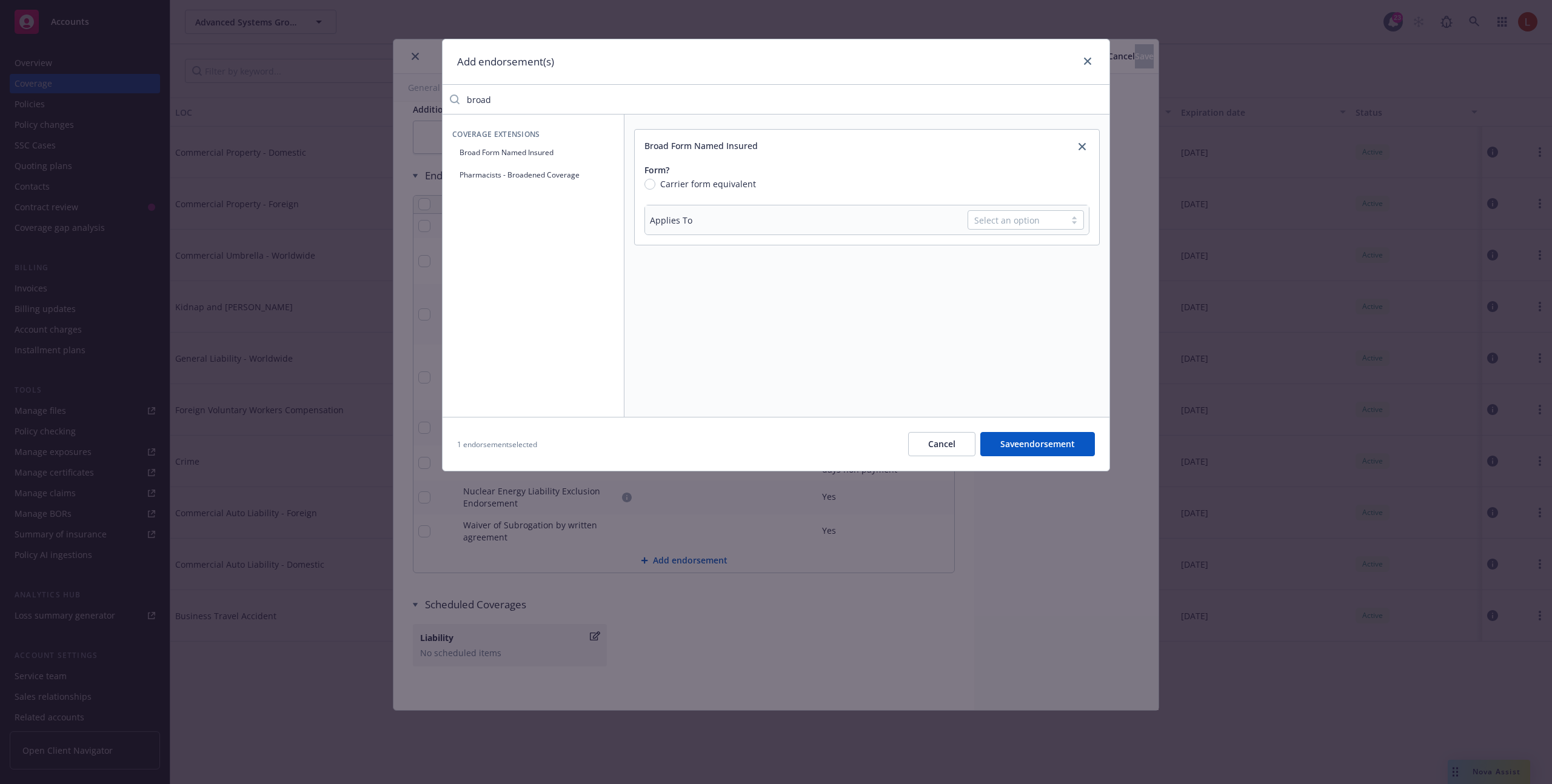
click at [727, 218] on div "Applies To" at bounding box center [735, 220] width 172 height 12
click at [694, 175] on div "Form?" at bounding box center [866, 170] width 445 height 12
click at [694, 178] on span "Carrier form equivalent" at bounding box center [708, 183] width 96 height 12
click at [655, 179] on input "Carrier form equivalent" at bounding box center [649, 184] width 11 height 11
radio input "true"
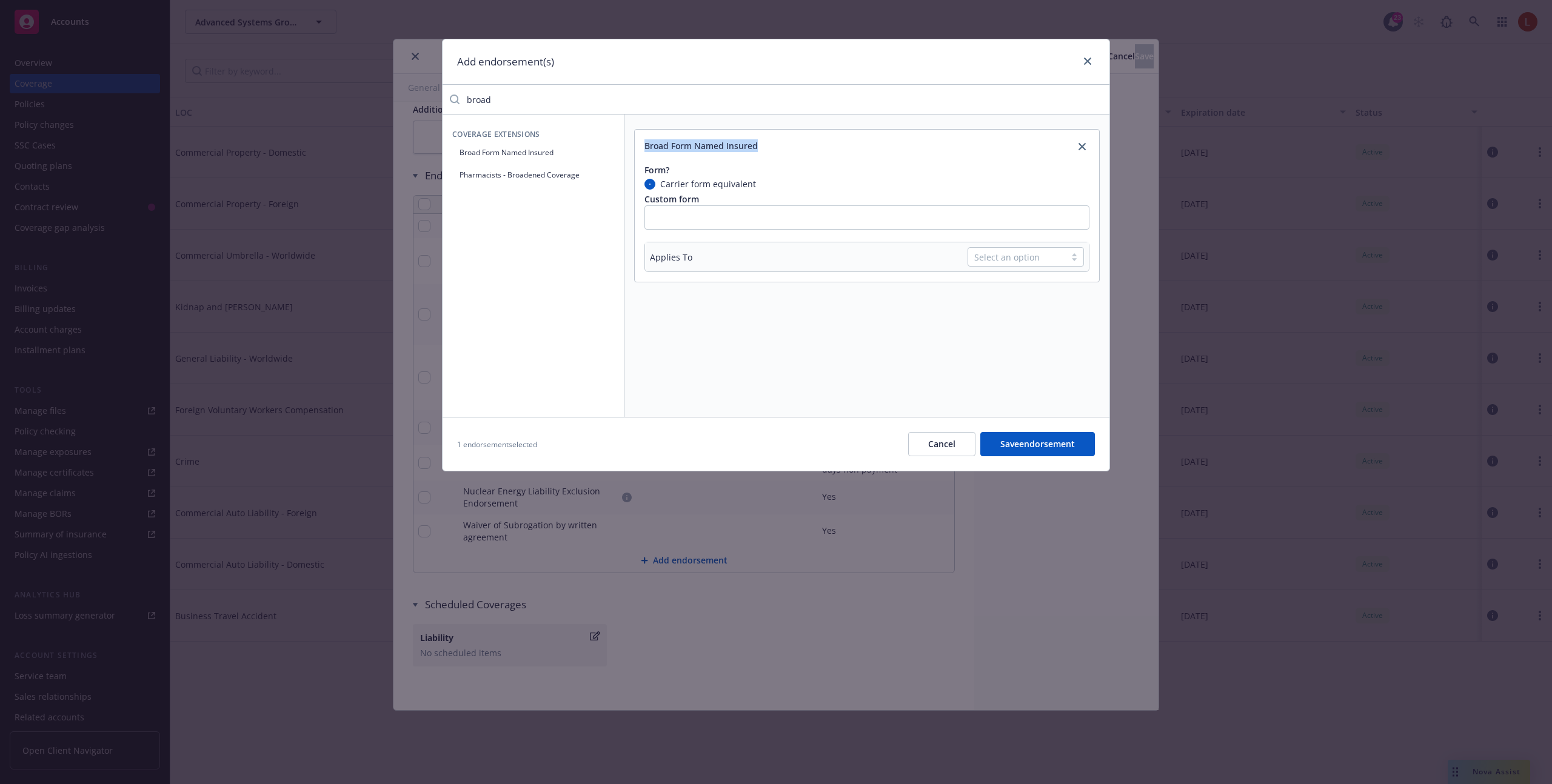
drag, startPoint x: 760, startPoint y: 148, endPoint x: 644, endPoint y: 148, distance: 116.0
click at [644, 148] on div "Broad Form Named Insured" at bounding box center [866, 141] width 464 height 24
copy div "Broad Form Named Insured"
